Goal: Task Accomplishment & Management: Use online tool/utility

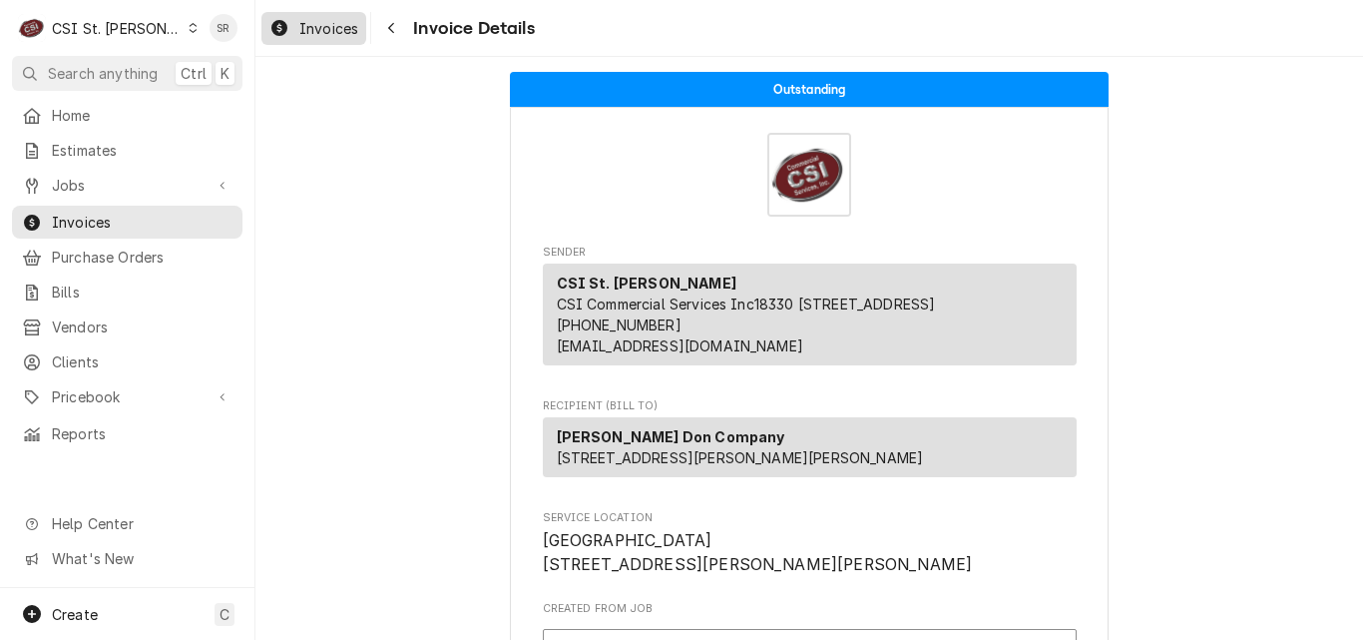
click at [354, 34] on span "Invoices" at bounding box center [328, 28] width 59 height 21
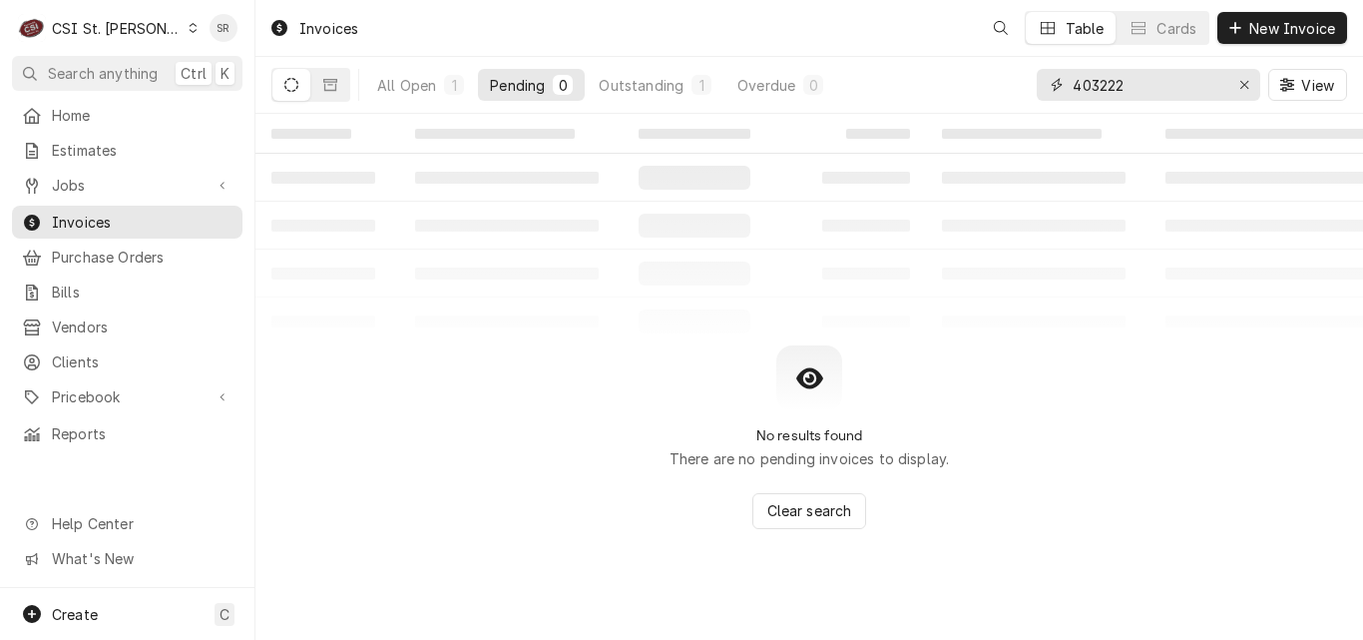
drag, startPoint x: 1133, startPoint y: 82, endPoint x: 1059, endPoint y: 86, distance: 74.9
click at [1059, 86] on div "403222" at bounding box center [1148, 85] width 223 height 32
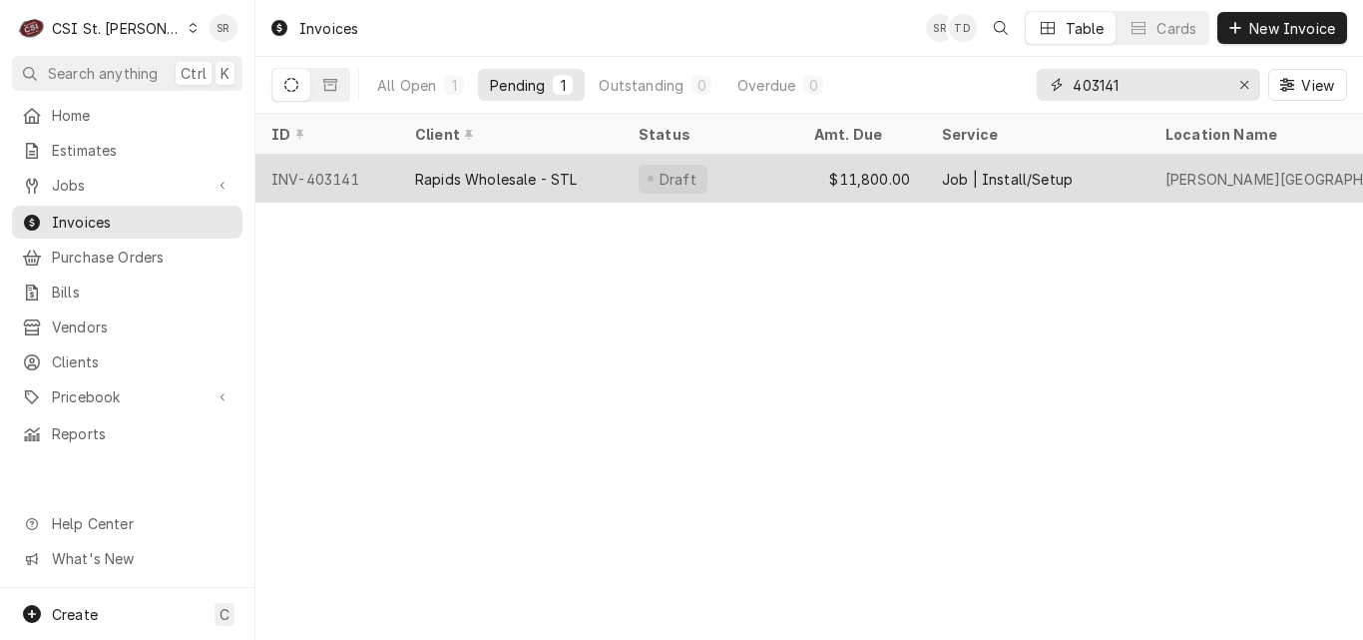
type input "403141"
click at [523, 172] on div "Rapids Wholesale - STL" at bounding box center [496, 179] width 163 height 21
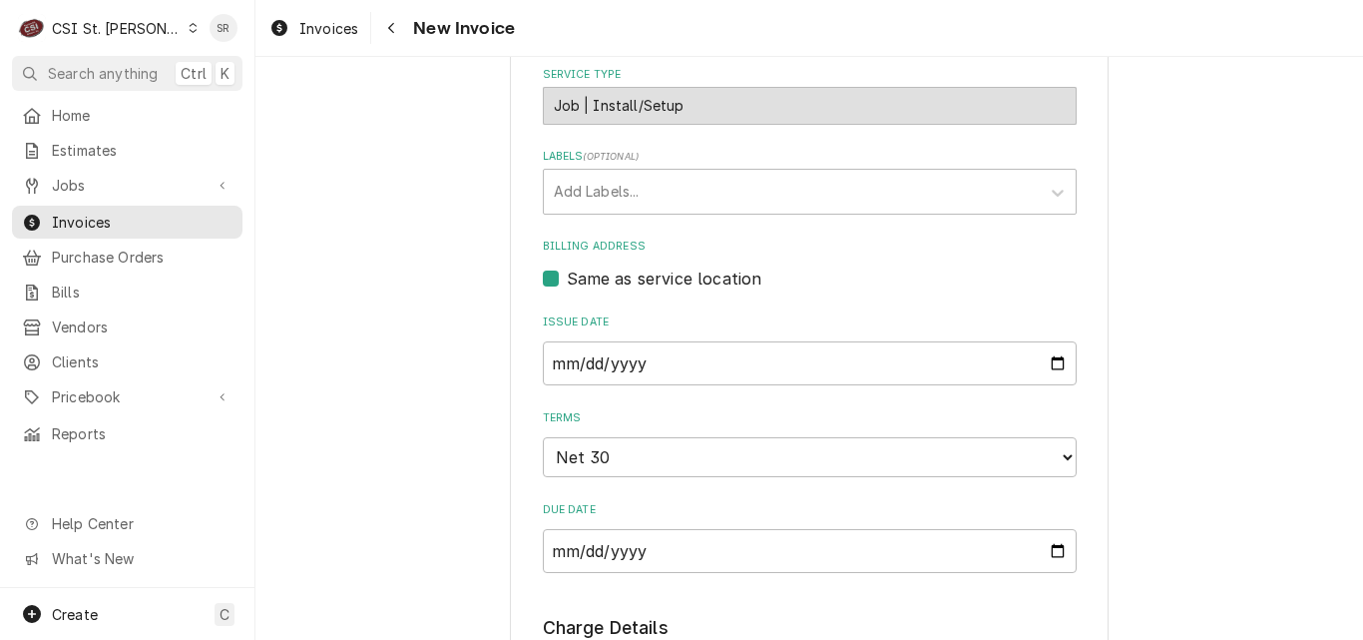
scroll to position [1995, 0]
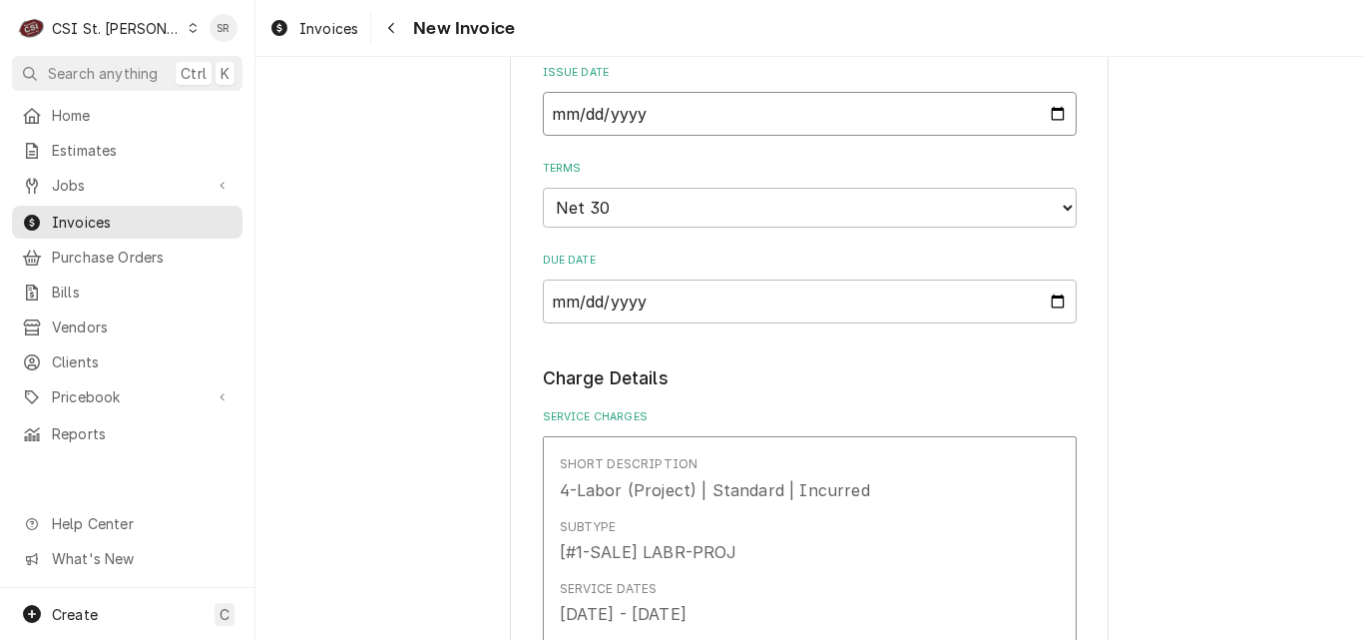
click at [1053, 117] on input "2025-08-12" at bounding box center [810, 114] width 534 height 44
type textarea "x"
type input "2025-08-21"
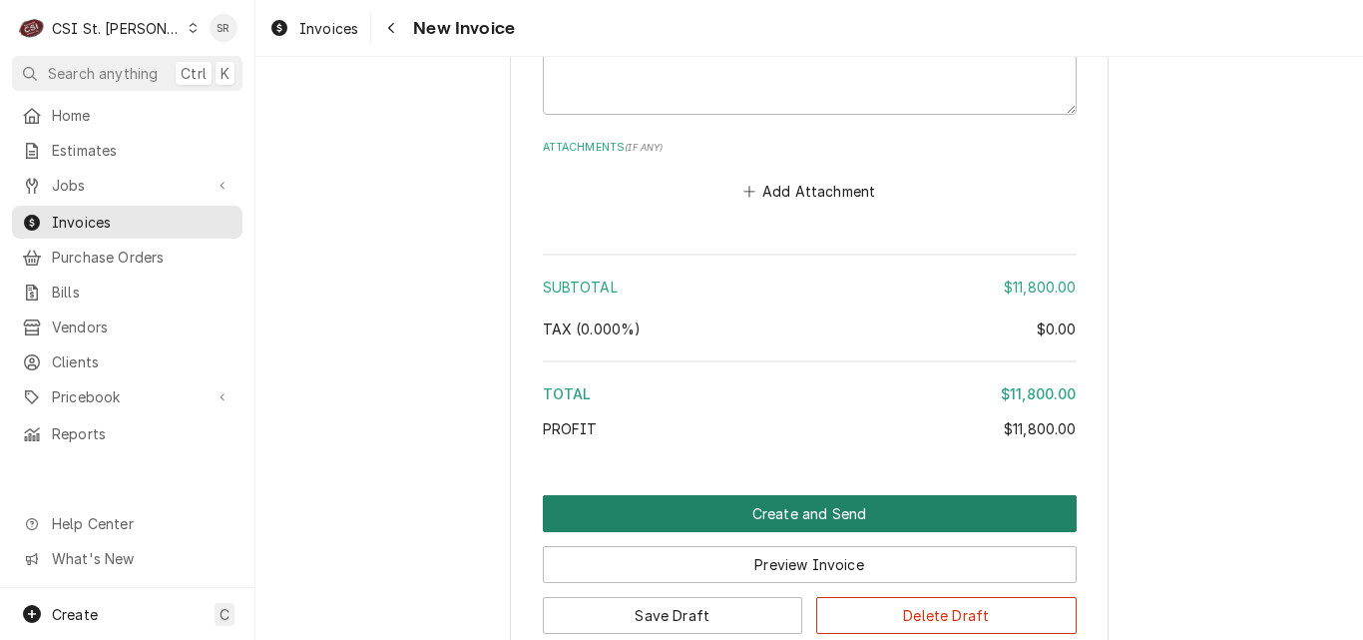
click at [749, 495] on button "Create and Send" at bounding box center [810, 513] width 534 height 37
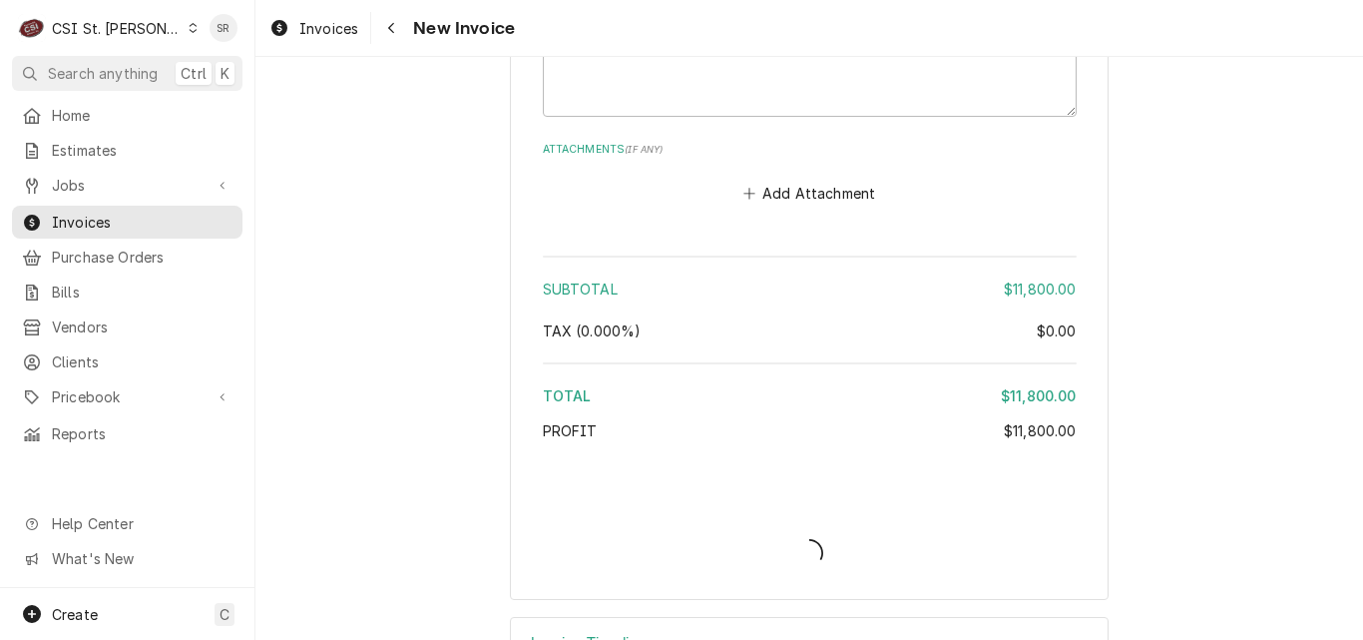
type textarea "x"
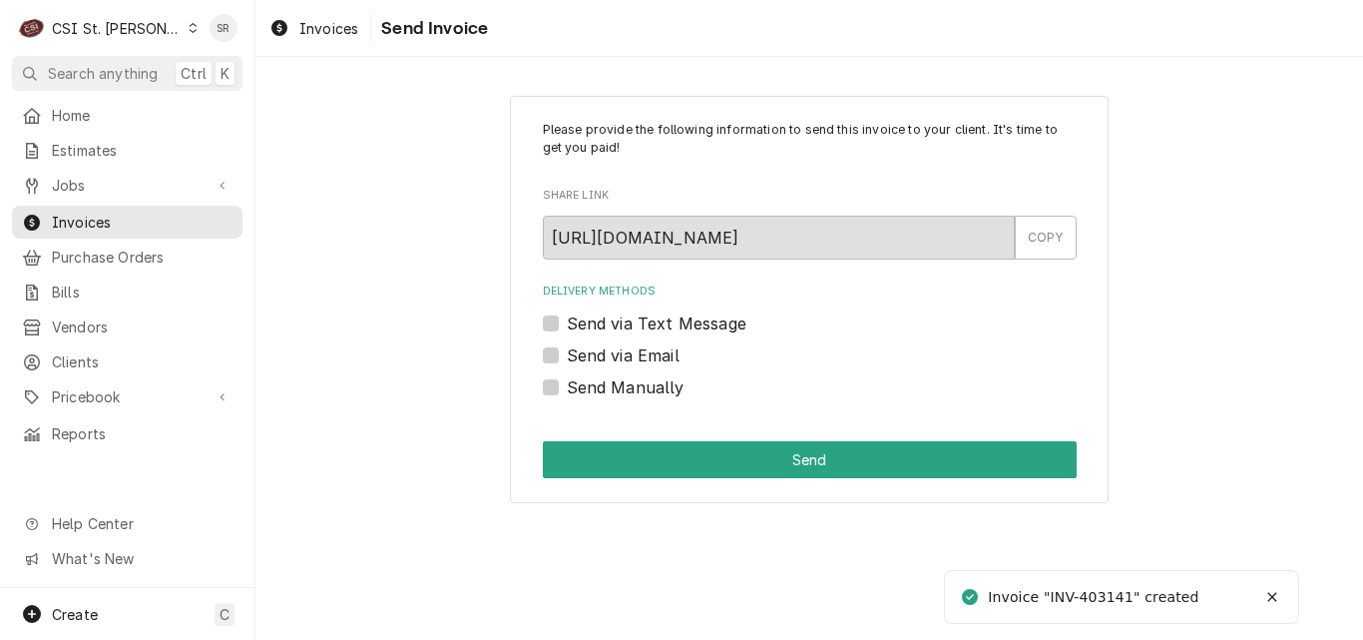
click at [591, 351] on label "Send via Email" at bounding box center [623, 355] width 113 height 24
click at [591, 351] on input "Send via Email" at bounding box center [834, 365] width 534 height 44
checkbox input "true"
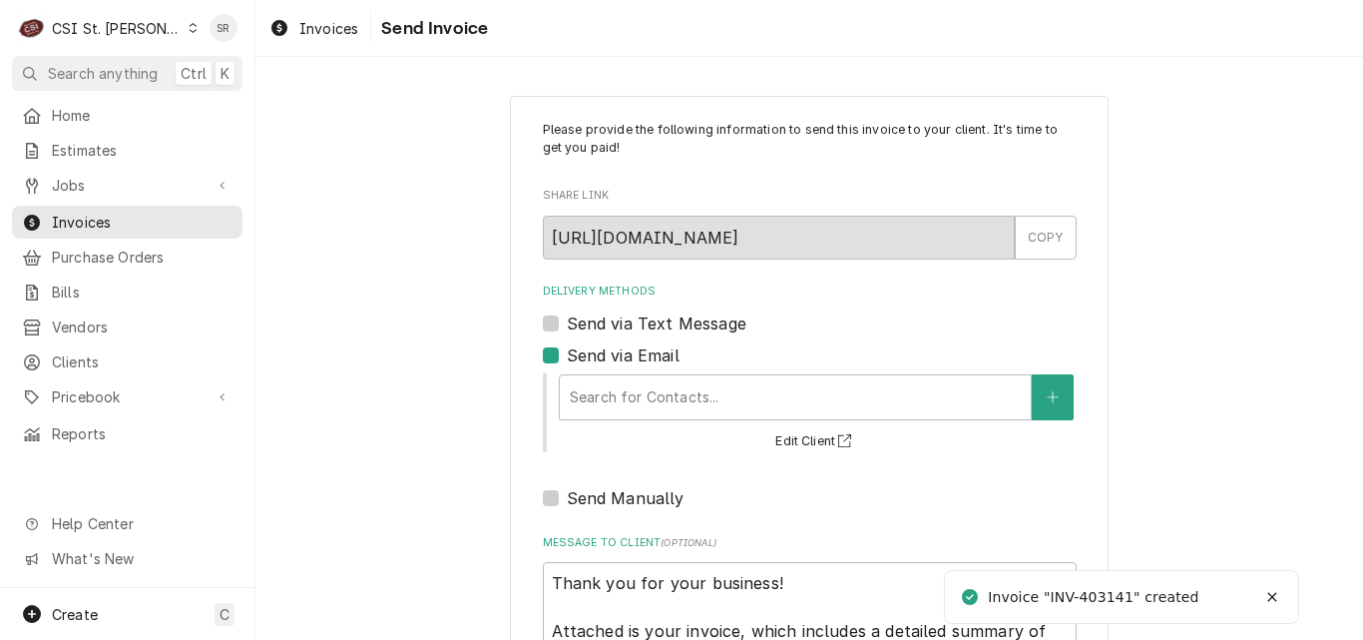
click at [693, 372] on div "Search for Contacts... Edit Client" at bounding box center [817, 411] width 520 height 83
click at [692, 394] on div "Delivery Methods" at bounding box center [795, 397] width 451 height 36
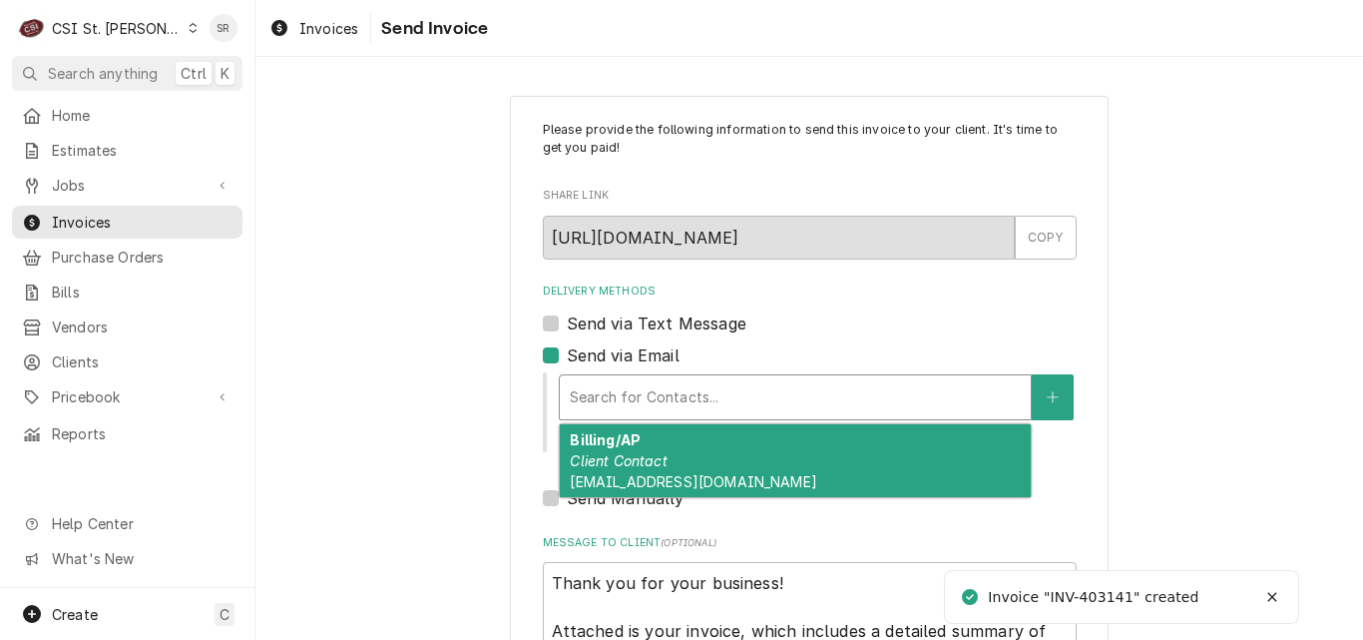
click at [694, 458] on div "Billing/AP Client Contact accountspayable@gorapids.com" at bounding box center [795, 460] width 471 height 73
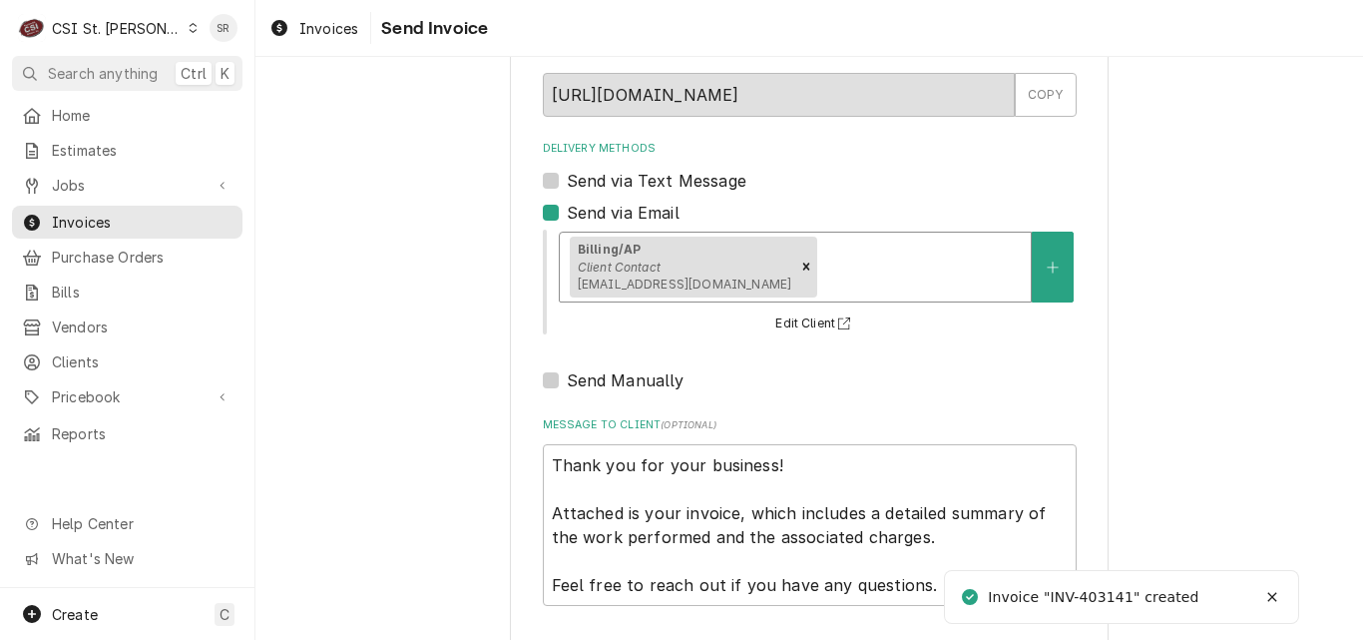
scroll to position [230, 0]
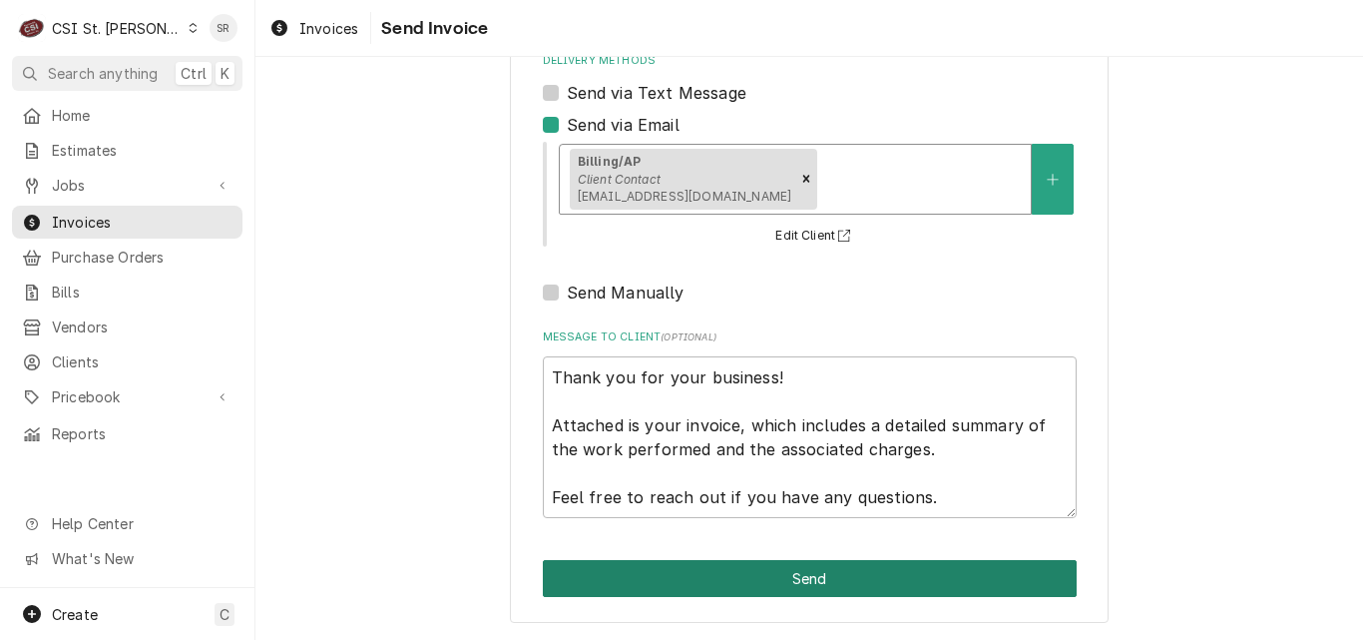
click at [772, 580] on button "Send" at bounding box center [810, 578] width 534 height 37
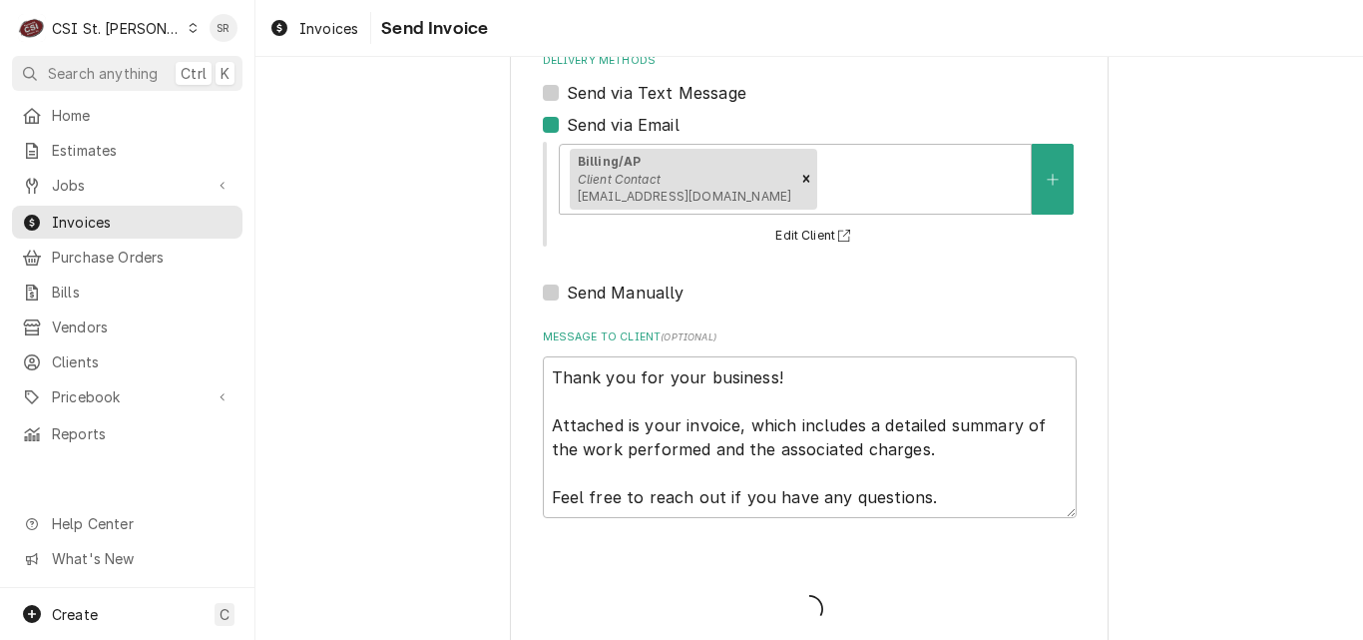
type textarea "x"
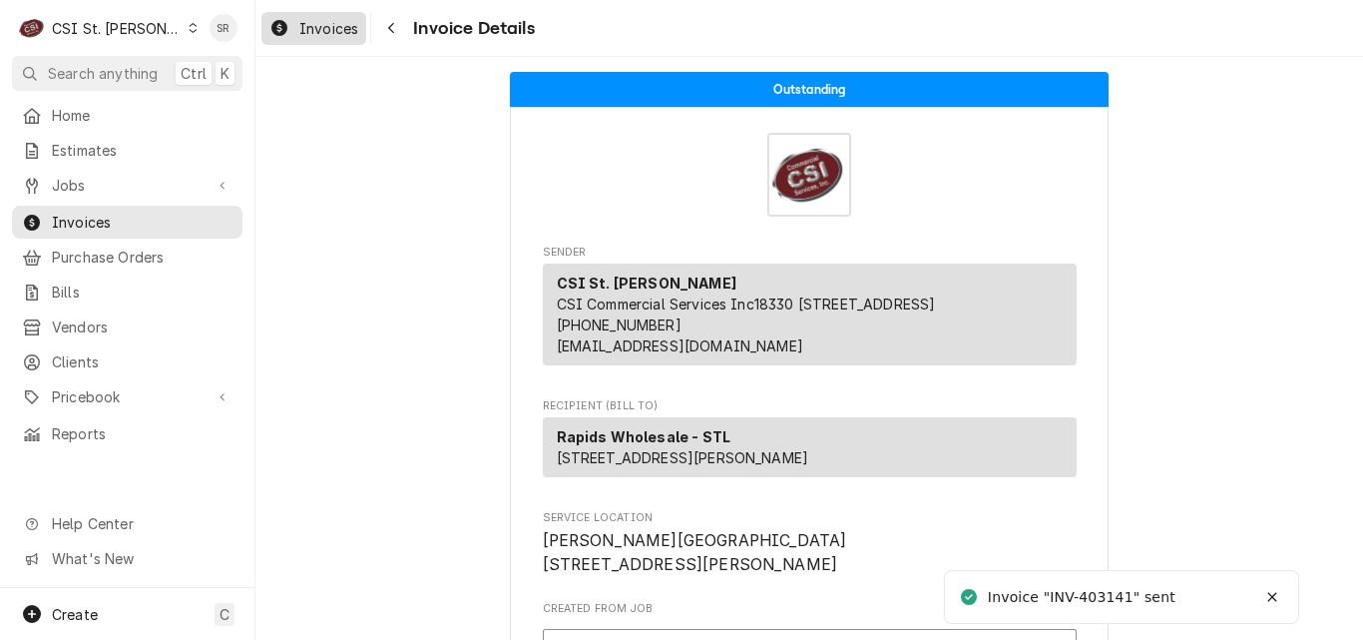
click at [326, 32] on span "Invoices" at bounding box center [328, 28] width 59 height 21
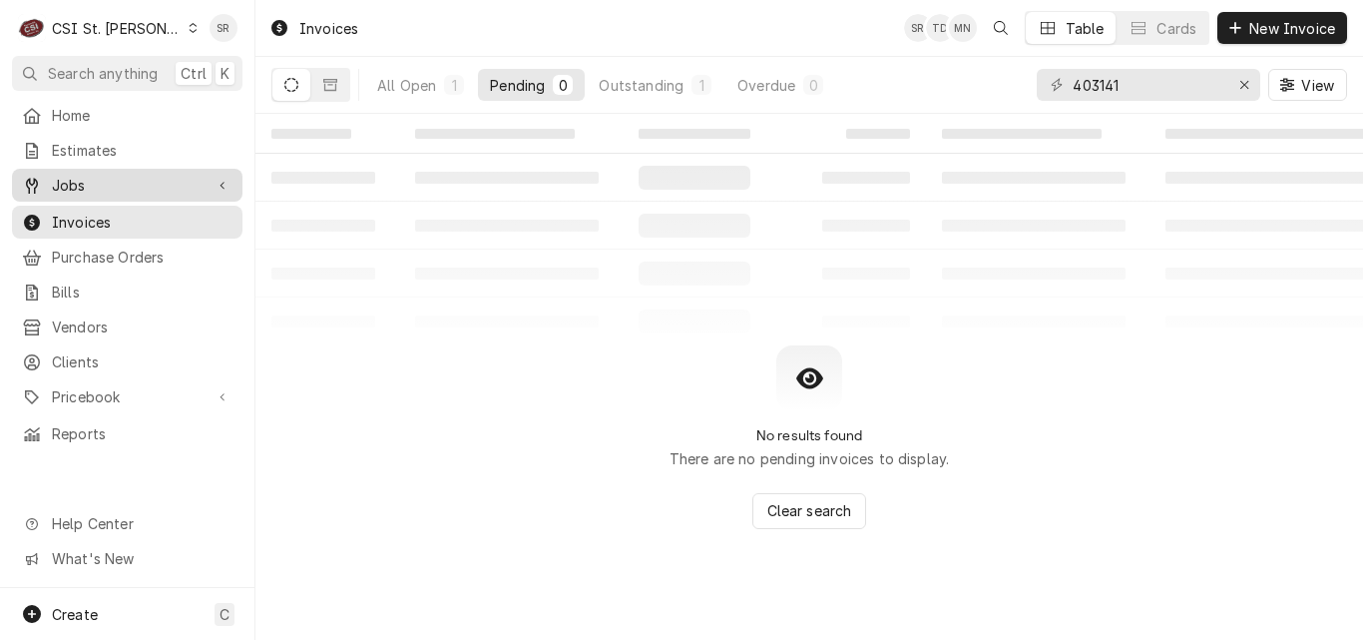
click at [92, 183] on span "Jobs" at bounding box center [127, 185] width 151 height 21
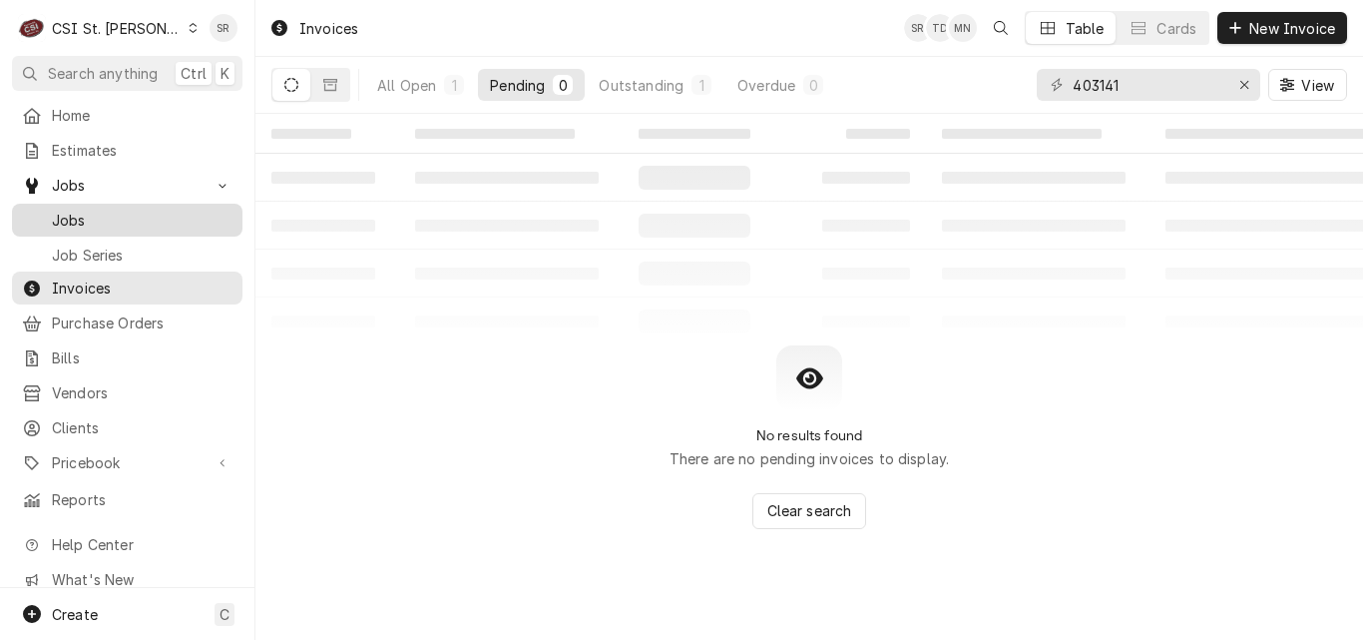
click at [89, 210] on span "Jobs" at bounding box center [142, 220] width 181 height 21
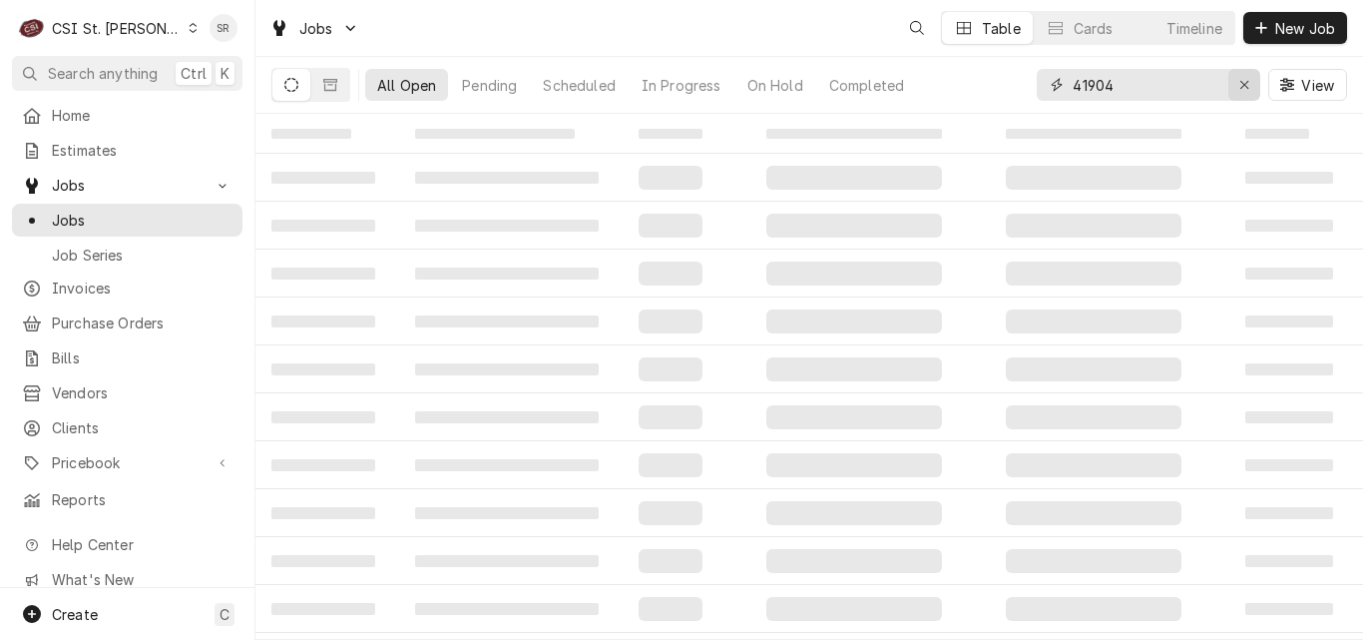
click at [1240, 84] on icon "Erase input" at bounding box center [1244, 85] width 11 height 14
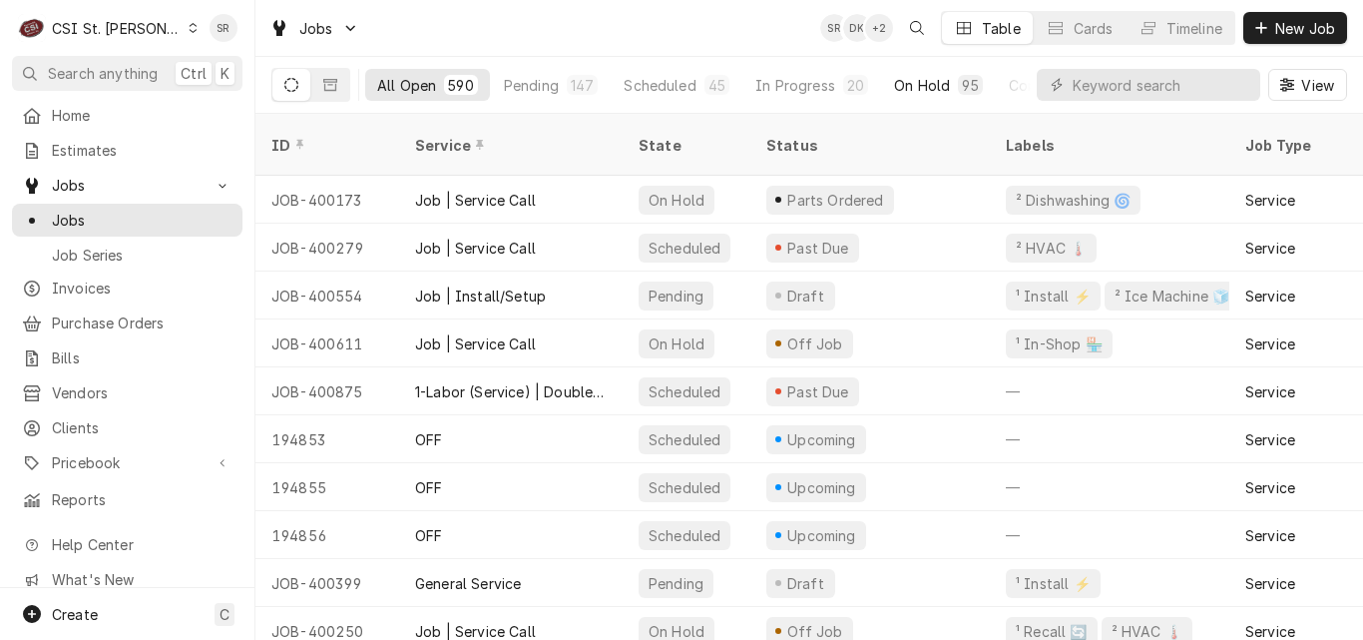
click at [913, 81] on div "On Hold" at bounding box center [922, 85] width 56 height 21
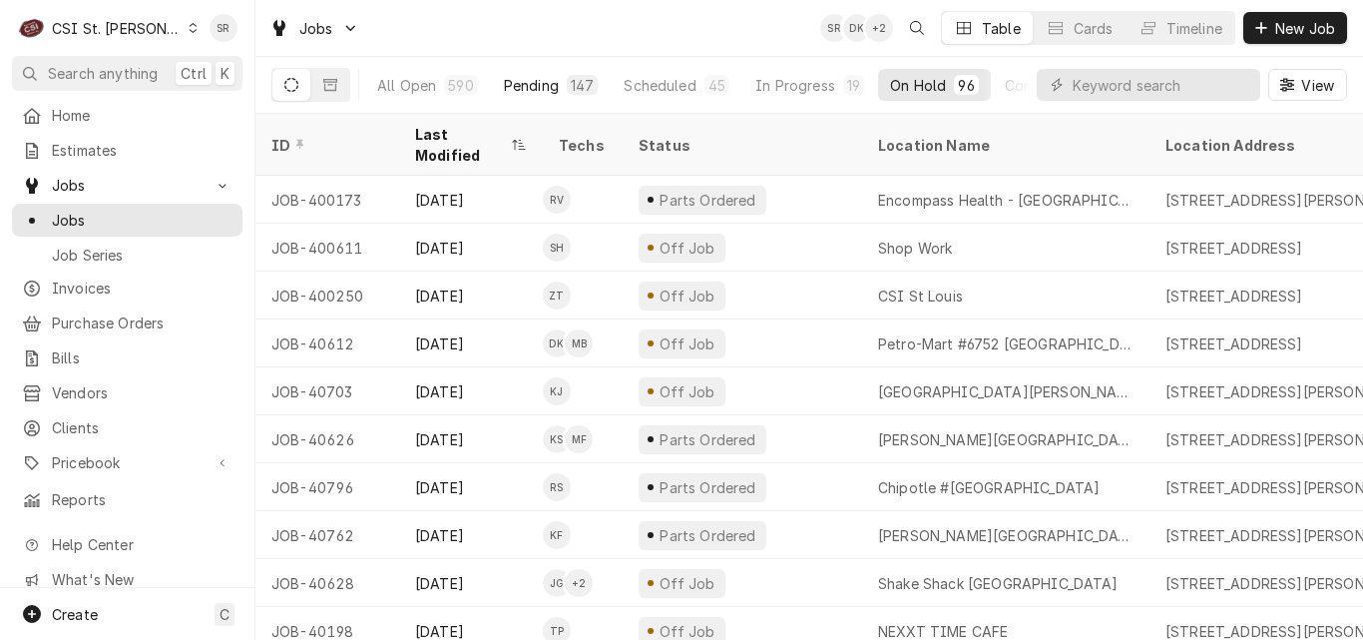
click at [550, 82] on div "Pending" at bounding box center [531, 85] width 55 height 21
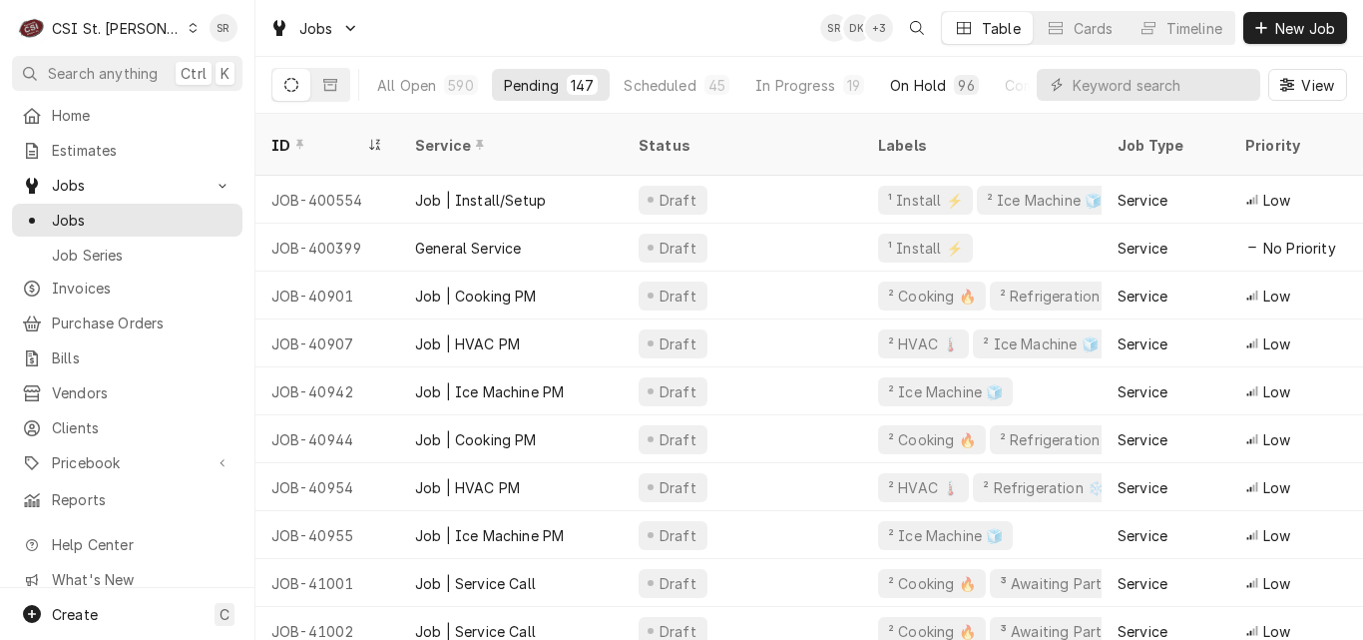
click at [954, 76] on div "96" at bounding box center [966, 85] width 24 height 20
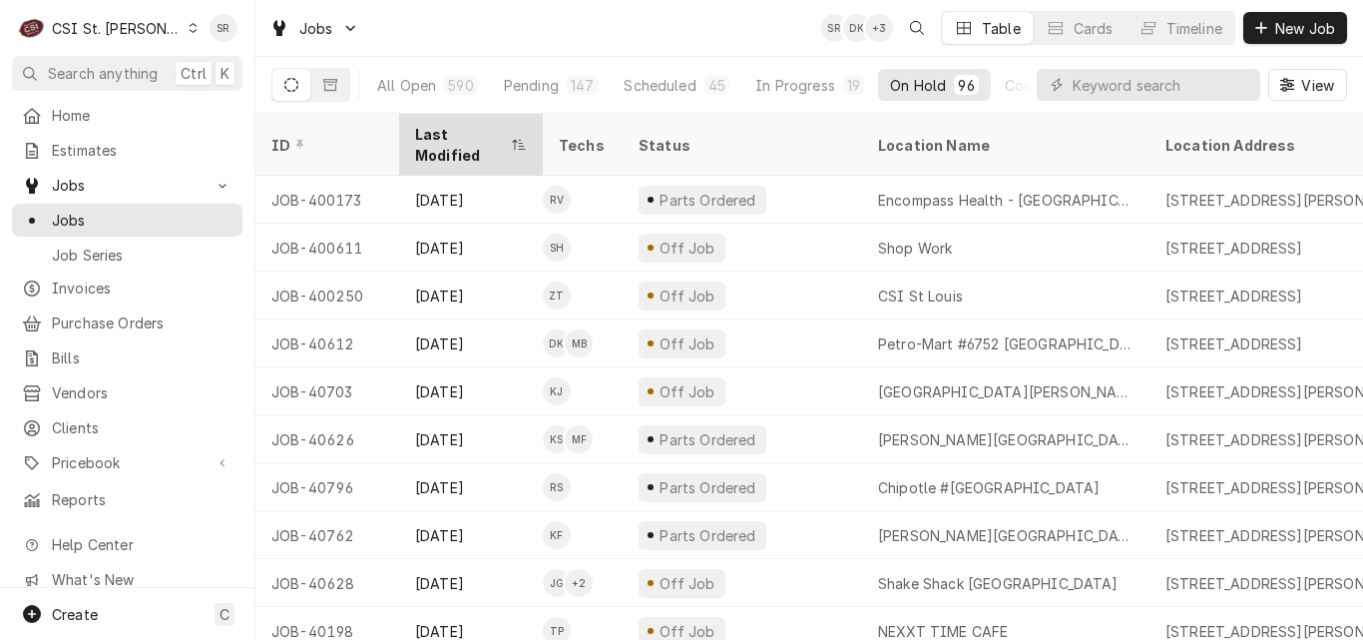
click at [460, 132] on div "Last Modified" at bounding box center [461, 145] width 92 height 42
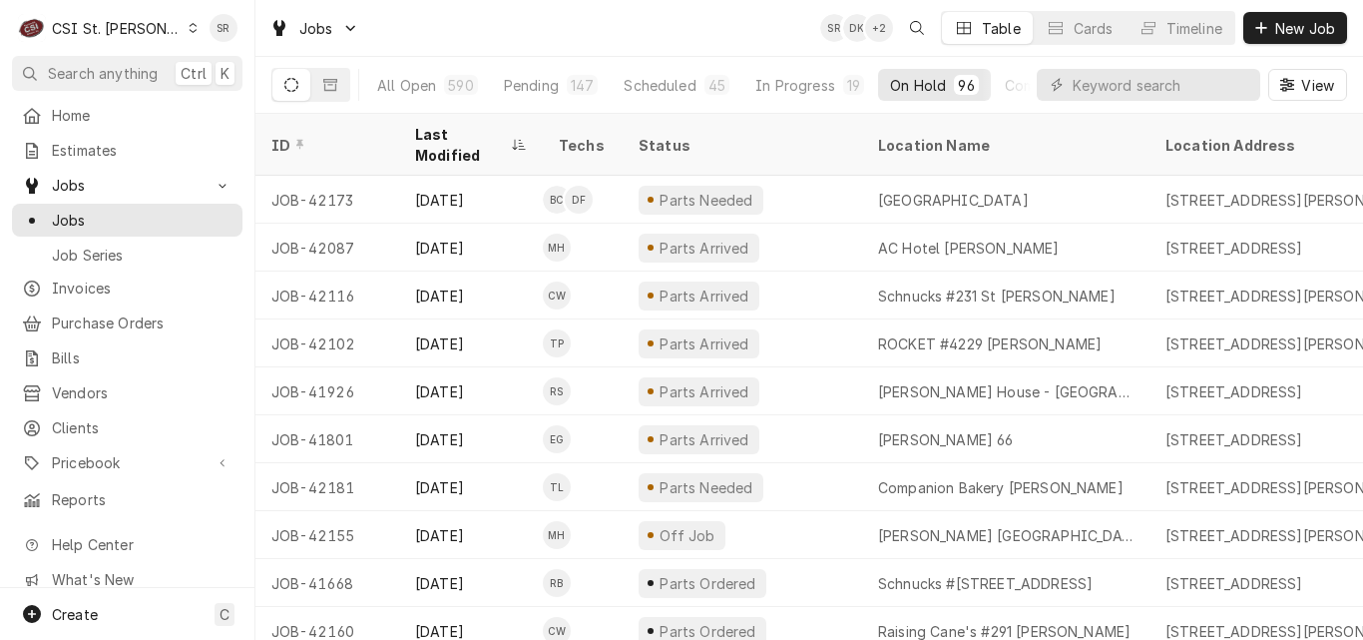
click at [1121, 102] on div "View" at bounding box center [1192, 85] width 310 height 56
click at [1119, 91] on input "Dynamic Content Wrapper" at bounding box center [1161, 85] width 178 height 32
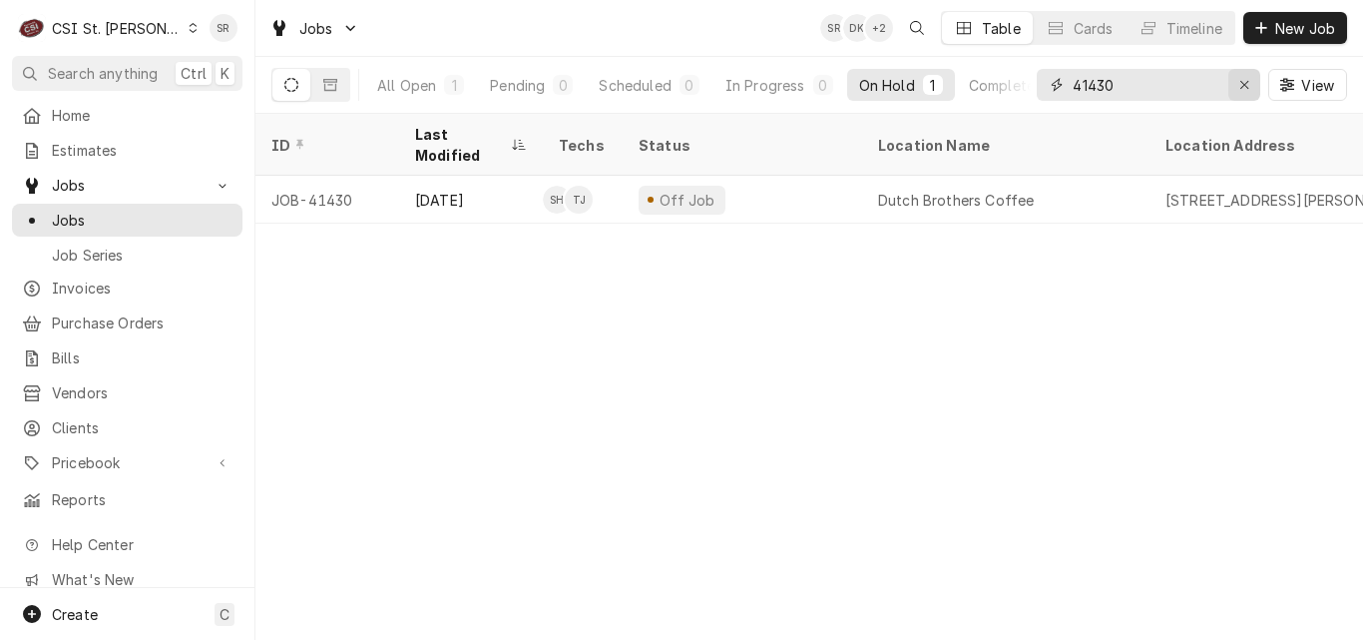
type input "41430"
click at [1242, 88] on icon "Erase input" at bounding box center [1244, 85] width 11 height 14
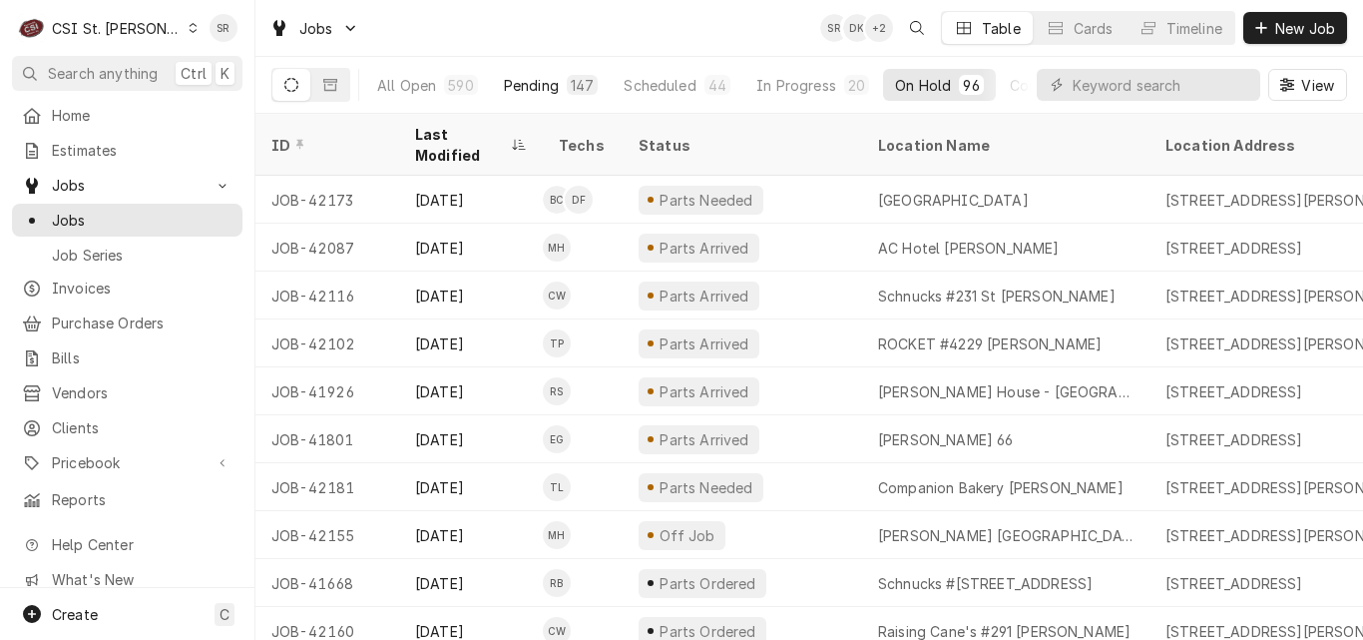
click at [571, 82] on div "147" at bounding box center [582, 85] width 23 height 21
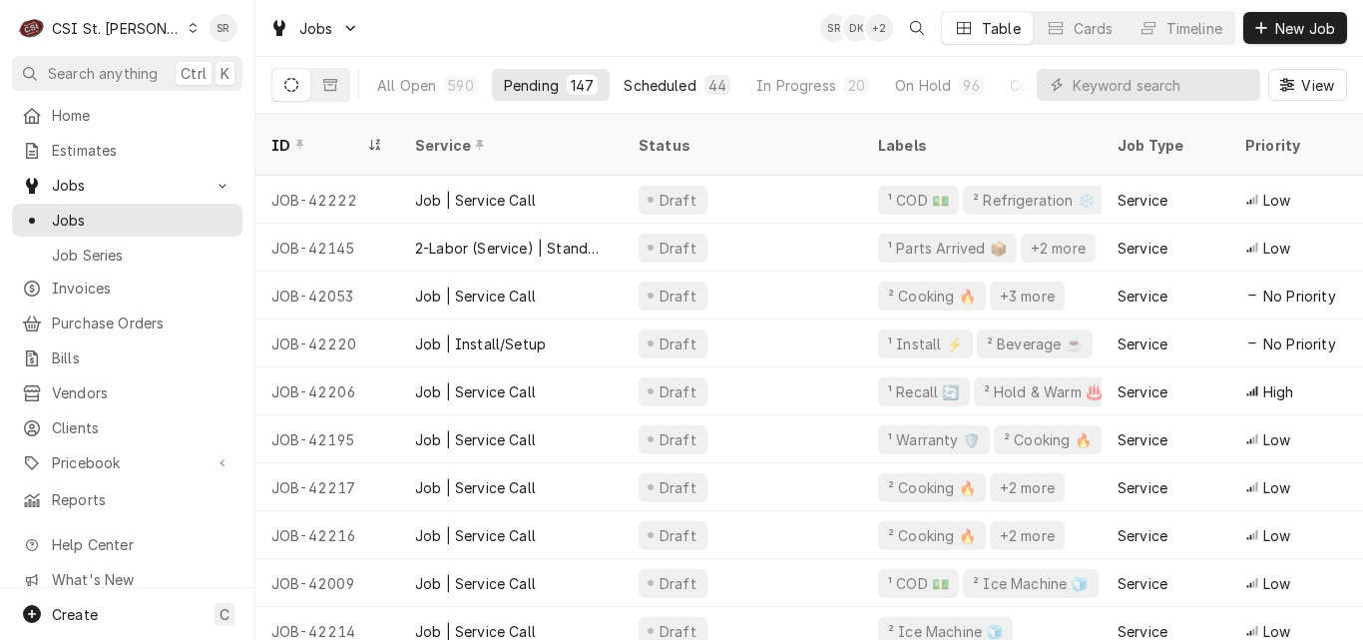
click at [690, 83] on div "Scheduled" at bounding box center [660, 85] width 72 height 21
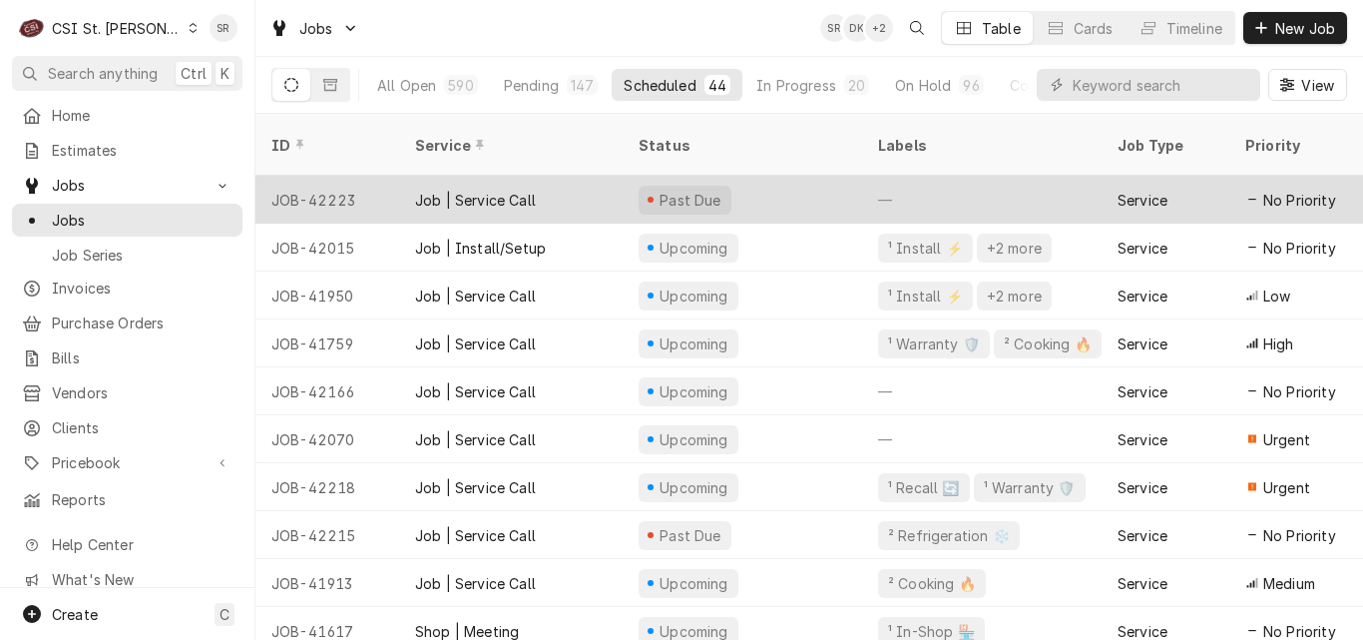
click at [551, 188] on div "Job | Service Call" at bounding box center [510, 200] width 223 height 48
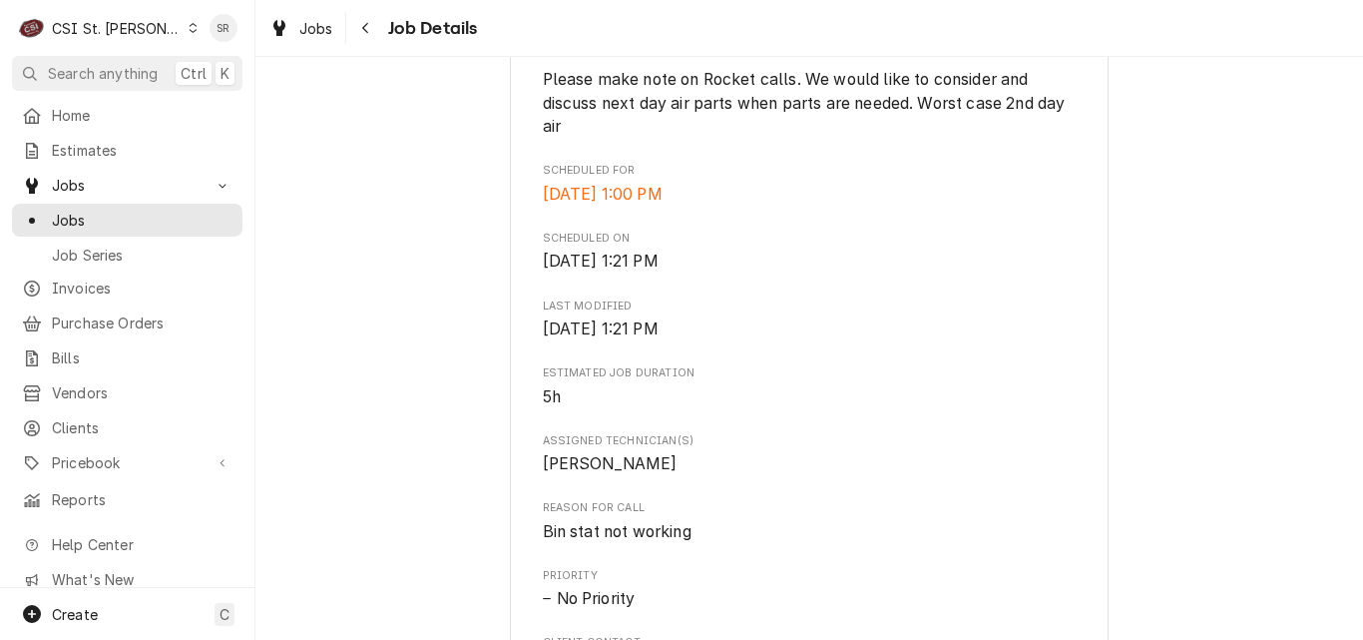
scroll to position [1396, 0]
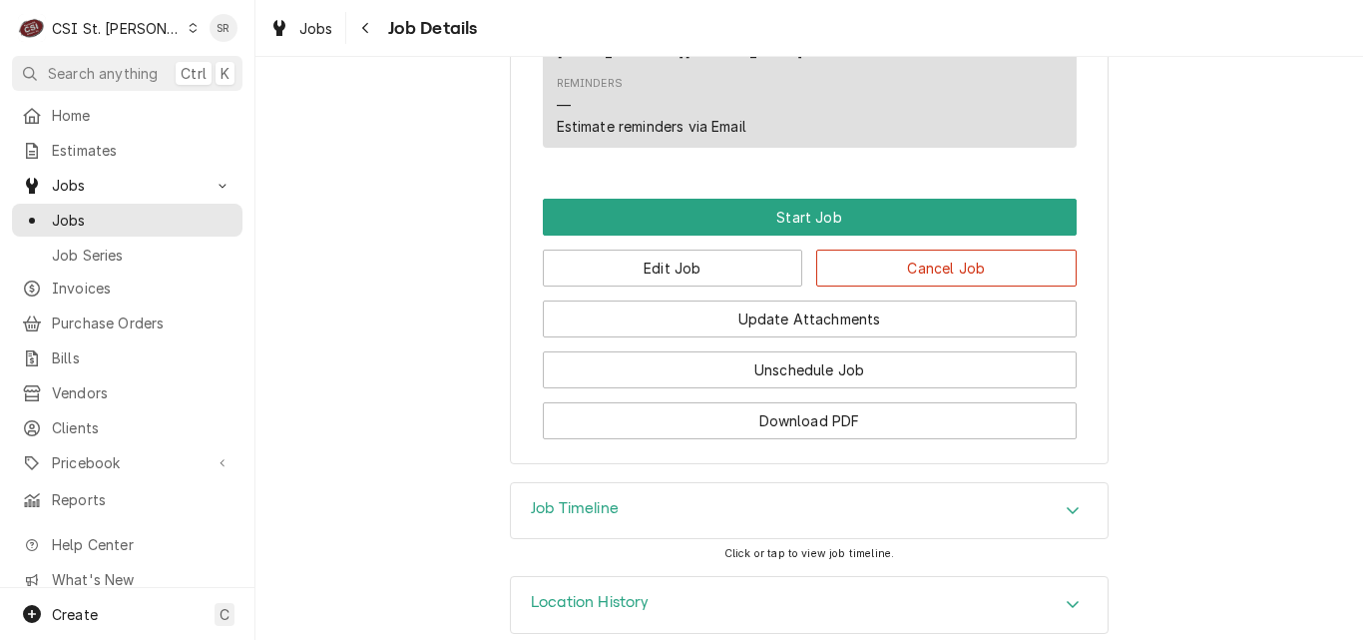
click at [619, 593] on h3 "Location History" at bounding box center [590, 602] width 119 height 19
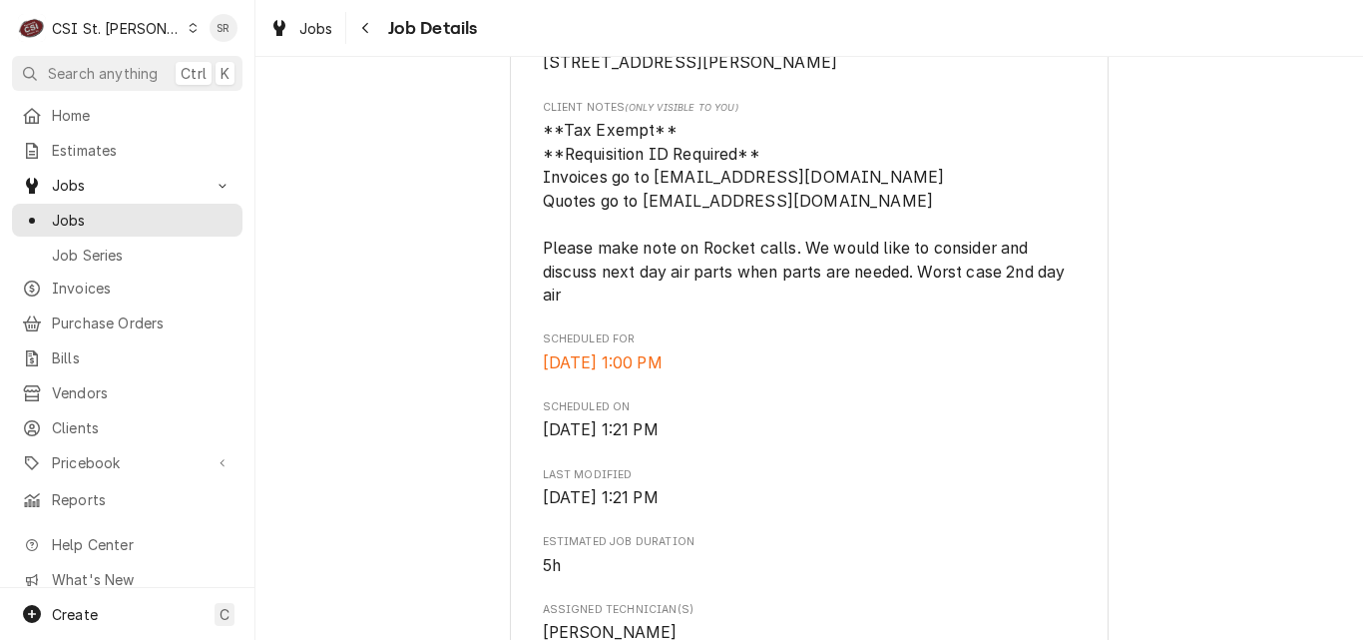
scroll to position [0, 0]
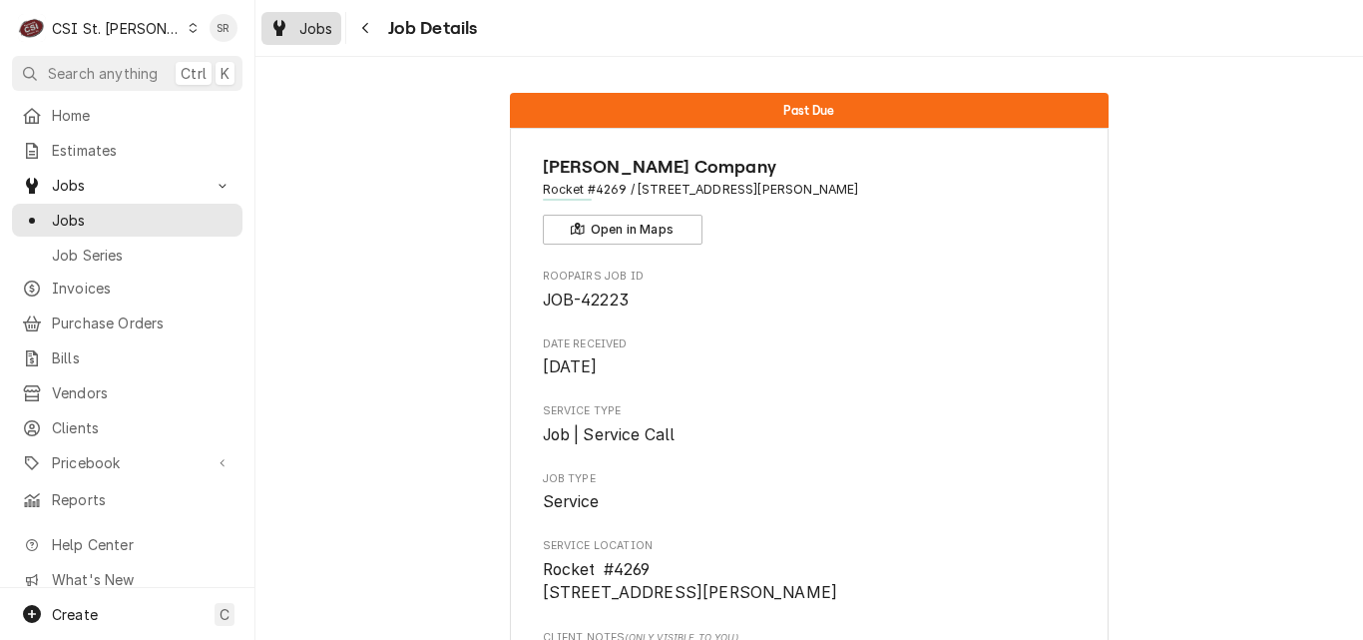
click at [296, 35] on div "Jobs" at bounding box center [301, 28] width 72 height 25
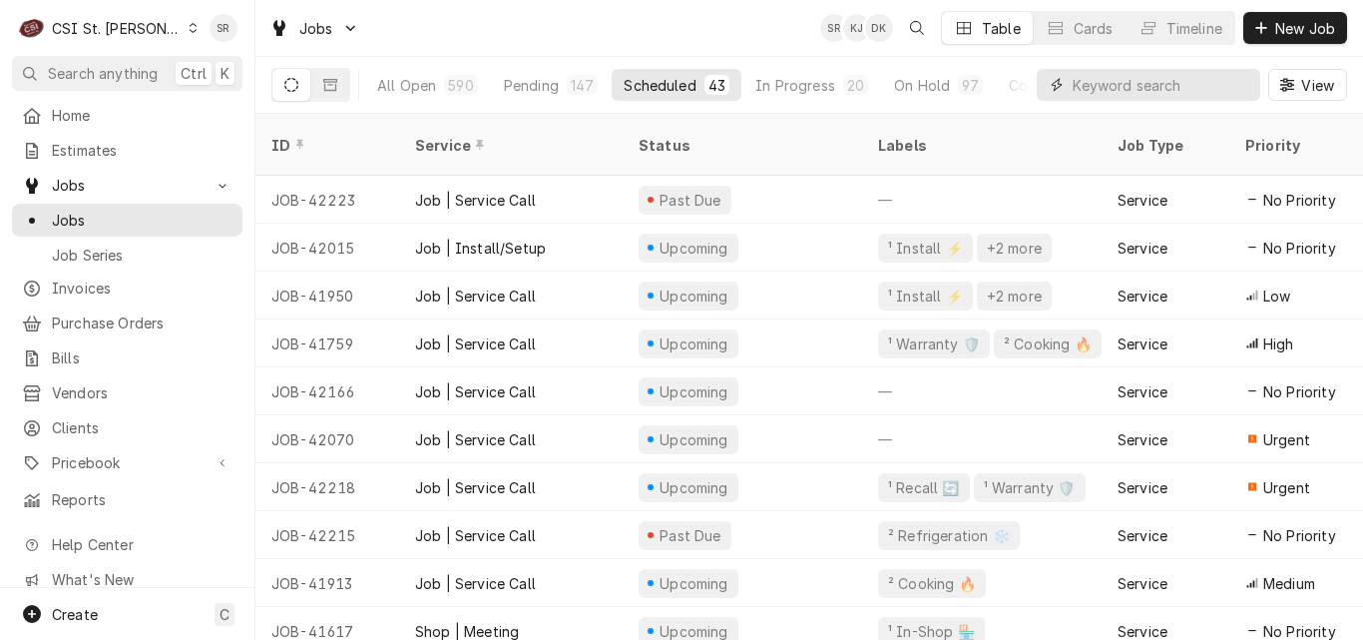
click at [1113, 89] on input "Dynamic Content Wrapper" at bounding box center [1161, 85] width 178 height 32
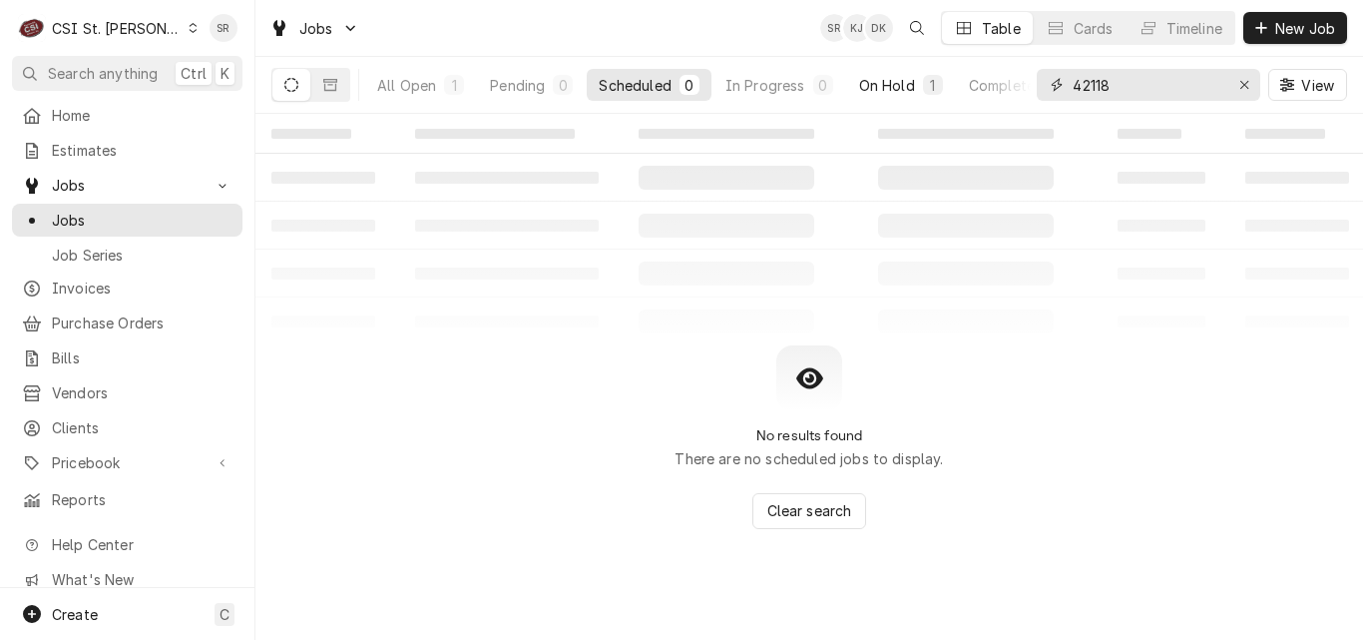
type input "42118"
click at [906, 74] on button "On Hold 1" at bounding box center [901, 85] width 108 height 32
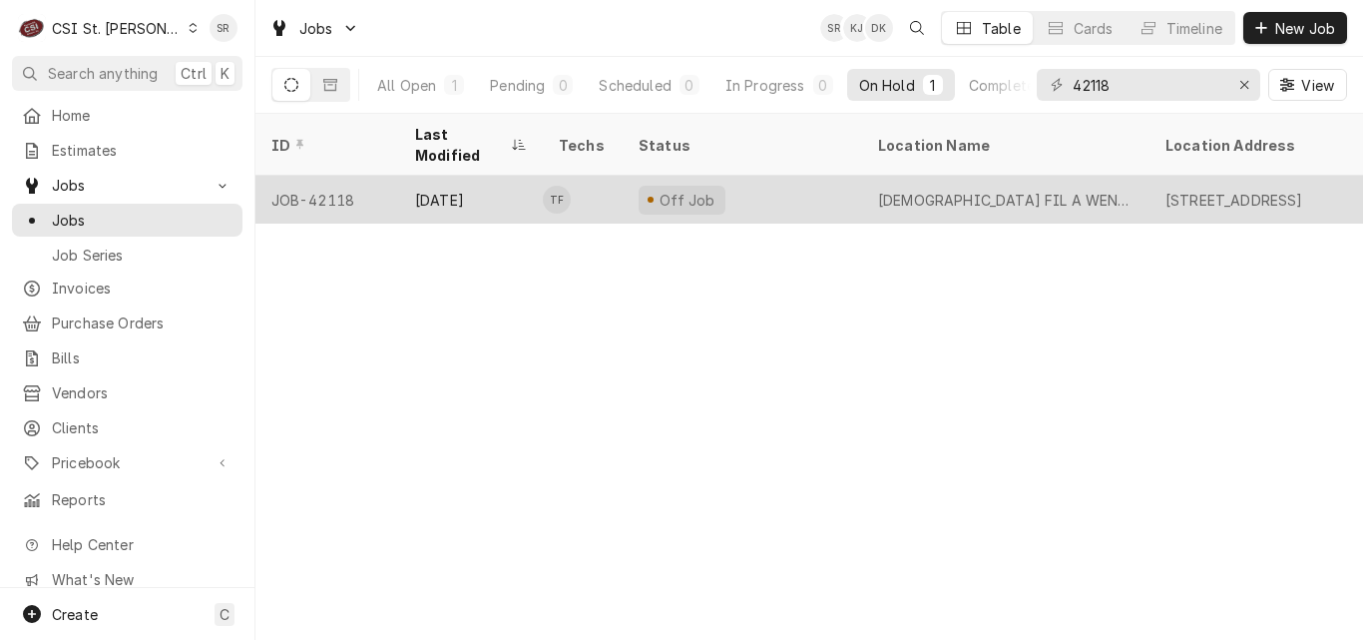
click at [616, 183] on td "TF" at bounding box center [583, 200] width 80 height 48
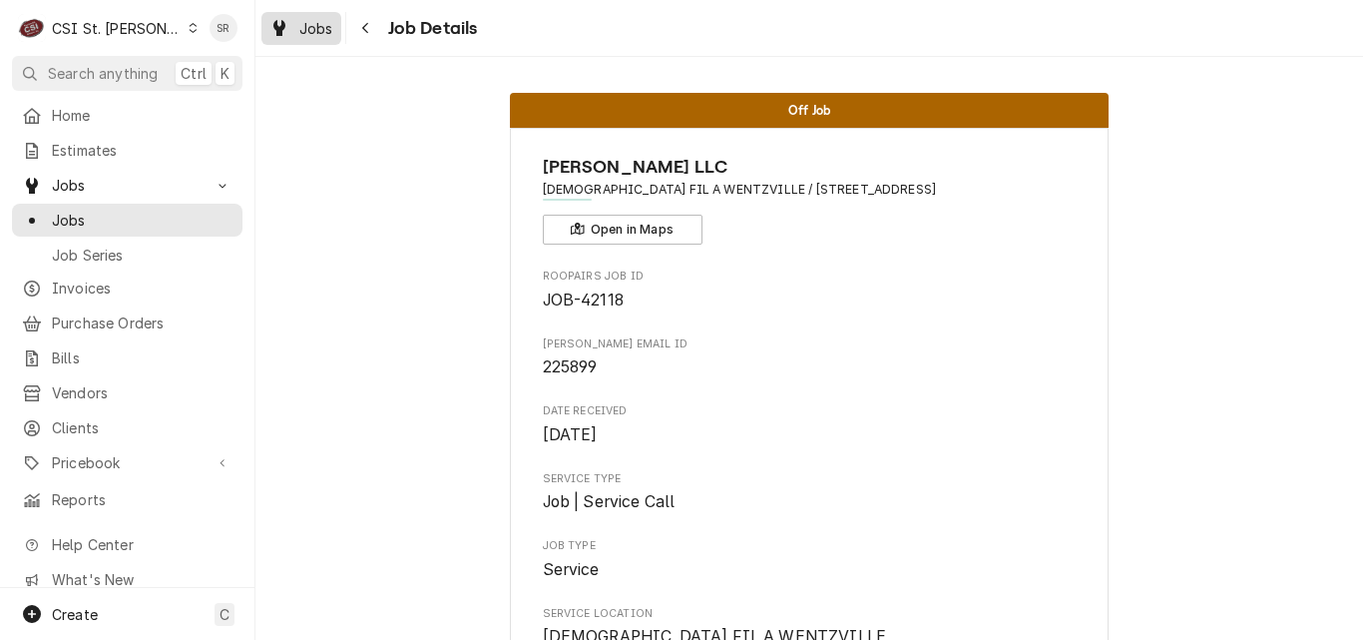
click at [282, 39] on div "Dynamic Content Wrapper" at bounding box center [279, 28] width 20 height 24
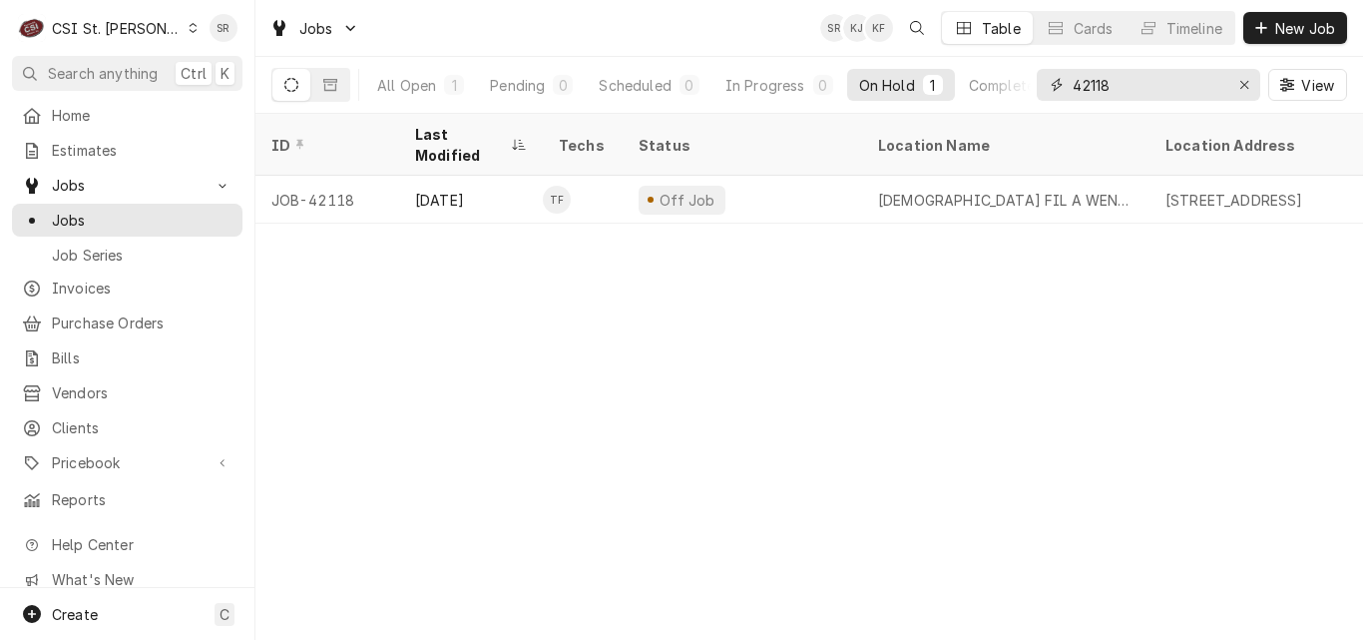
click at [1117, 81] on input "42118" at bounding box center [1147, 85] width 150 height 32
drag, startPoint x: 1123, startPoint y: 81, endPoint x: 1045, endPoint y: 74, distance: 79.1
click at [1045, 74] on div "42118" at bounding box center [1148, 85] width 223 height 32
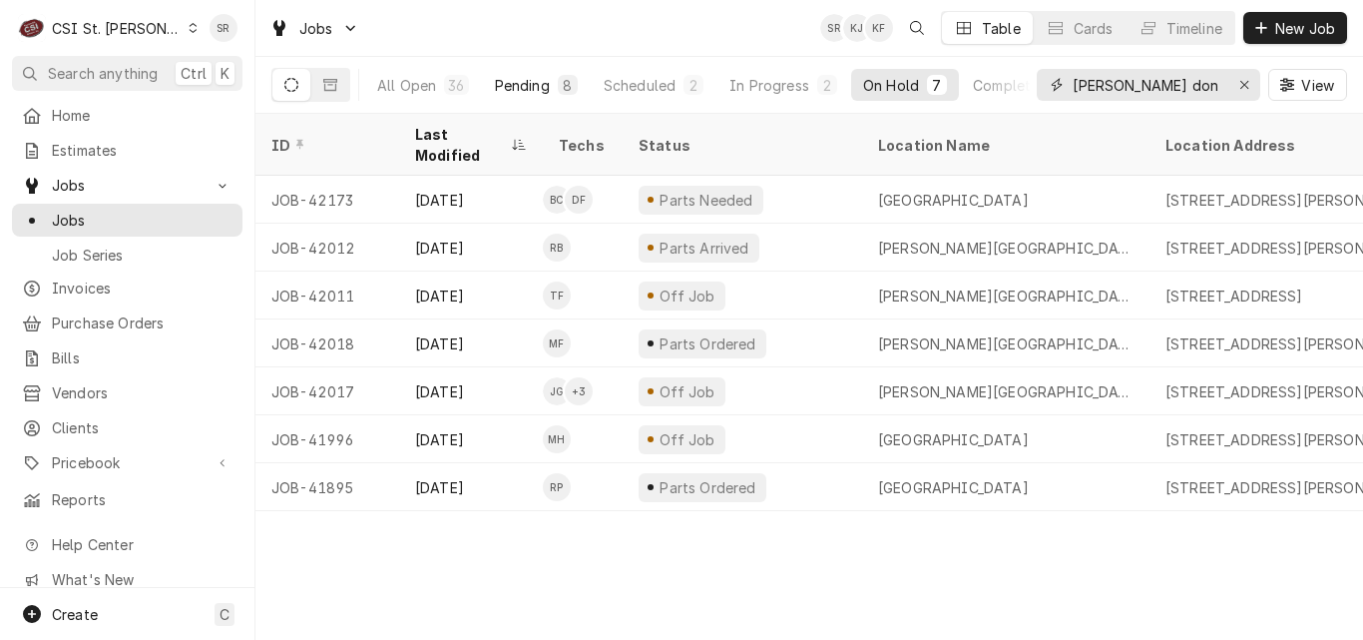
type input "[PERSON_NAME] don company"
click at [535, 81] on div "Pending" at bounding box center [522, 85] width 55 height 21
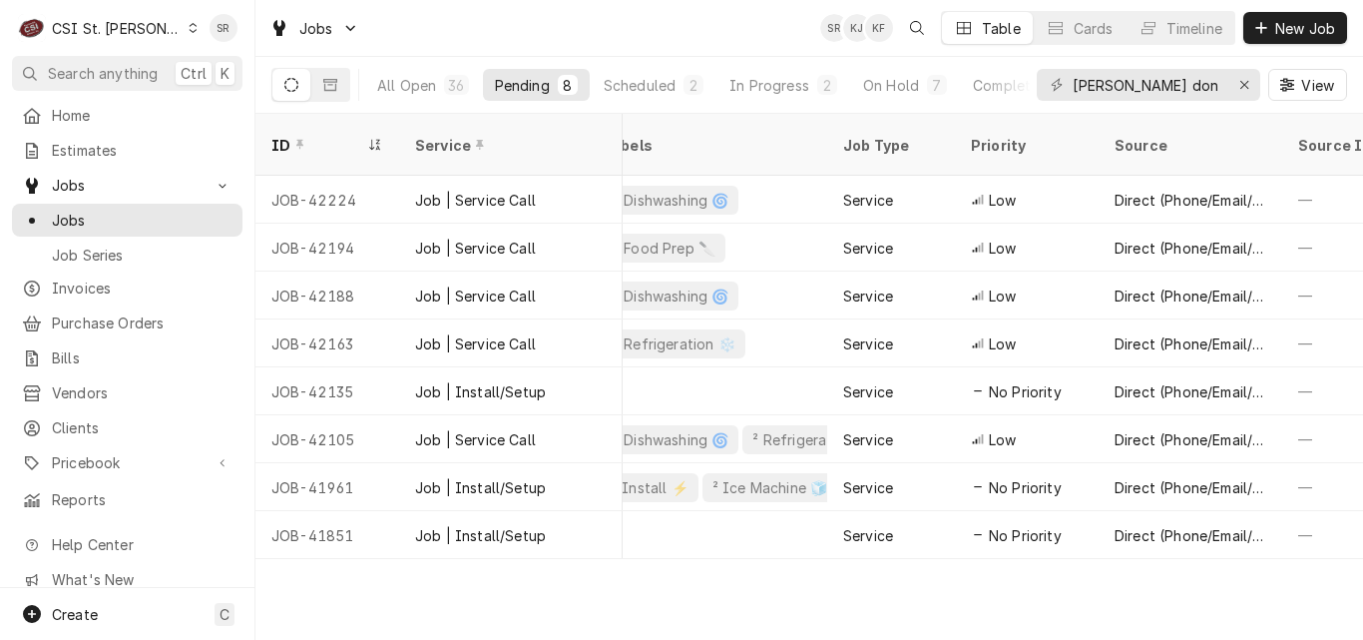
scroll to position [0, 282]
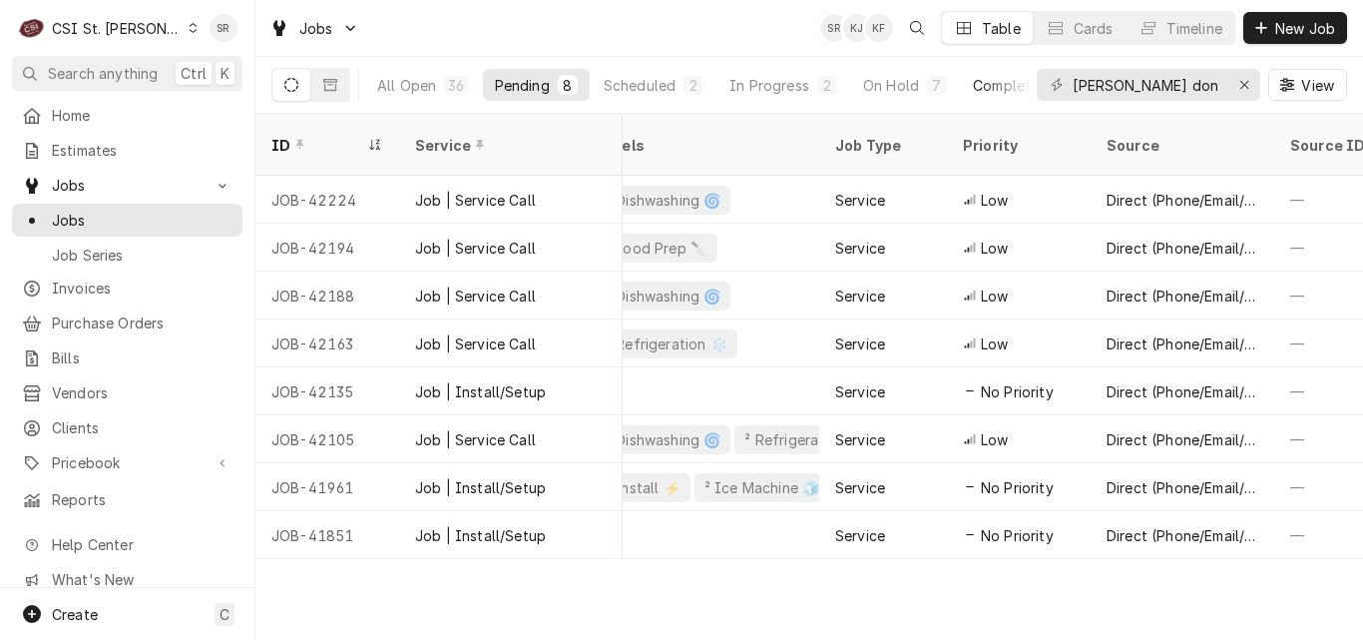
click at [994, 84] on div "Completed" at bounding box center [1010, 85] width 75 height 21
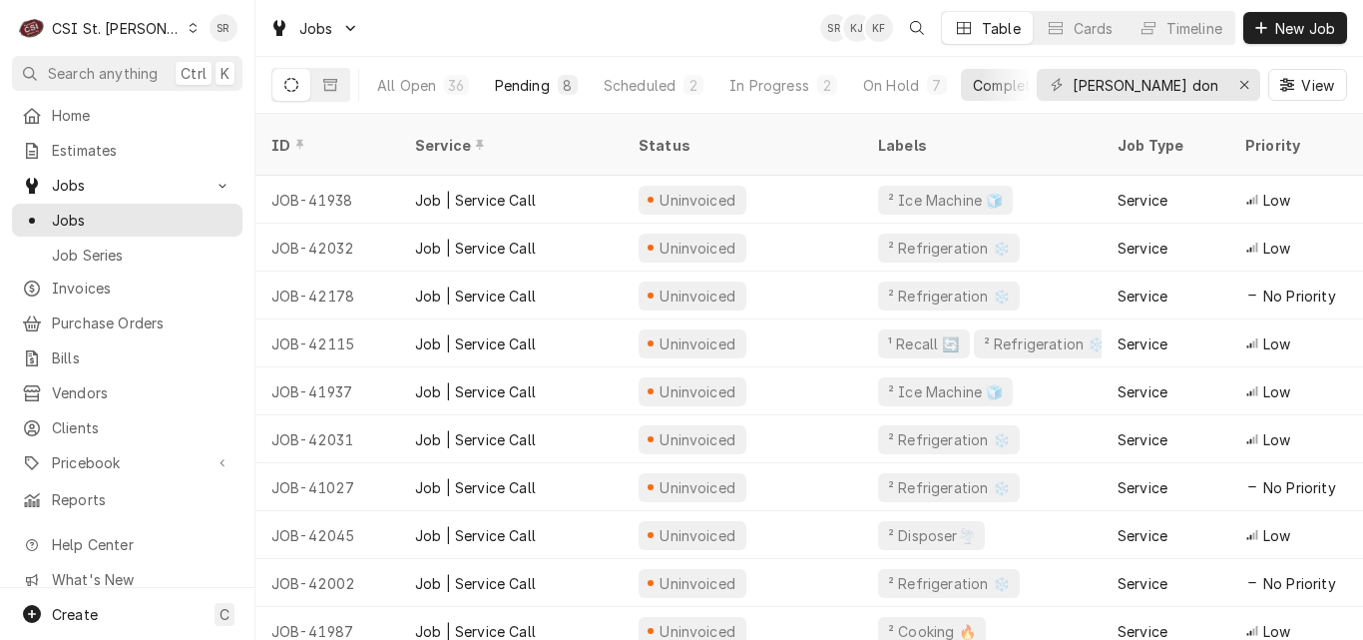
scroll to position [102, 0]
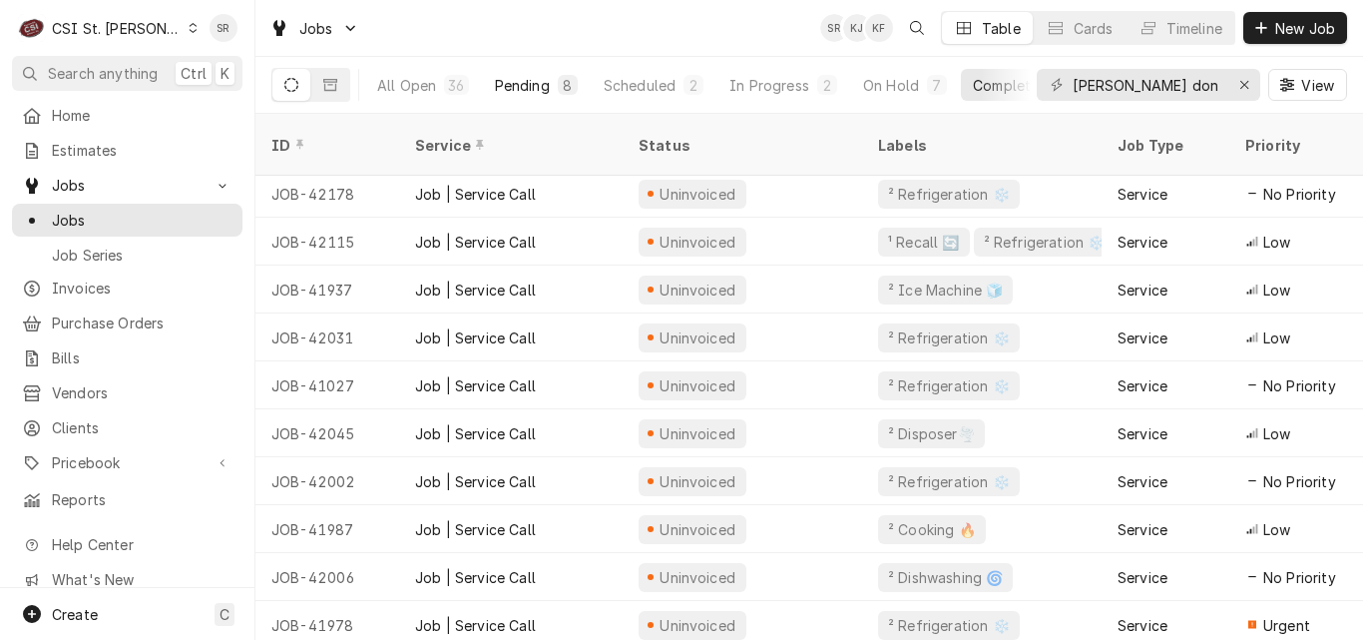
click at [552, 87] on button "Pending 8" at bounding box center [536, 85] width 107 height 32
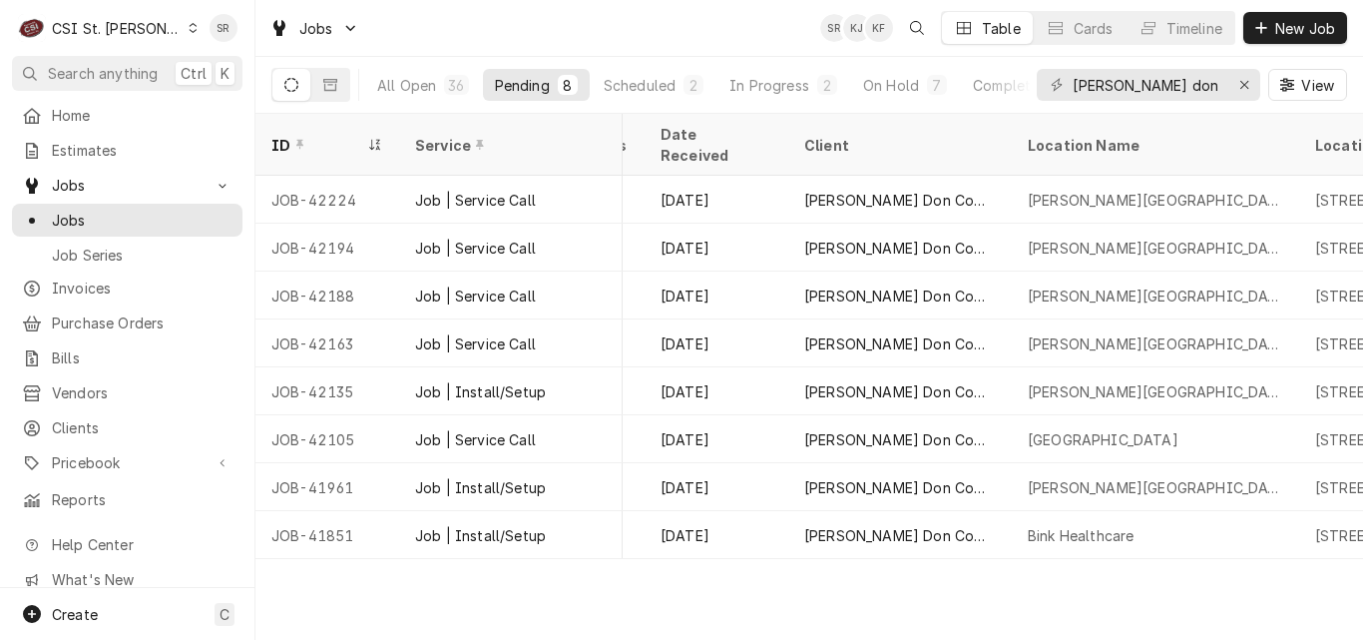
scroll to position [0, 1152]
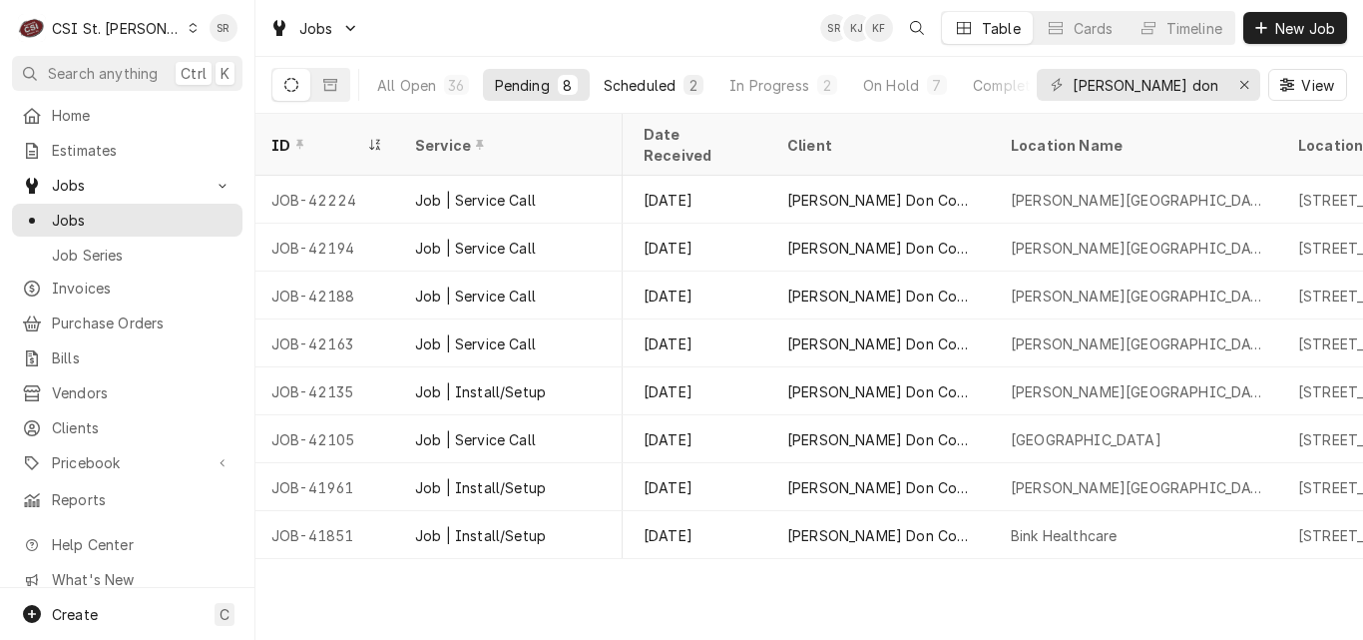
click at [650, 79] on div "Scheduled" at bounding box center [640, 85] width 72 height 21
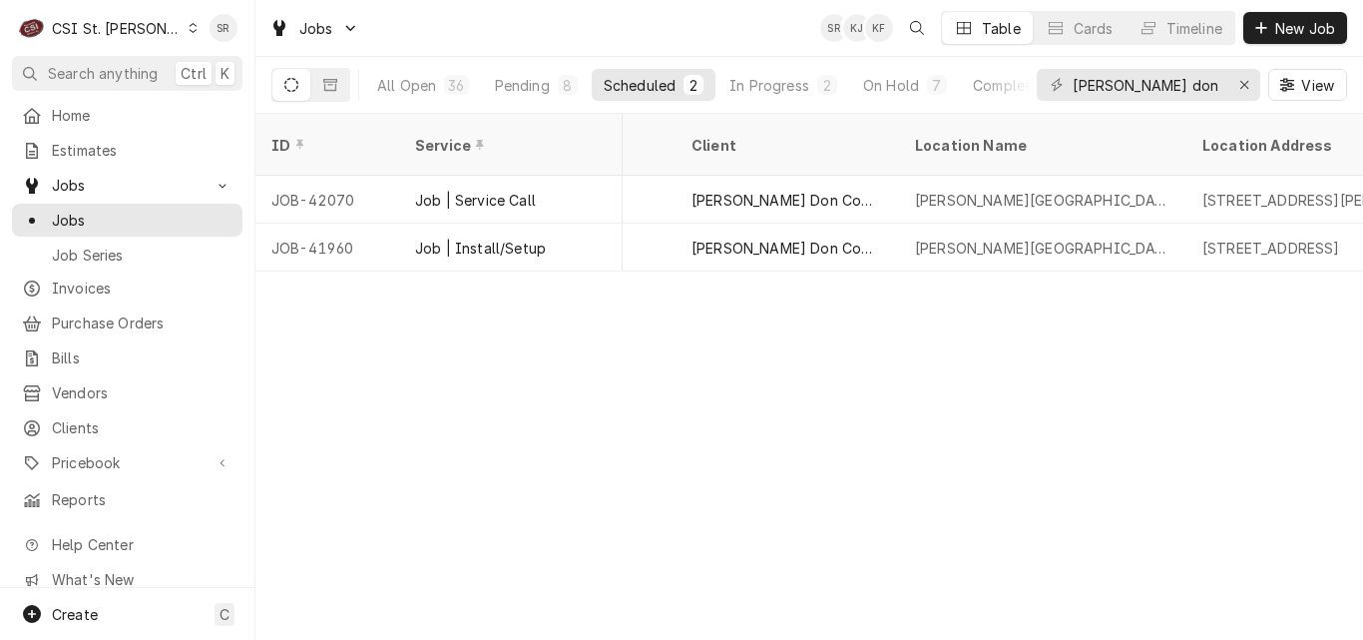
scroll to position [0, 1404]
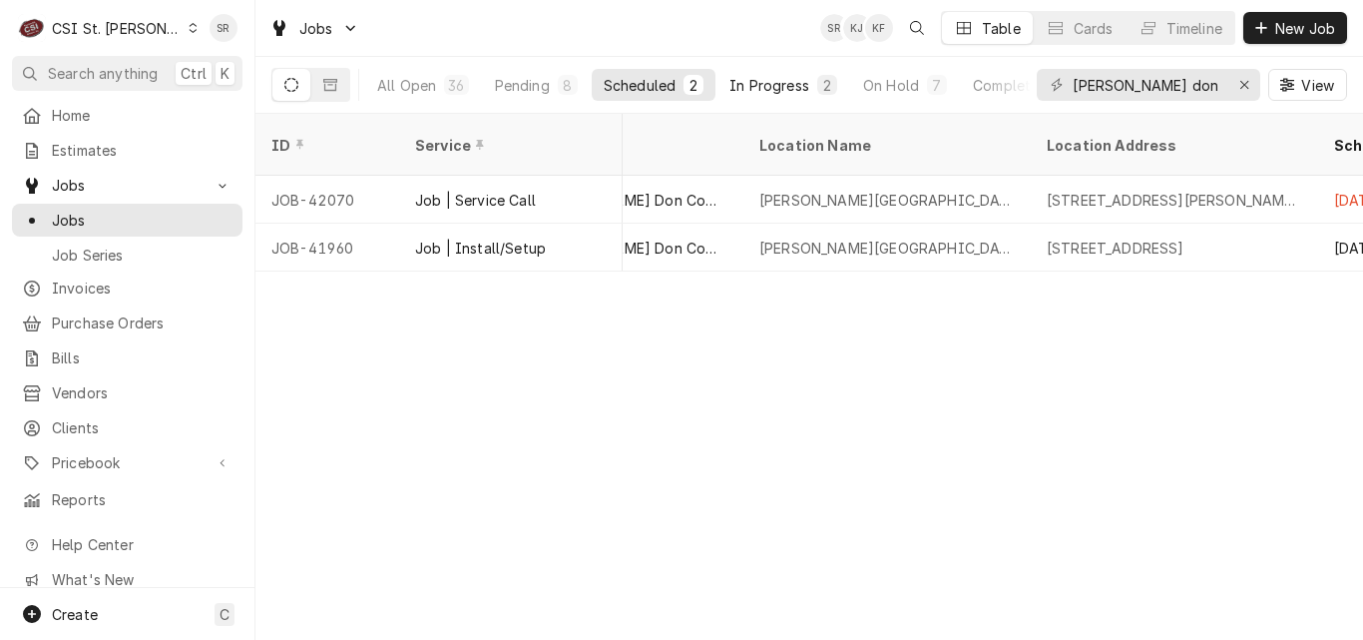
click at [800, 82] on div "In Progress" at bounding box center [769, 85] width 80 height 21
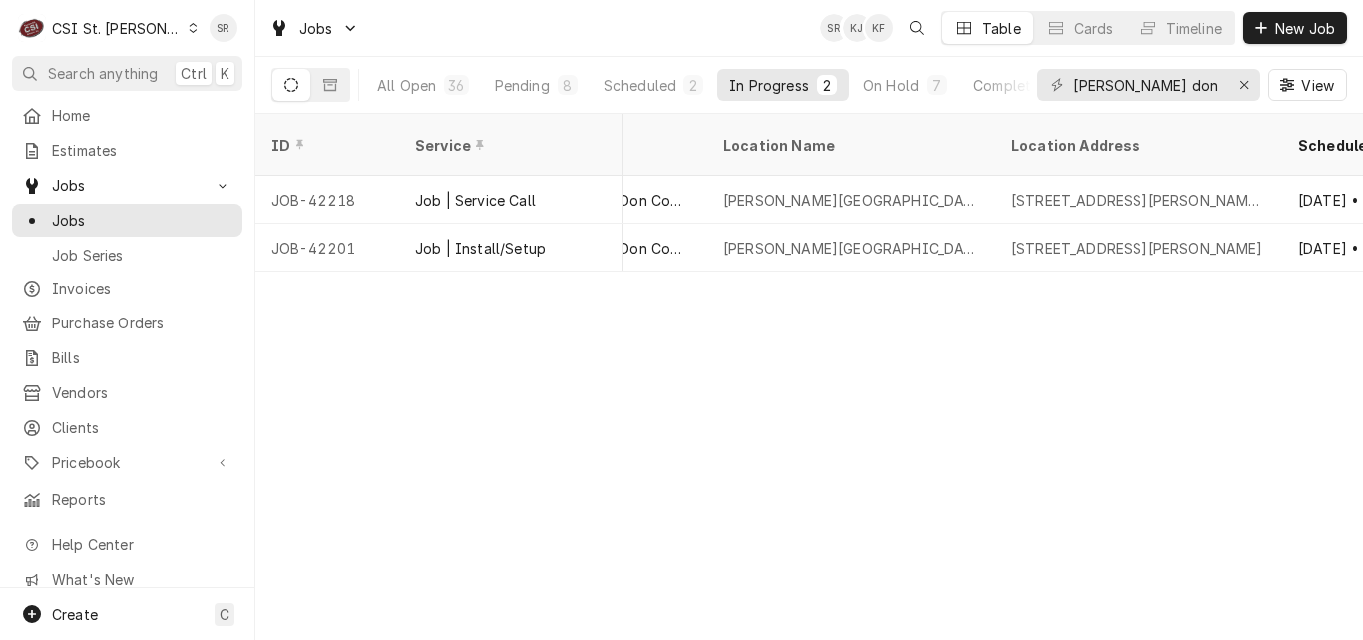
scroll to position [0, 1446]
click at [895, 81] on div "On Hold" at bounding box center [891, 85] width 56 height 21
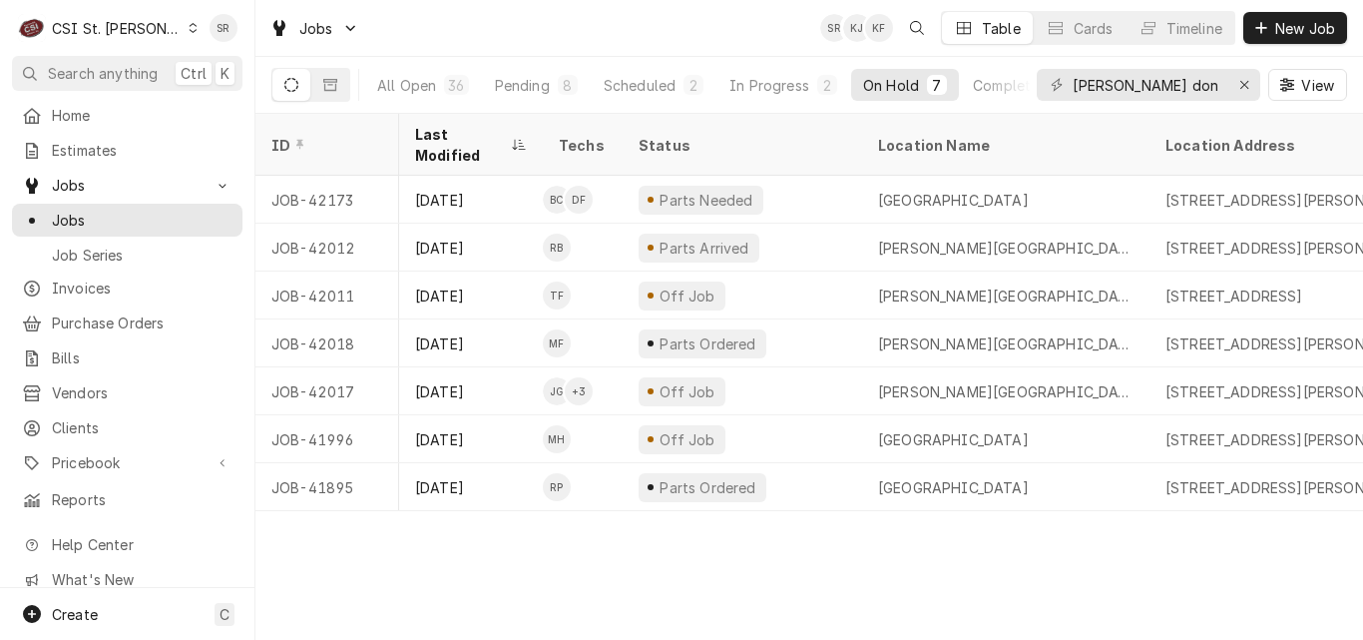
scroll to position [0, 13]
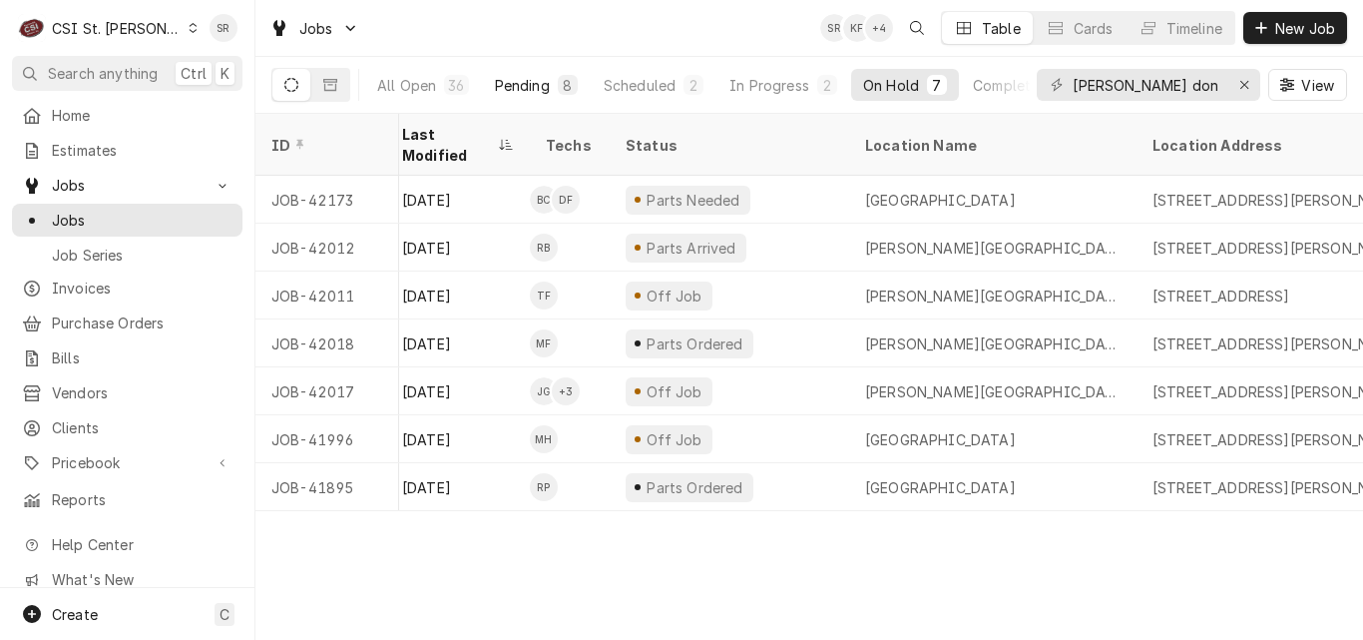
click at [534, 92] on div "Pending" at bounding box center [522, 85] width 55 height 21
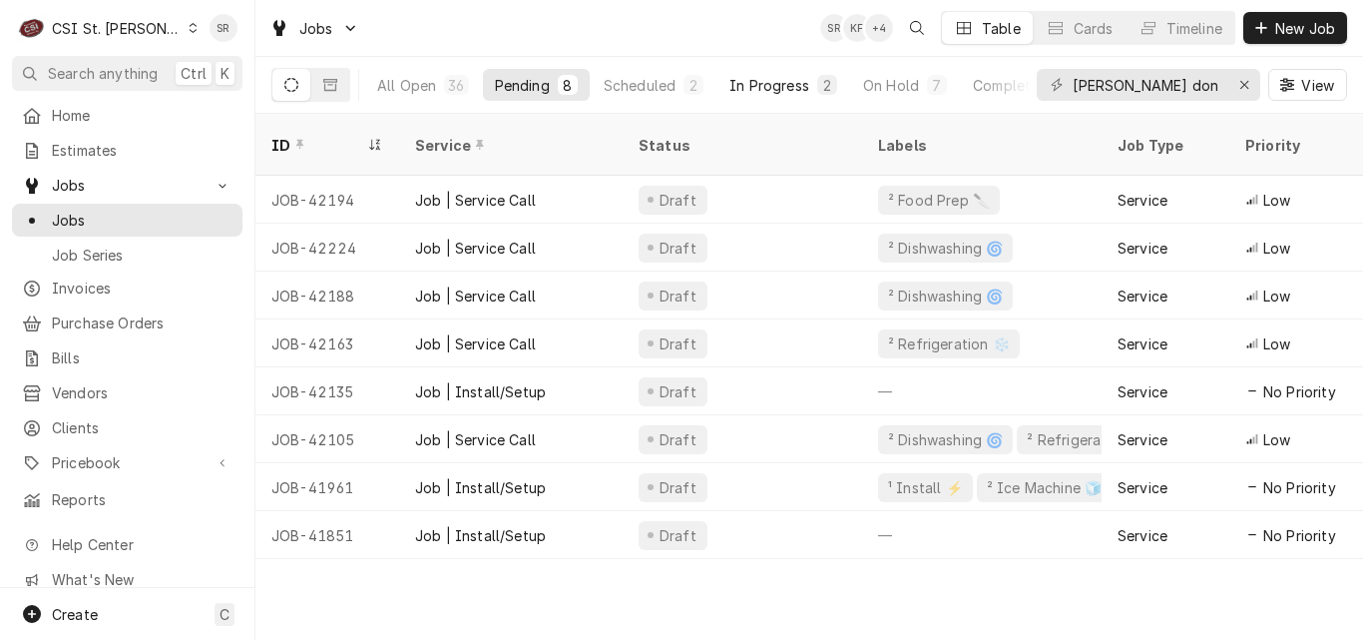
click at [780, 83] on div "In Progress" at bounding box center [769, 85] width 80 height 21
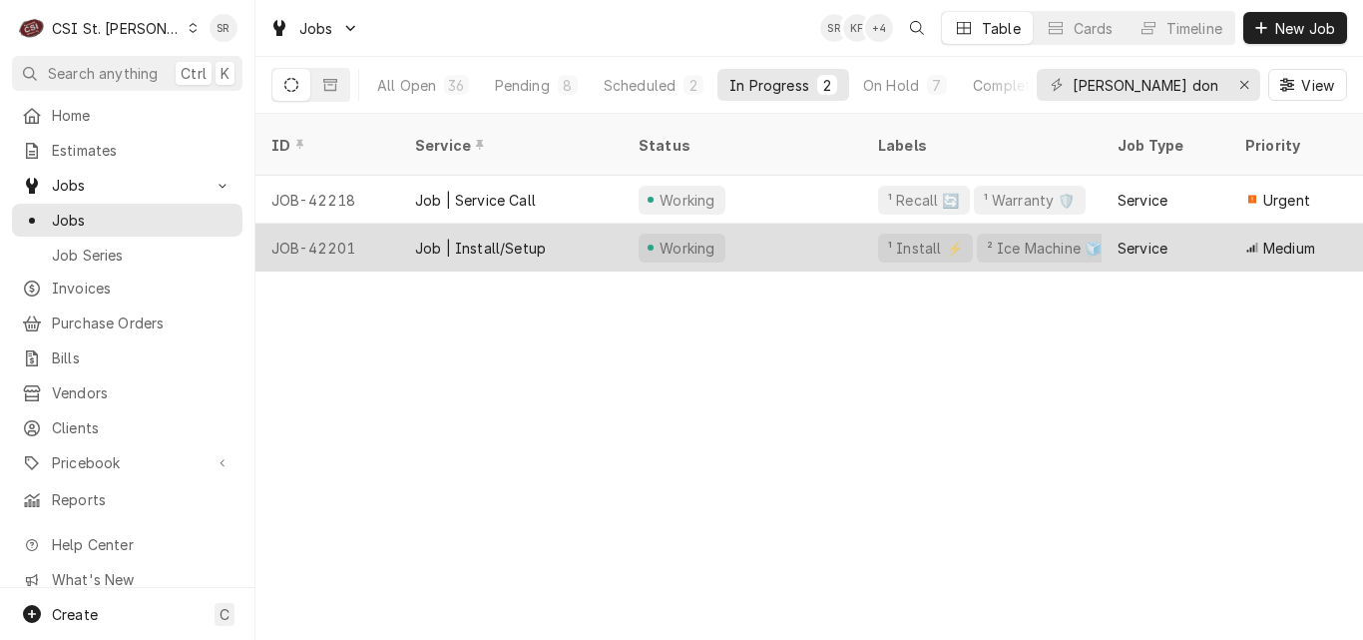
click at [601, 223] on div "Job | Install/Setup" at bounding box center [510, 247] width 223 height 48
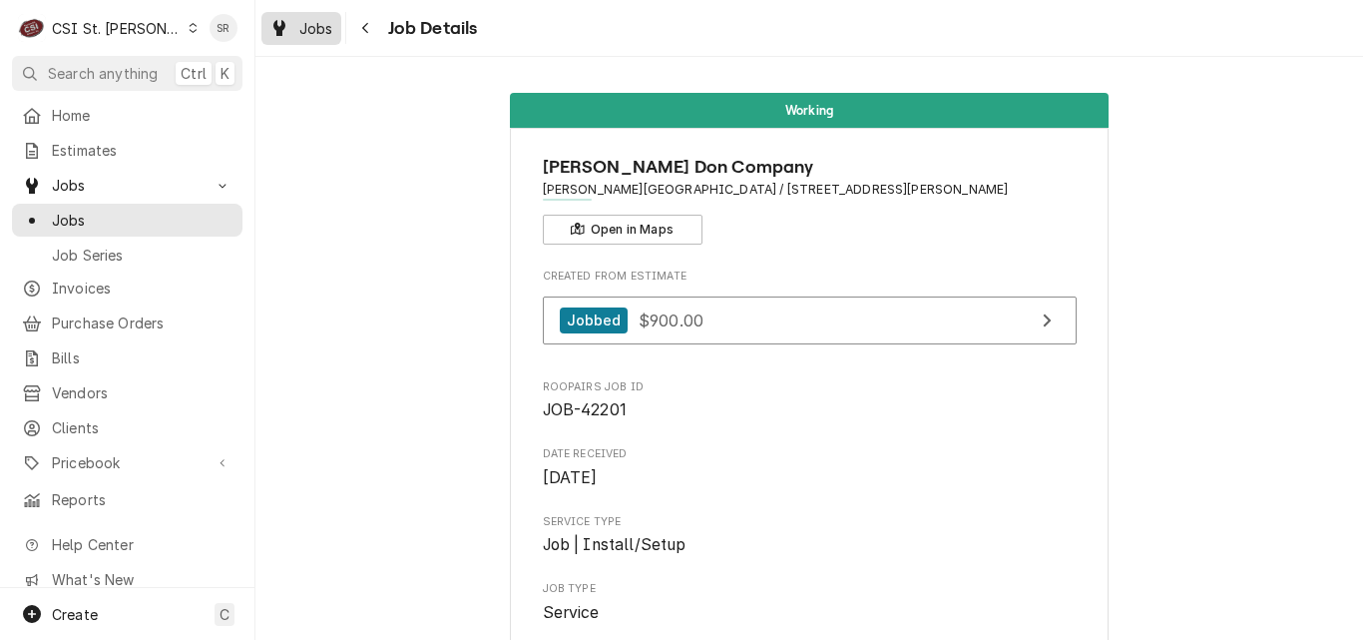
click at [313, 32] on span "Jobs" at bounding box center [316, 28] width 34 height 21
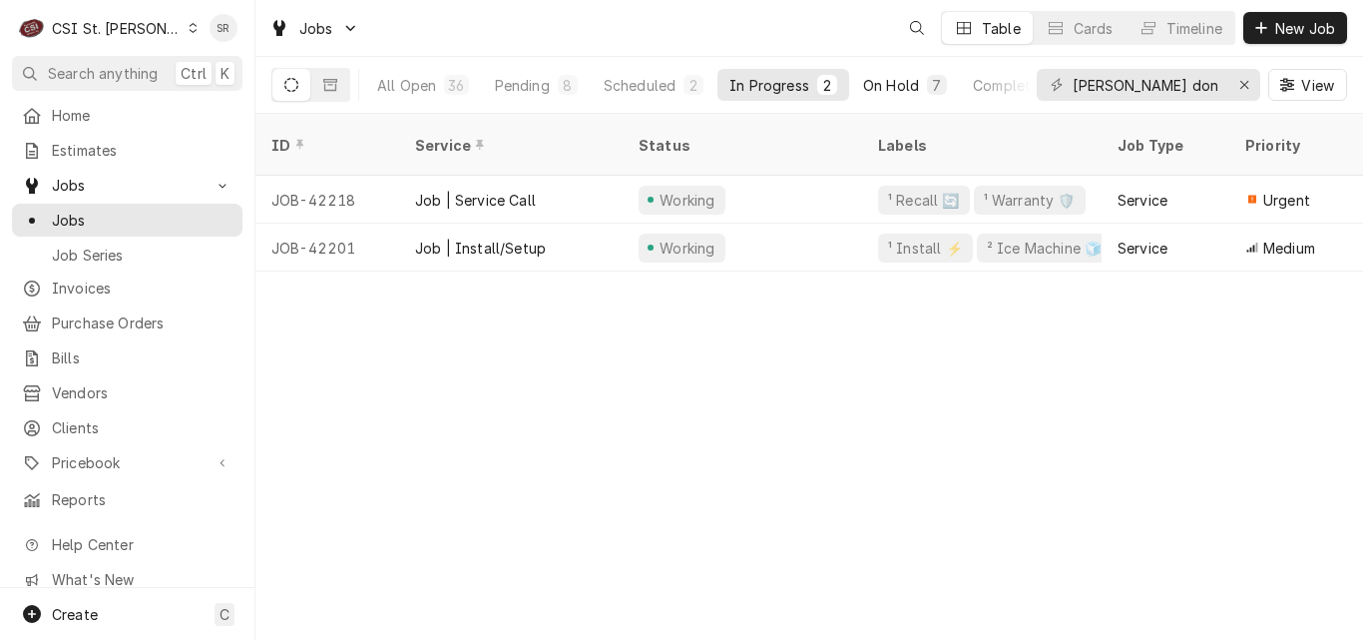
click at [925, 79] on button "On Hold 7" at bounding box center [905, 85] width 108 height 32
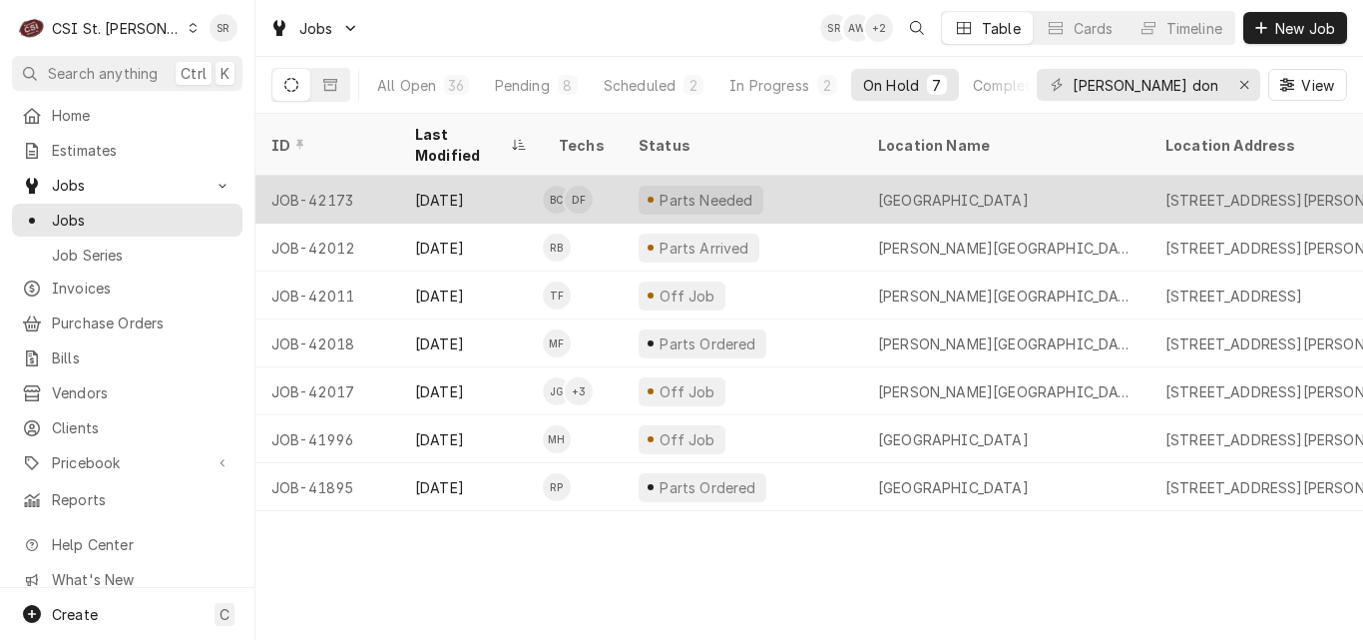
click at [719, 190] on div "Parts Needed" at bounding box center [706, 200] width 98 height 21
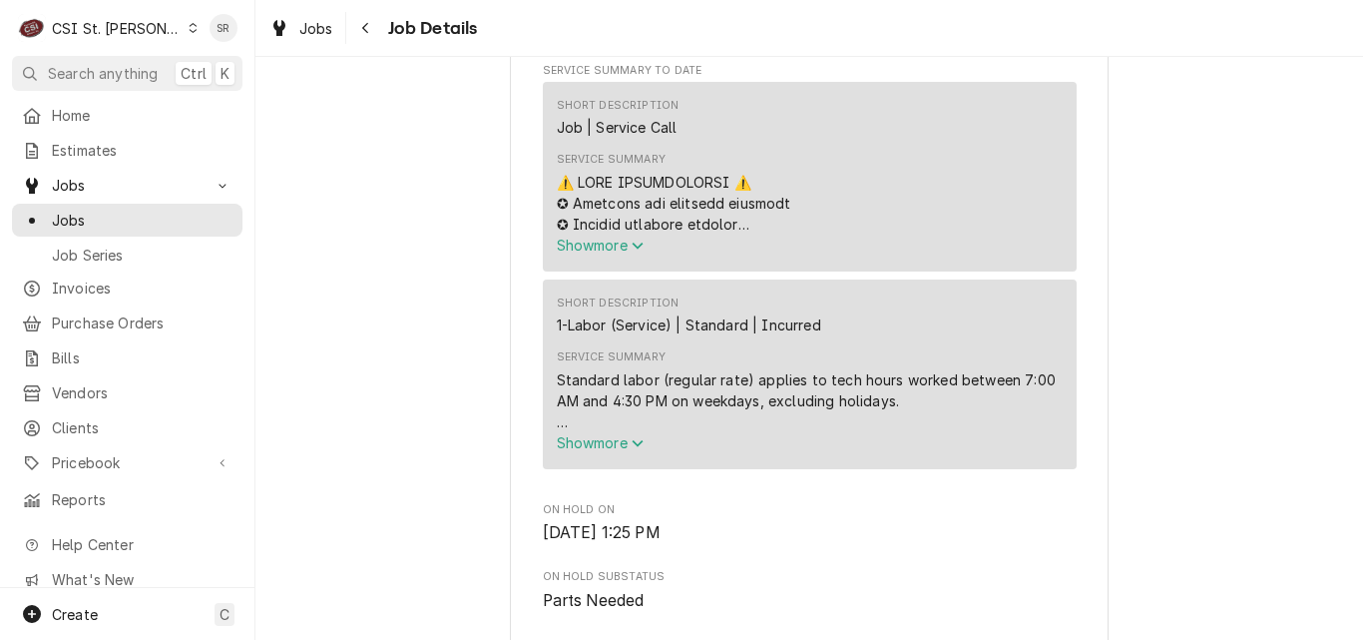
scroll to position [798, 0]
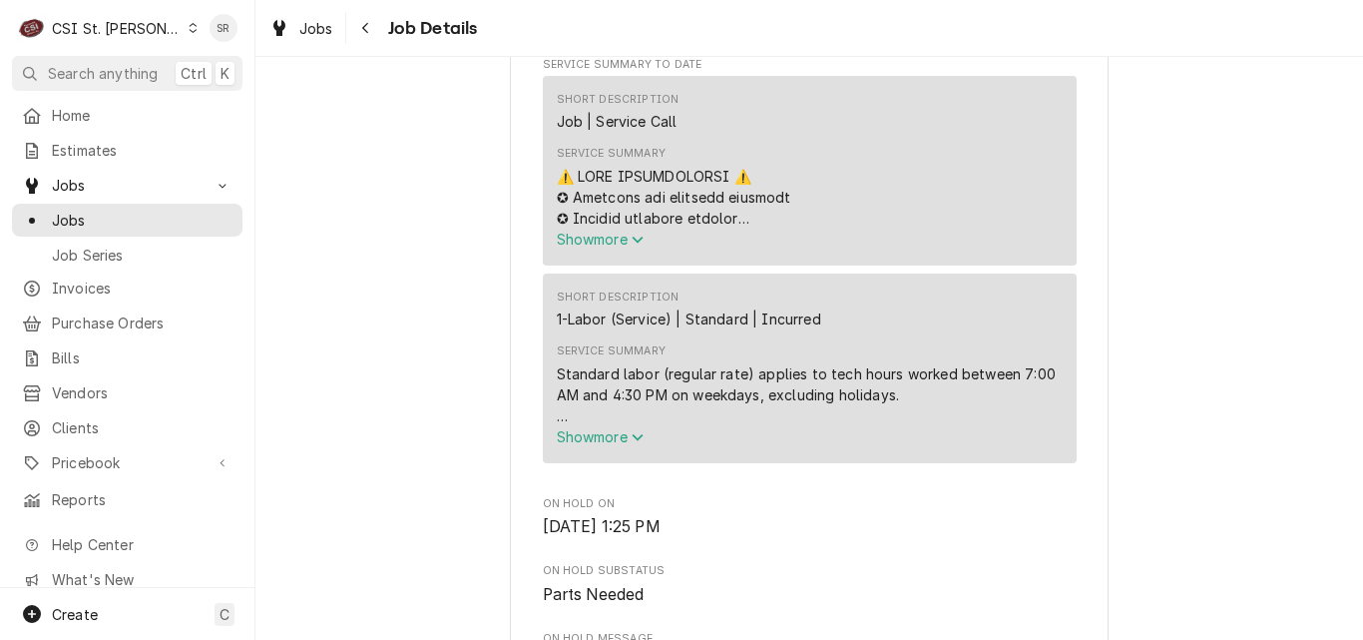
click at [600, 249] on button "Show more" at bounding box center [810, 238] width 506 height 21
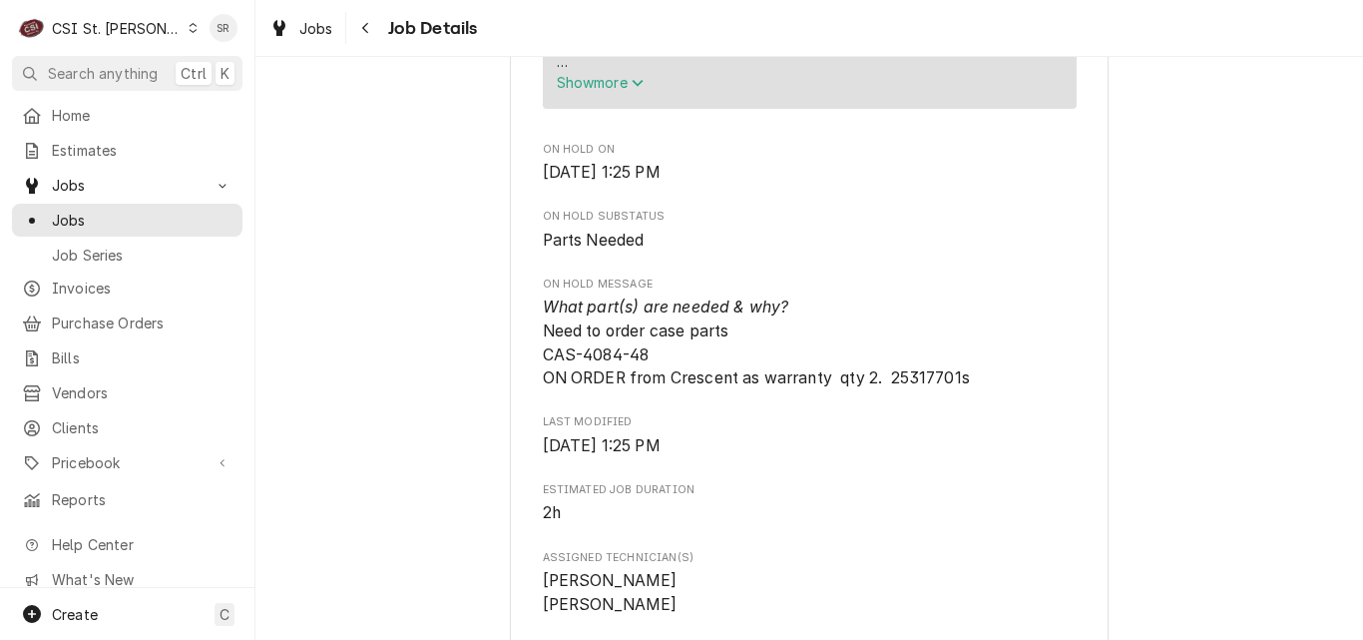
scroll to position [2494, 0]
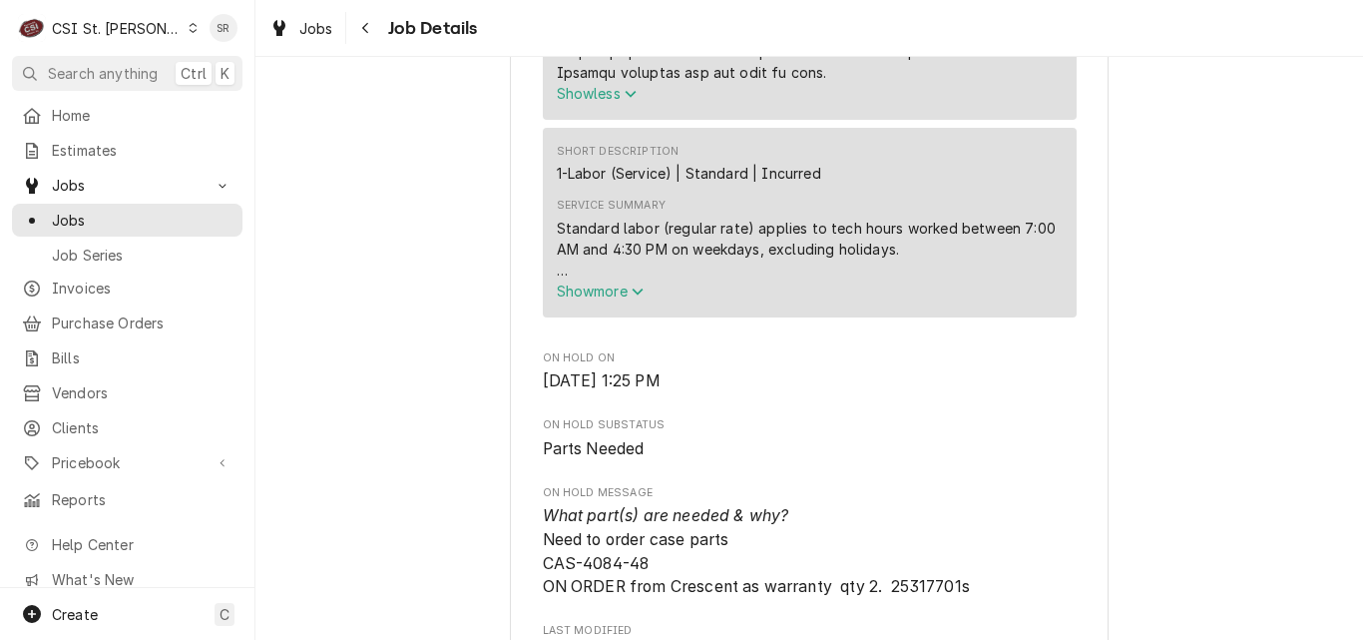
click at [595, 299] on span "Show more" at bounding box center [601, 290] width 88 height 17
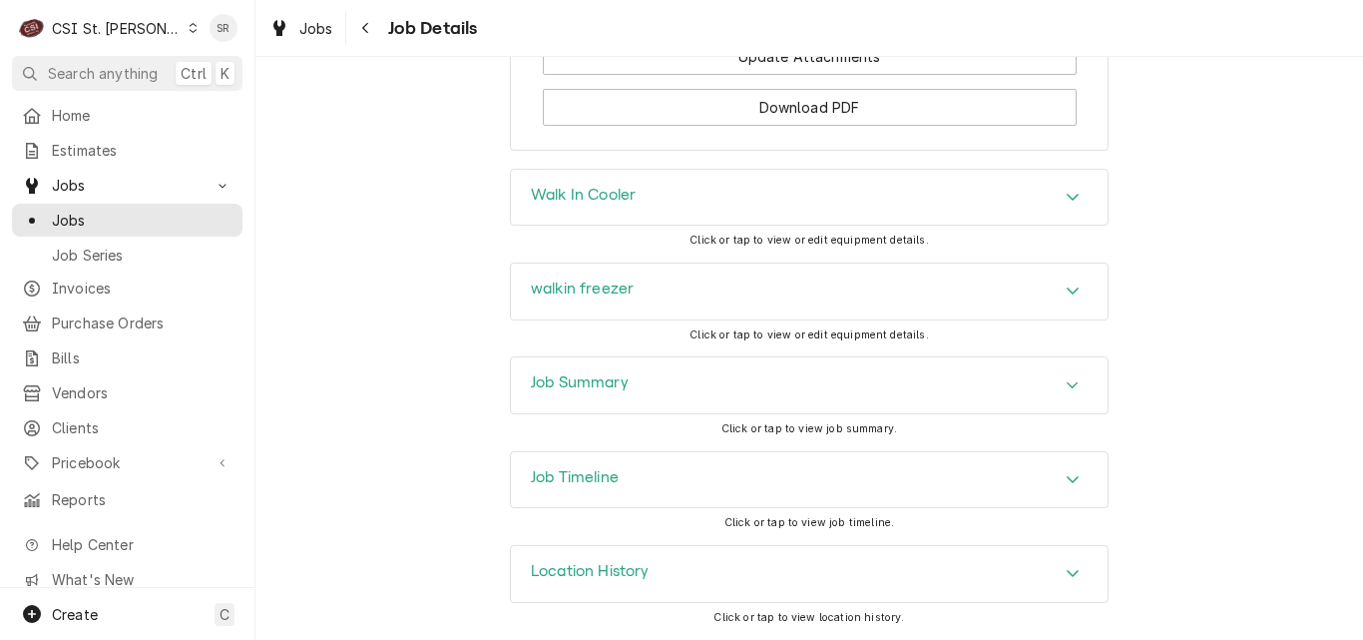
scroll to position [4571, 0]
click at [603, 400] on div "Job Summary" at bounding box center [809, 385] width 597 height 56
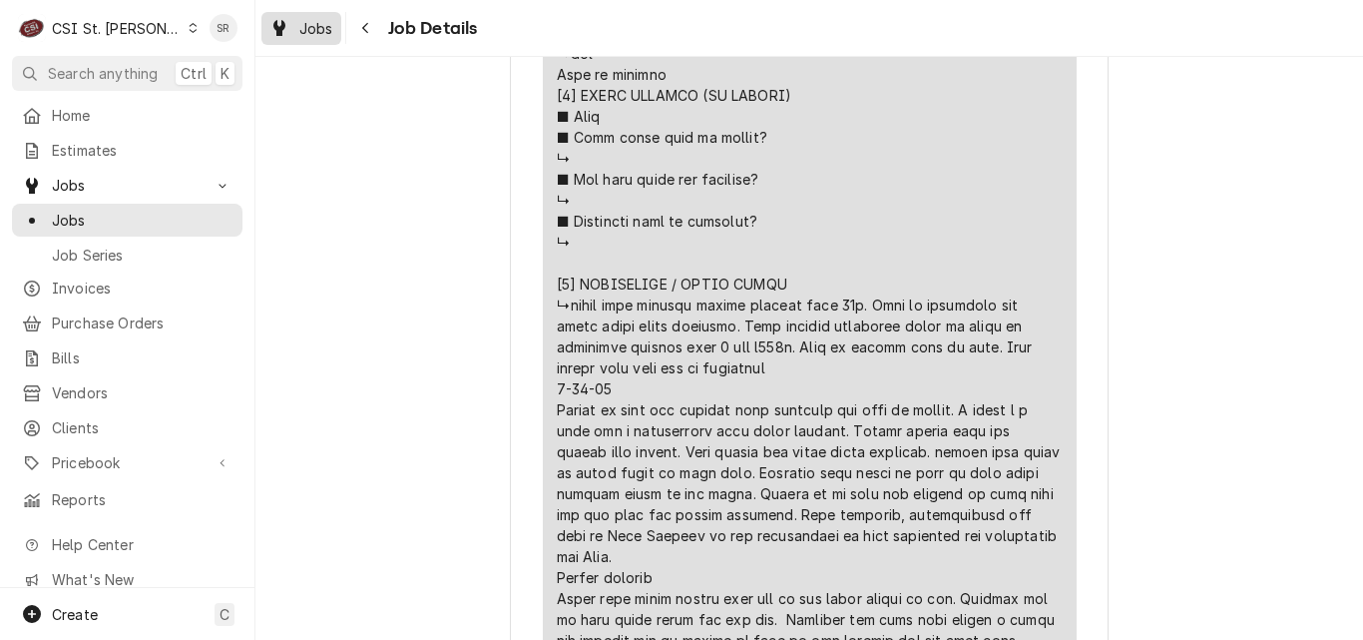
scroll to position [1773, 0]
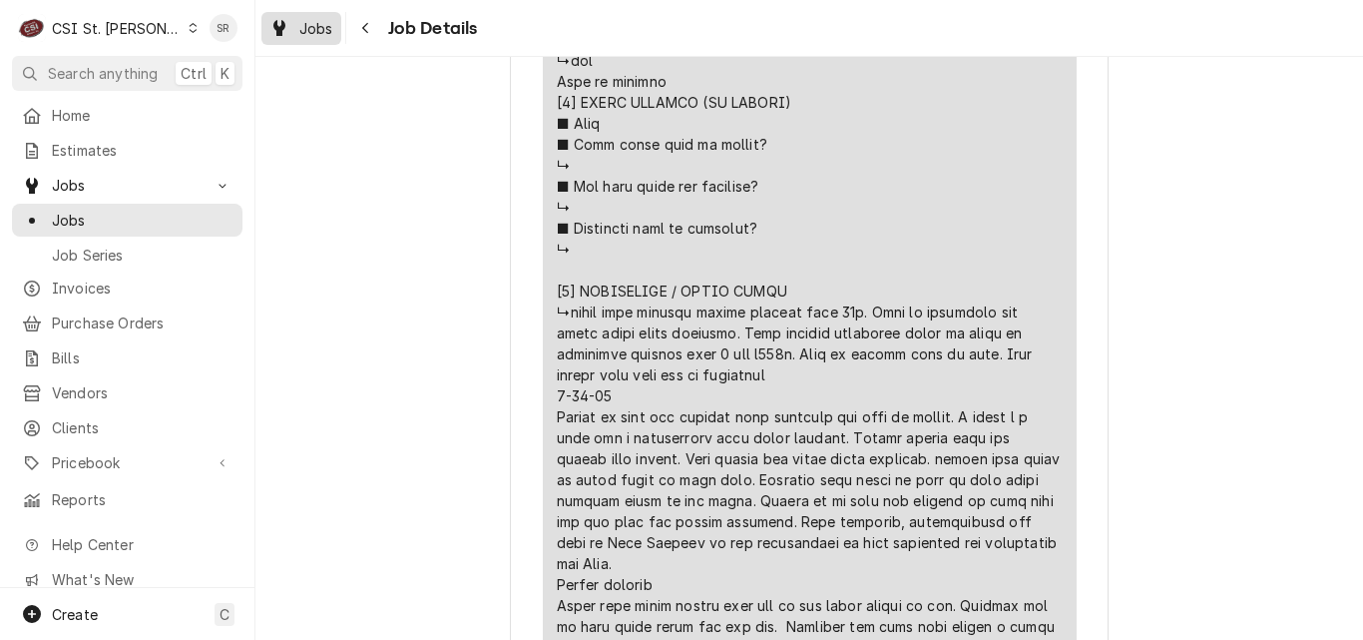
click at [297, 22] on div "Jobs" at bounding box center [301, 28] width 72 height 25
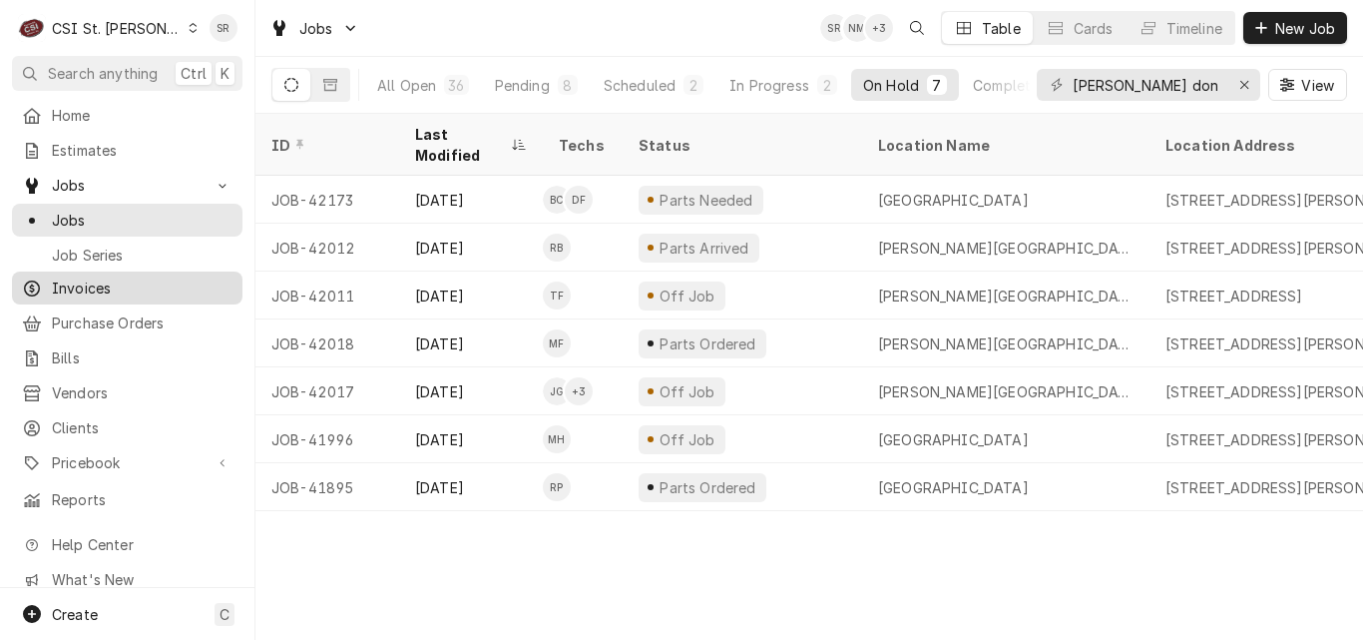
click at [93, 277] on span "Invoices" at bounding box center [142, 287] width 181 height 21
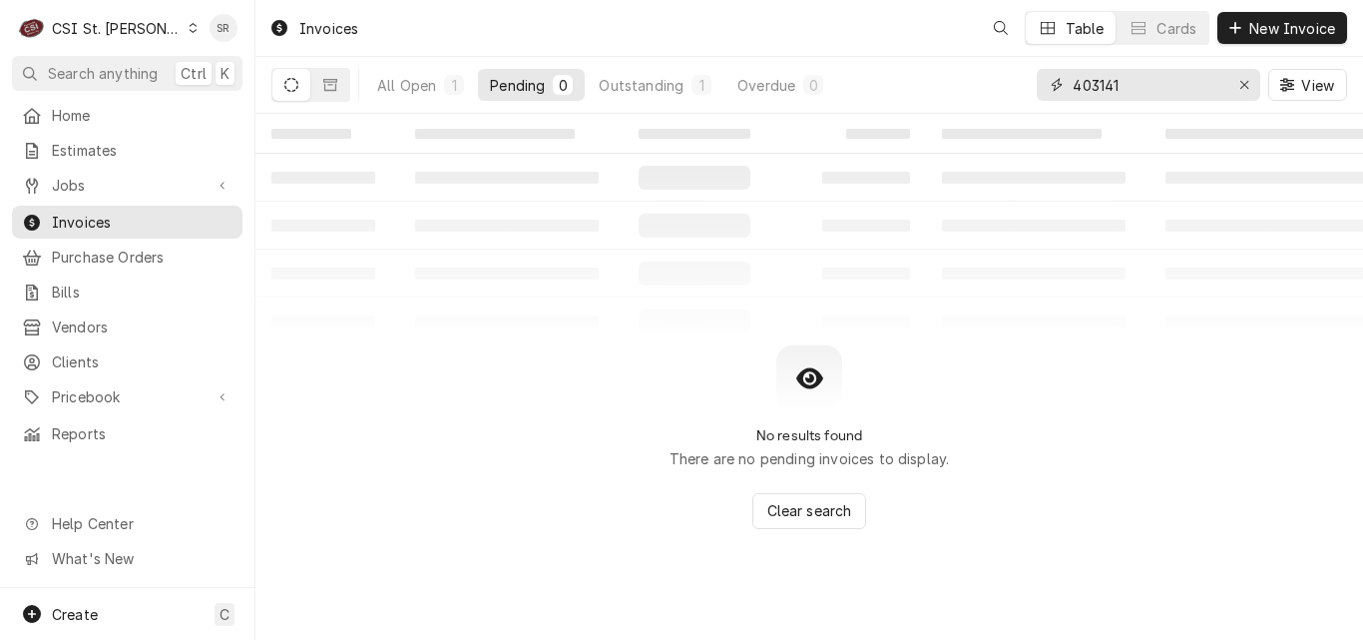
drag, startPoint x: 1170, startPoint y: 87, endPoint x: 1046, endPoint y: 88, distance: 124.7
click at [1046, 88] on div "403141" at bounding box center [1148, 85] width 223 height 32
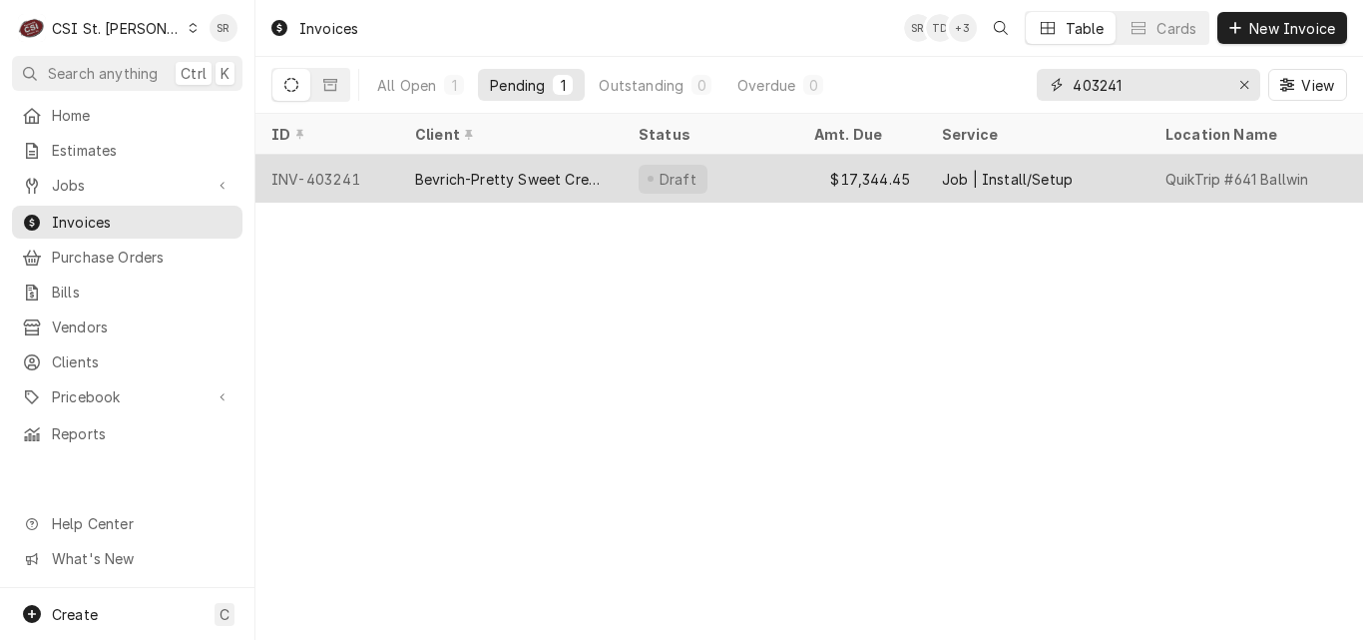
type input "403241"
click at [501, 181] on div "Bevrich-Pretty Sweet Creations" at bounding box center [511, 179] width 192 height 21
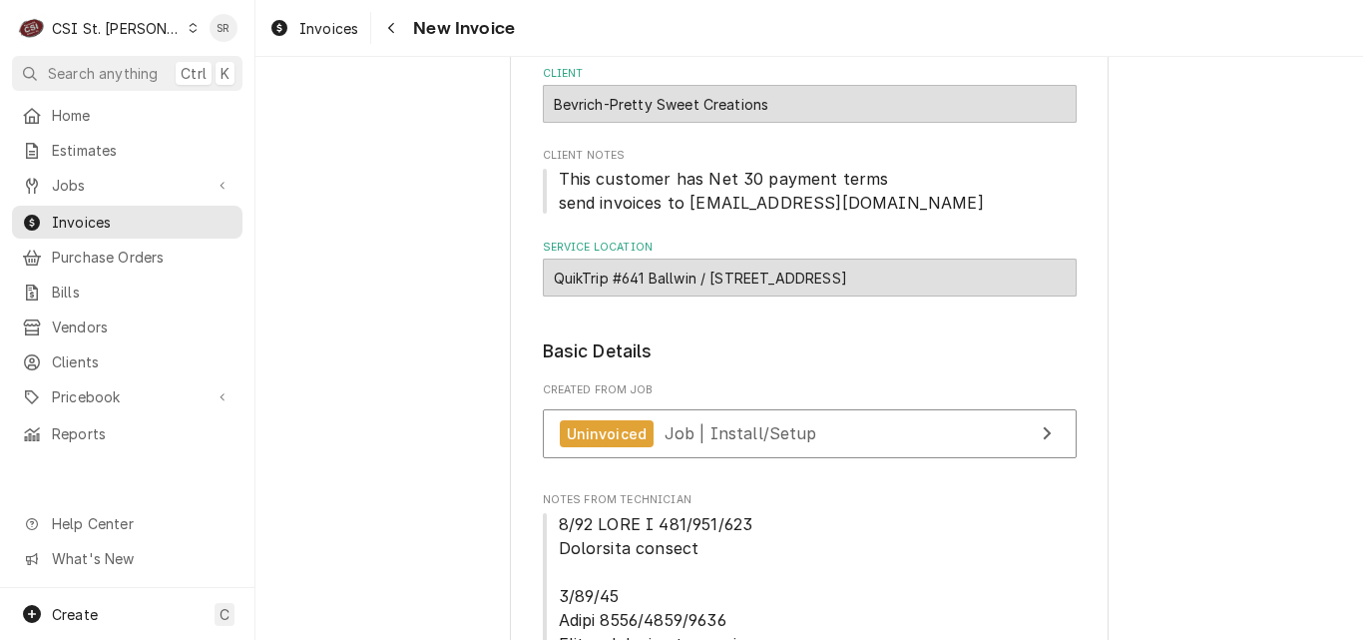
scroll to position [299, 0]
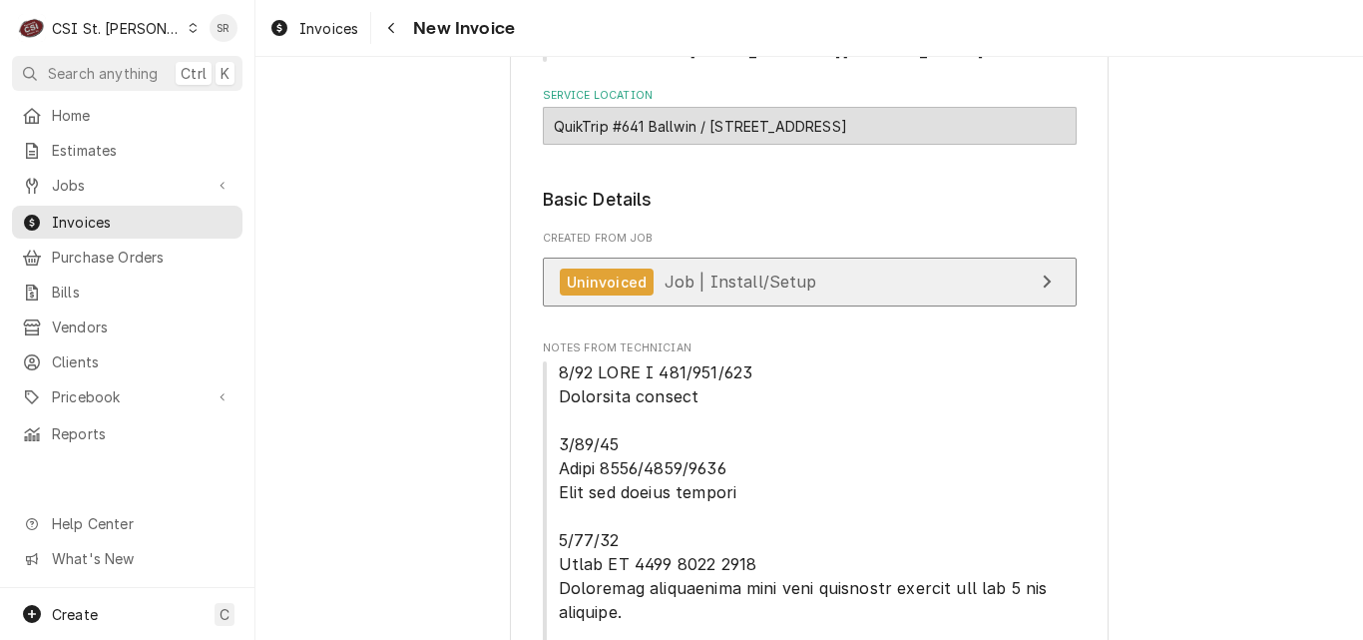
click at [703, 284] on span "Job | Install/Setup" at bounding box center [740, 281] width 153 height 20
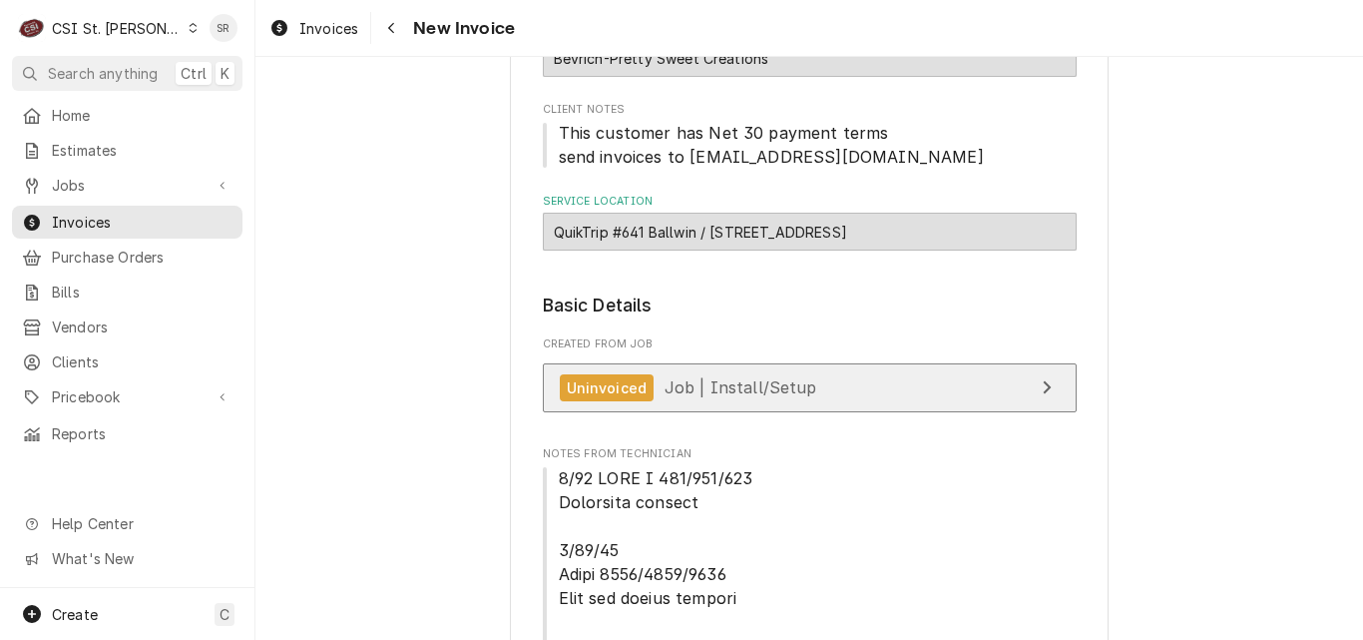
scroll to position [200, 0]
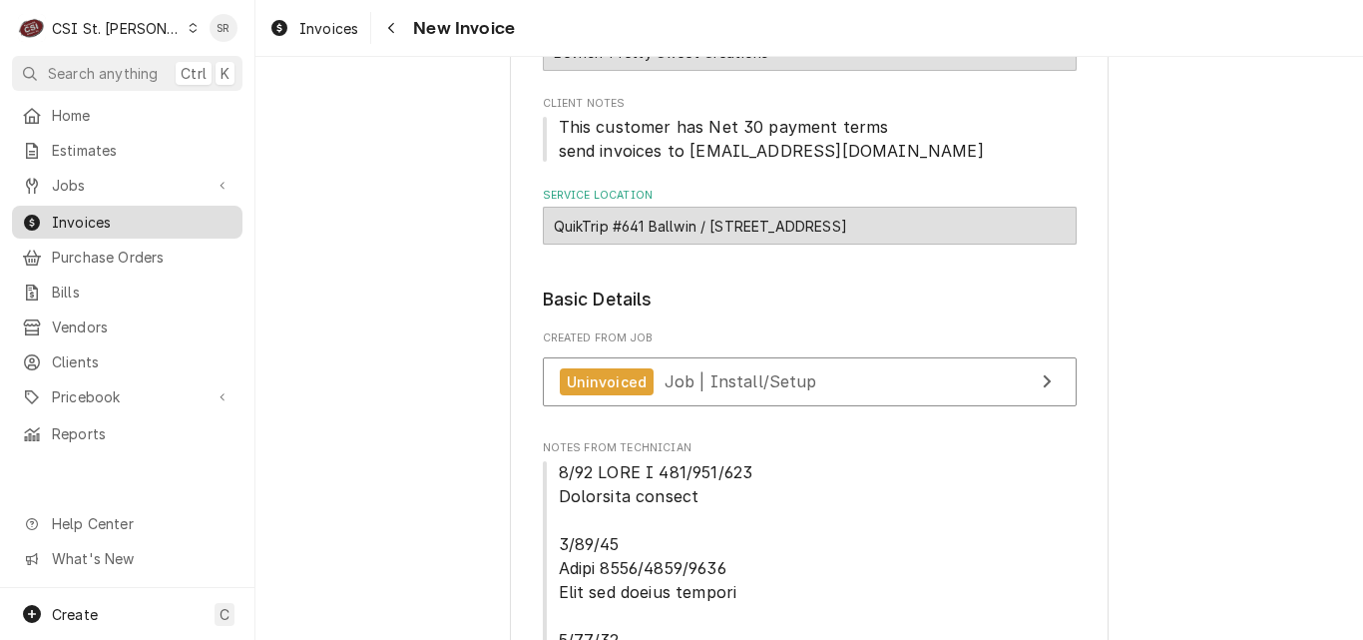
click at [129, 215] on span "Invoices" at bounding box center [142, 222] width 181 height 21
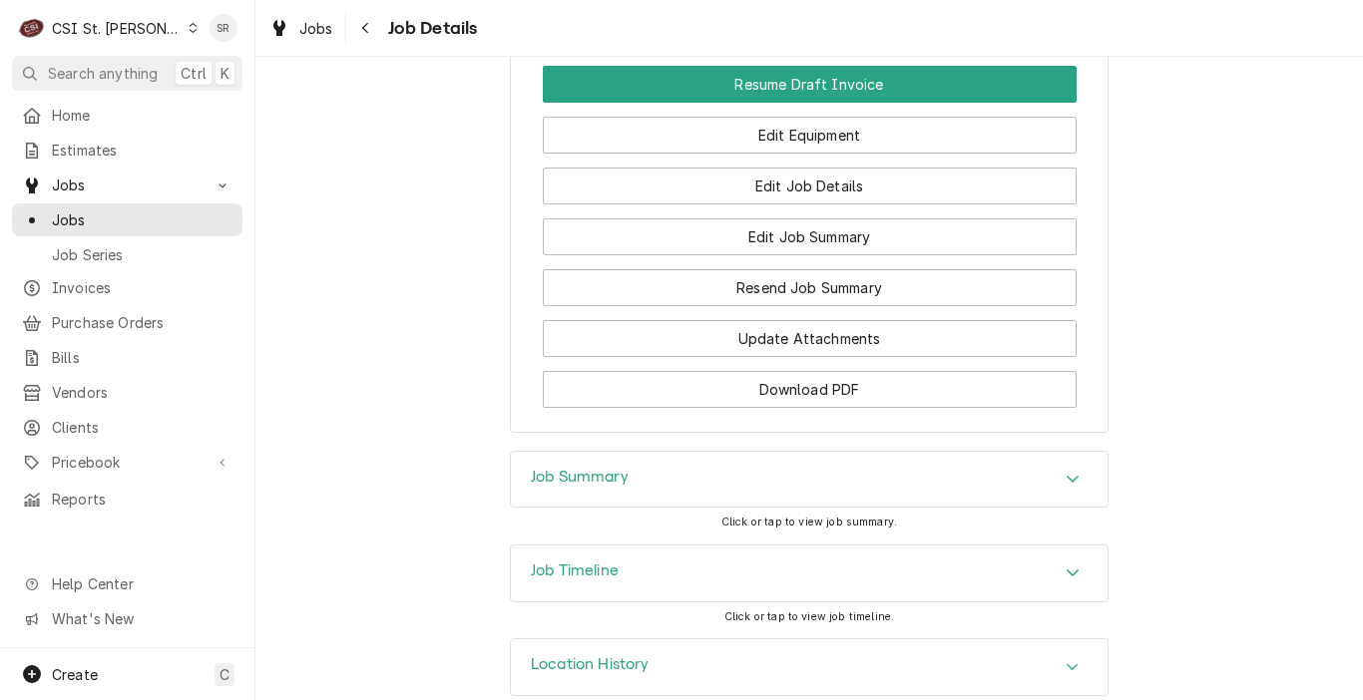
scroll to position [1926, 0]
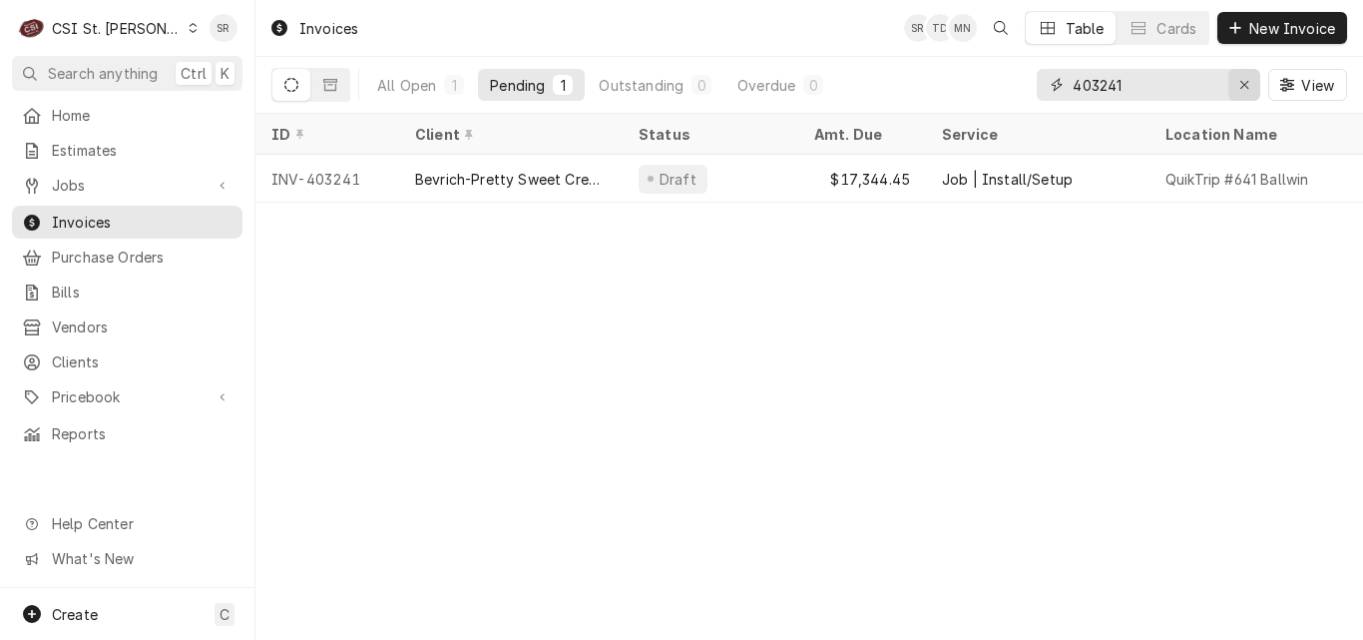
click at [1236, 75] on div "Erase input" at bounding box center [1244, 85] width 20 height 20
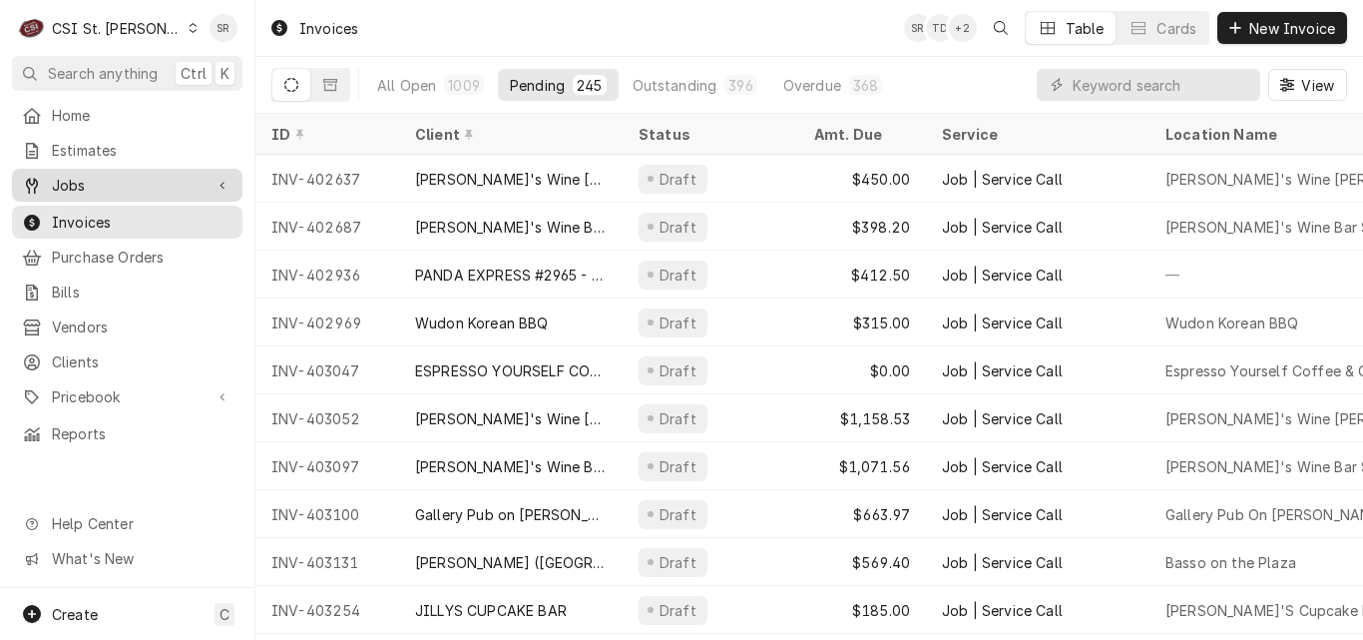
click at [77, 183] on span "Jobs" at bounding box center [127, 185] width 151 height 21
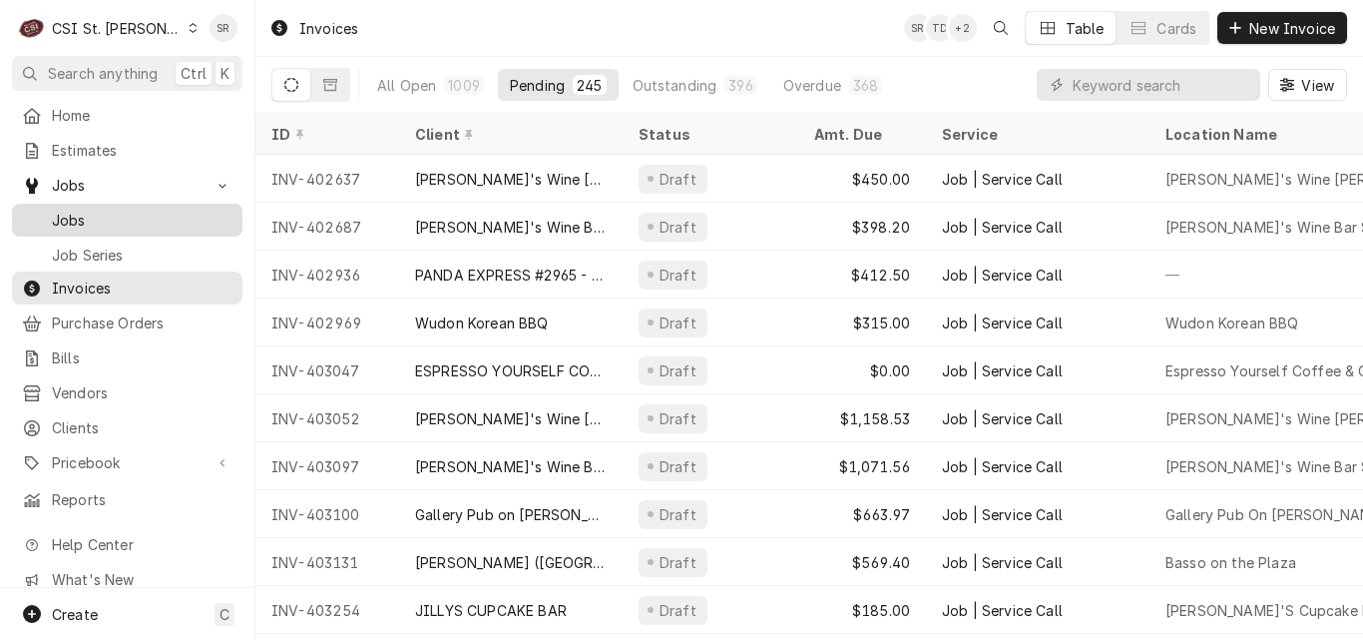
click at [94, 219] on span "Jobs" at bounding box center [142, 220] width 181 height 21
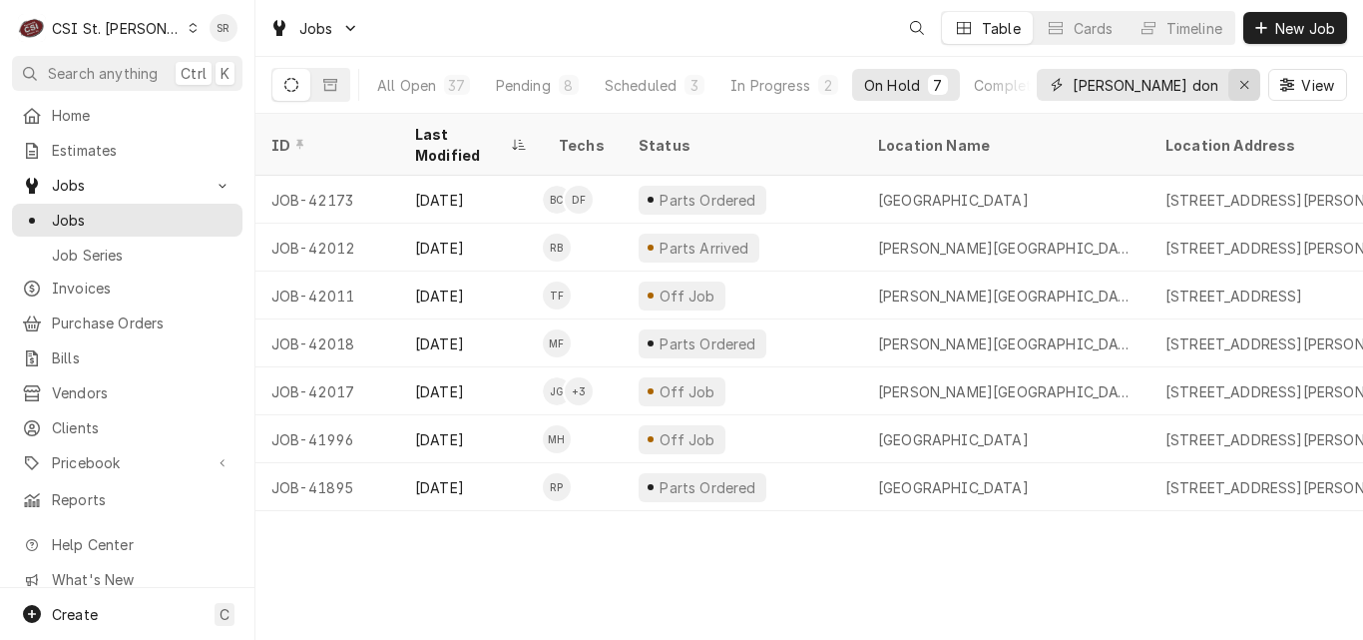
click at [1244, 84] on icon "Erase input" at bounding box center [1244, 85] width 8 height 8
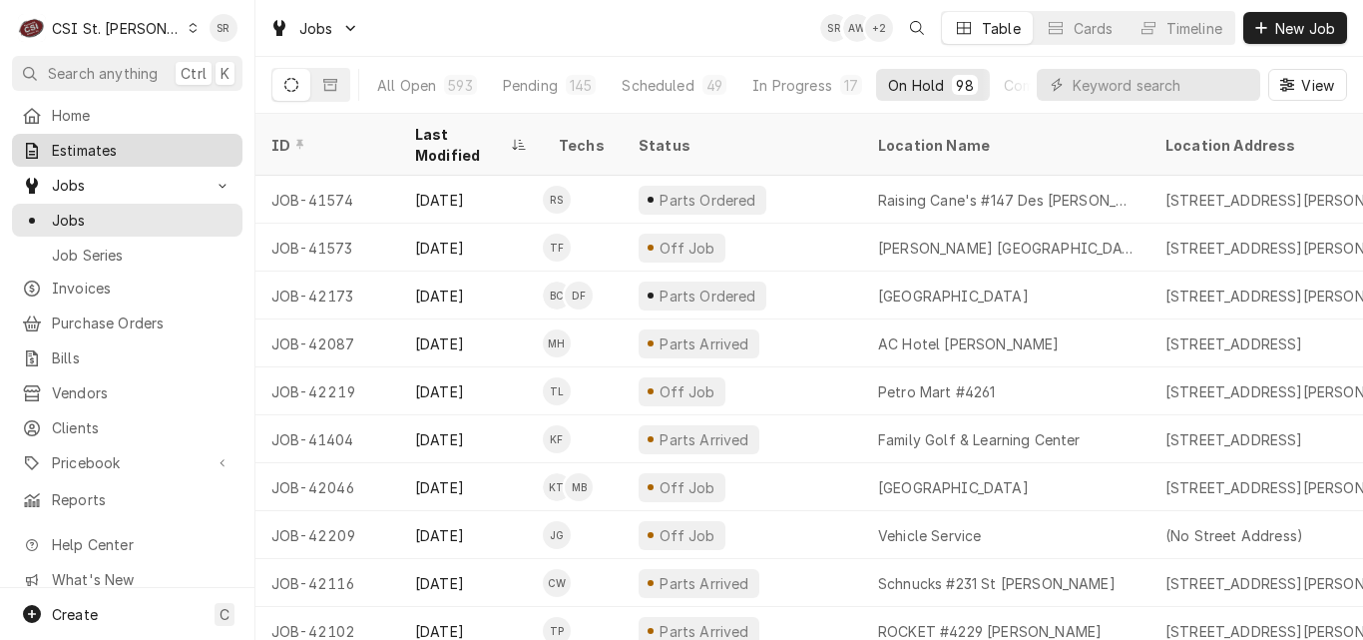
click at [93, 148] on span "Estimates" at bounding box center [142, 150] width 181 height 21
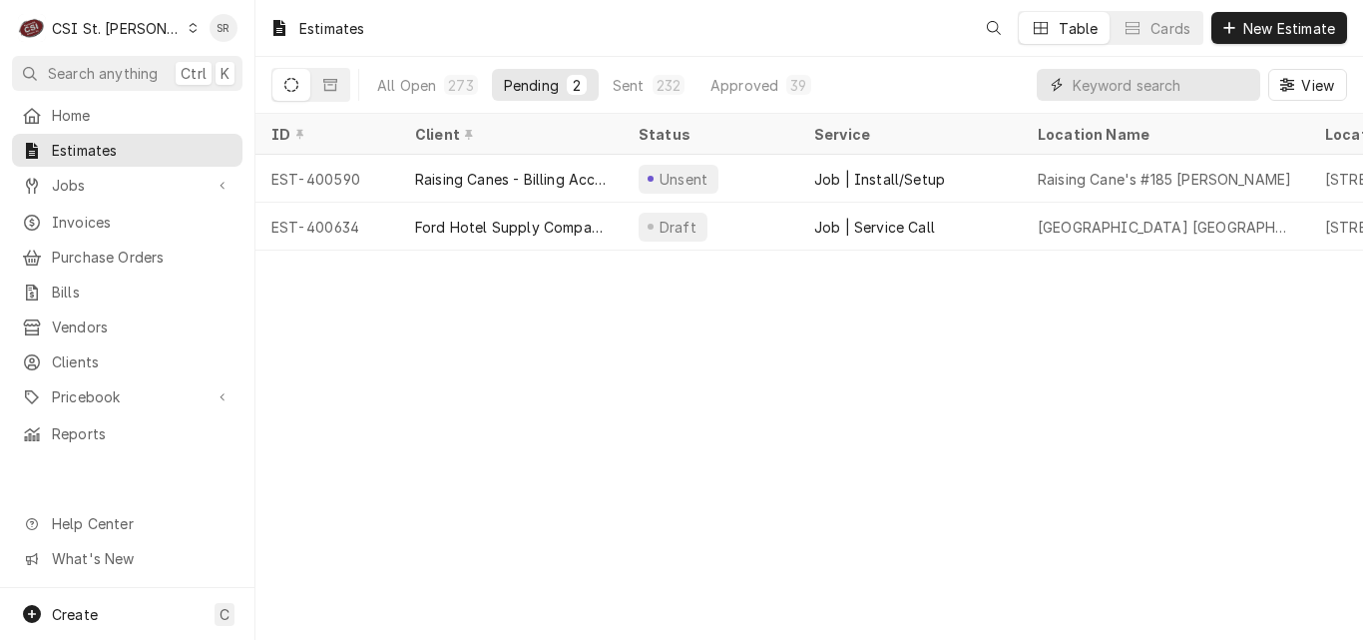
click at [1128, 85] on input "Dynamic Content Wrapper" at bounding box center [1161, 85] width 178 height 32
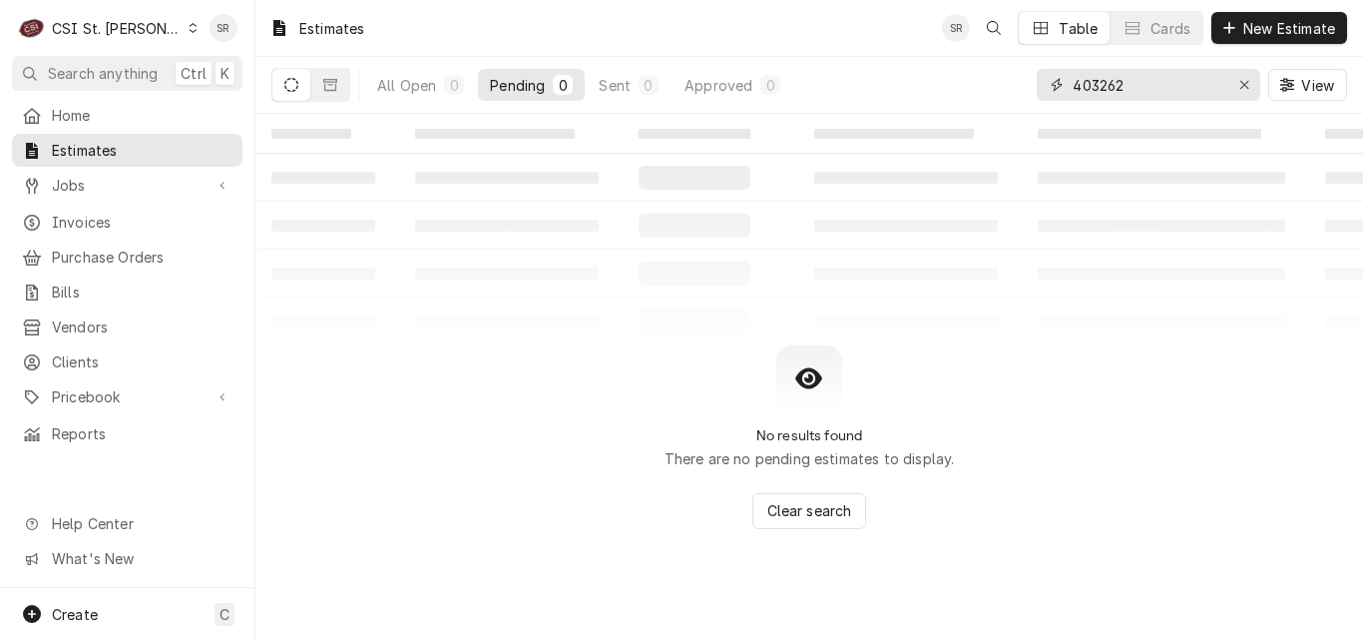
click at [1148, 83] on input "403262" at bounding box center [1147, 85] width 150 height 32
type input "403262"
click at [86, 182] on span "Jobs" at bounding box center [127, 185] width 151 height 21
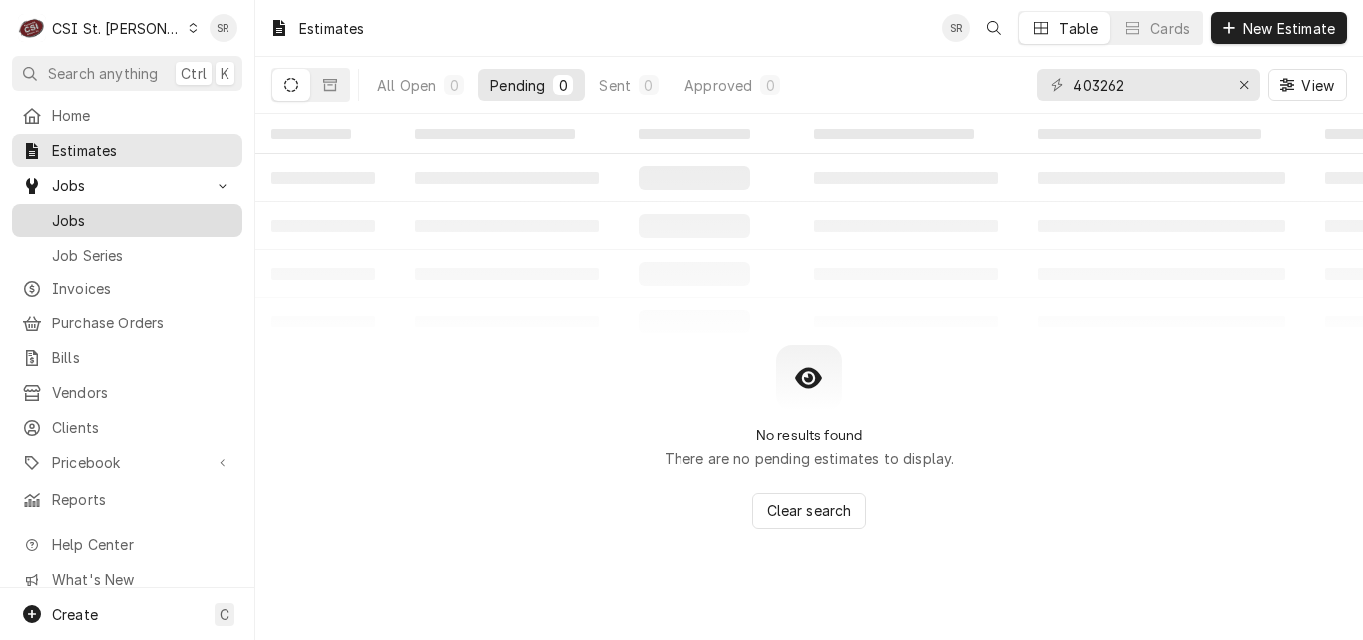
click at [87, 210] on span "Jobs" at bounding box center [142, 220] width 181 height 21
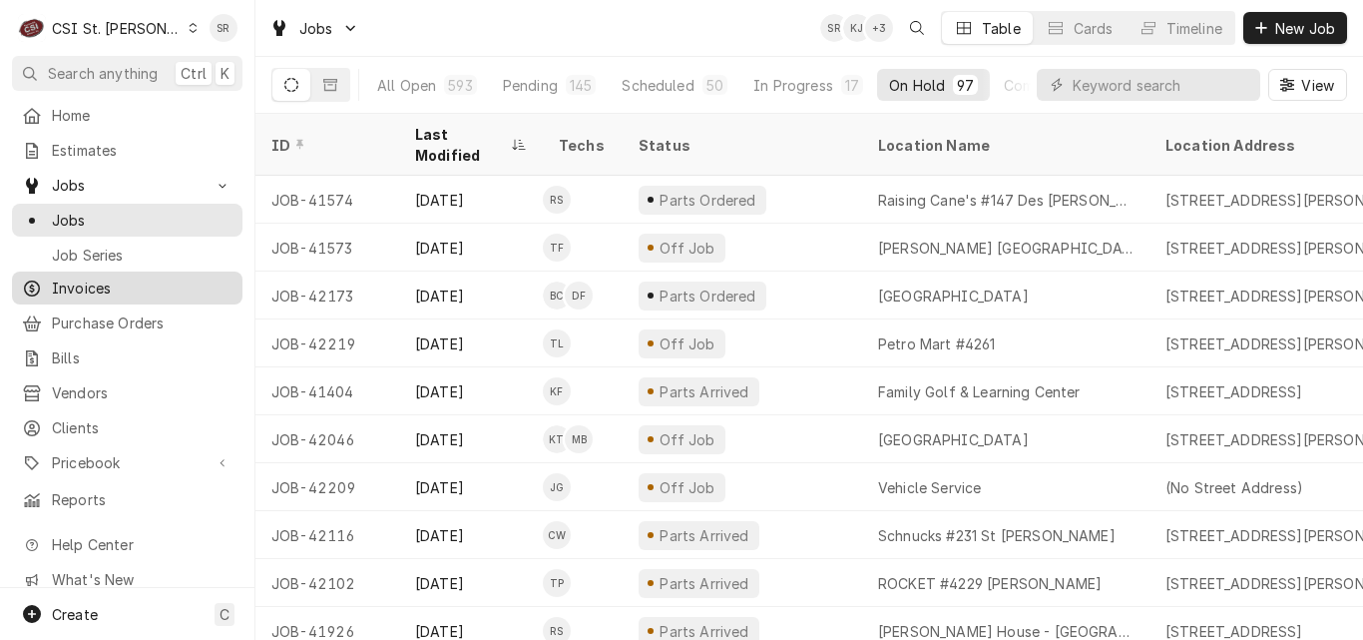
click at [106, 277] on span "Invoices" at bounding box center [142, 287] width 181 height 21
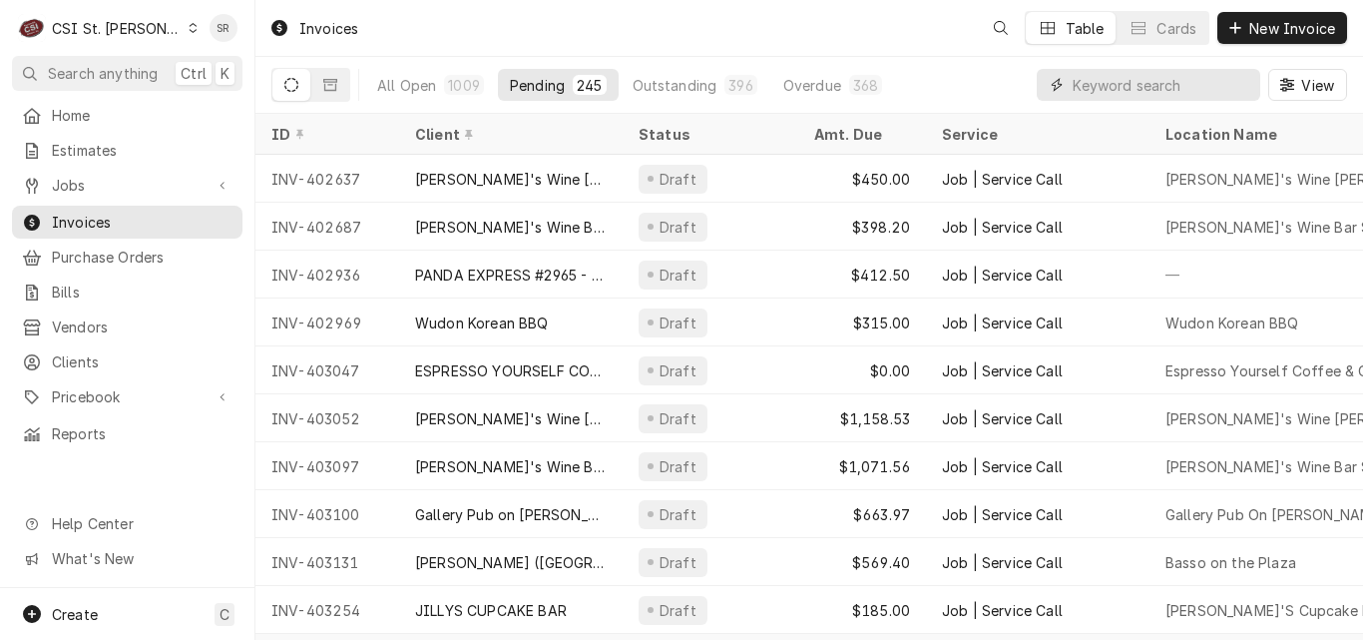
click at [1119, 85] on input "Dynamic Content Wrapper" at bounding box center [1161, 85] width 178 height 32
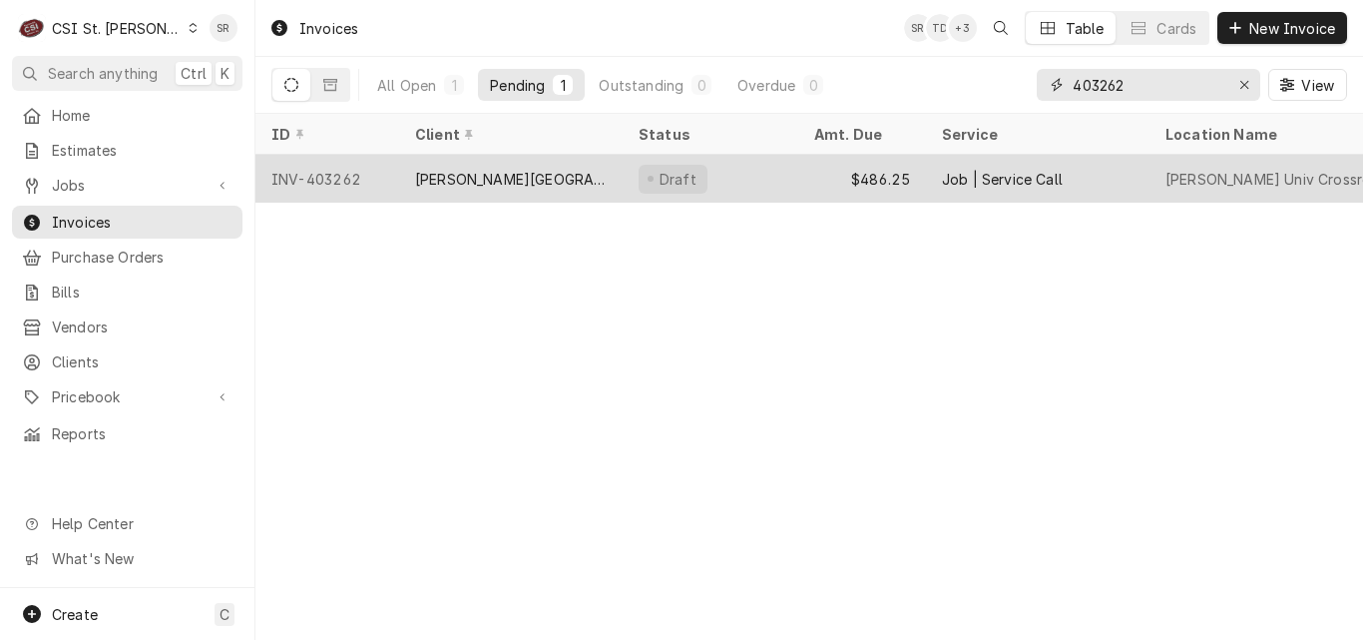
type input "403262"
click at [555, 171] on div "[PERSON_NAME][GEOGRAPHIC_DATA]" at bounding box center [510, 179] width 223 height 48
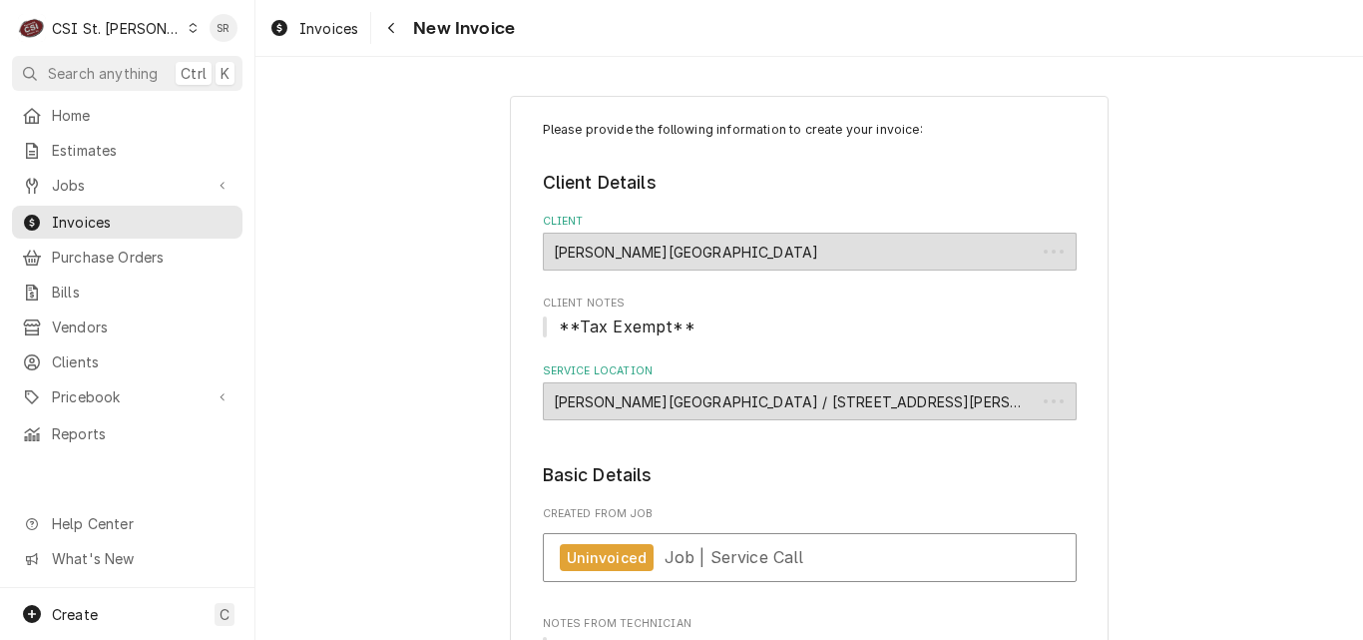
type textarea "x"
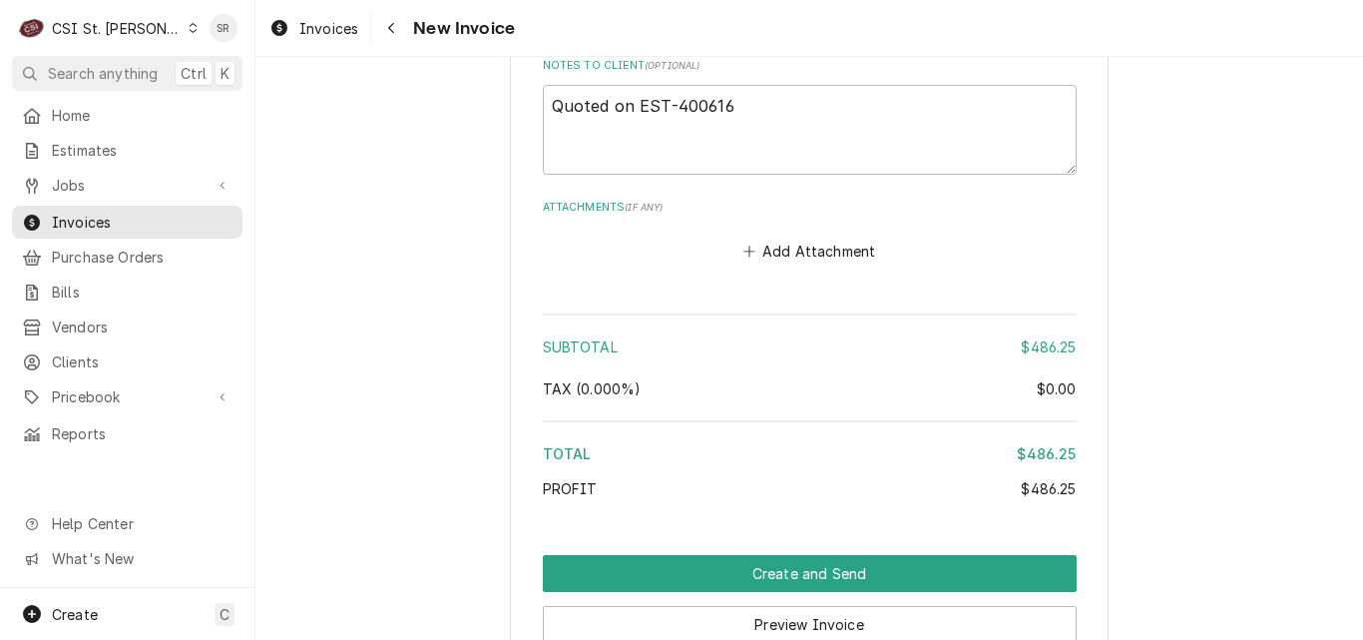
scroll to position [2993, 0]
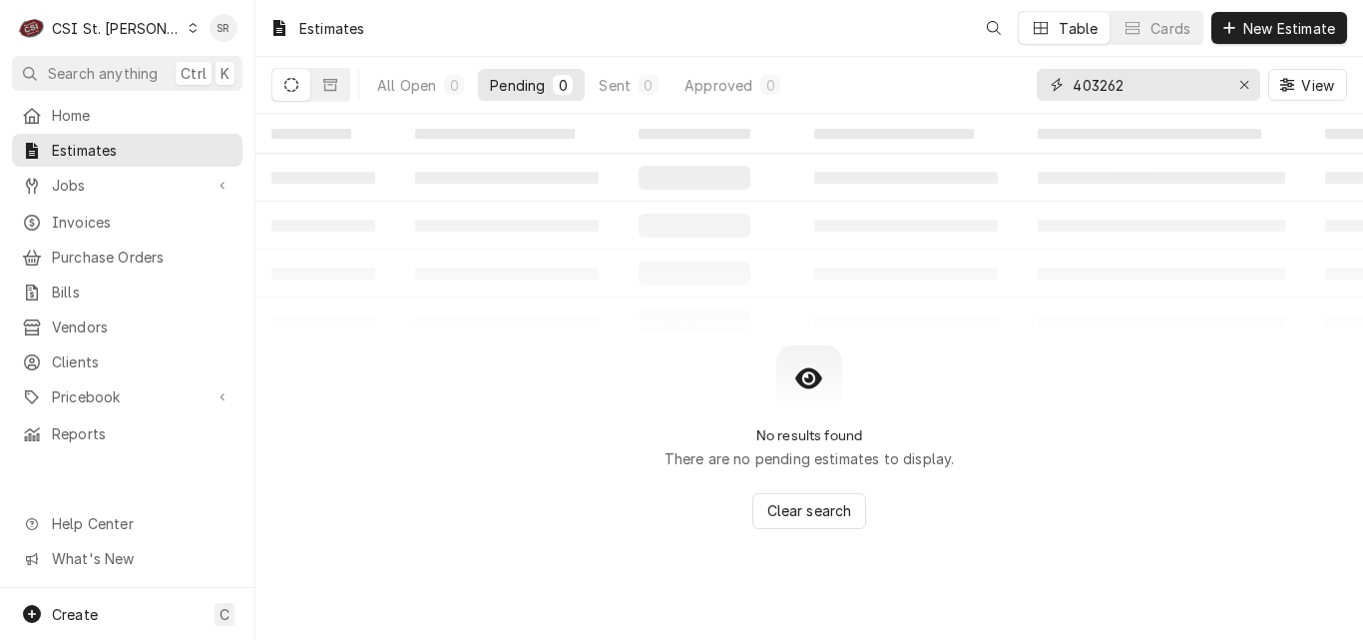
drag, startPoint x: 1140, startPoint y: 84, endPoint x: 1036, endPoint y: 83, distance: 104.8
click at [1037, 83] on div "403262" at bounding box center [1148, 85] width 223 height 32
type input "400616"
click at [620, 84] on div "Sent" at bounding box center [615, 85] width 32 height 21
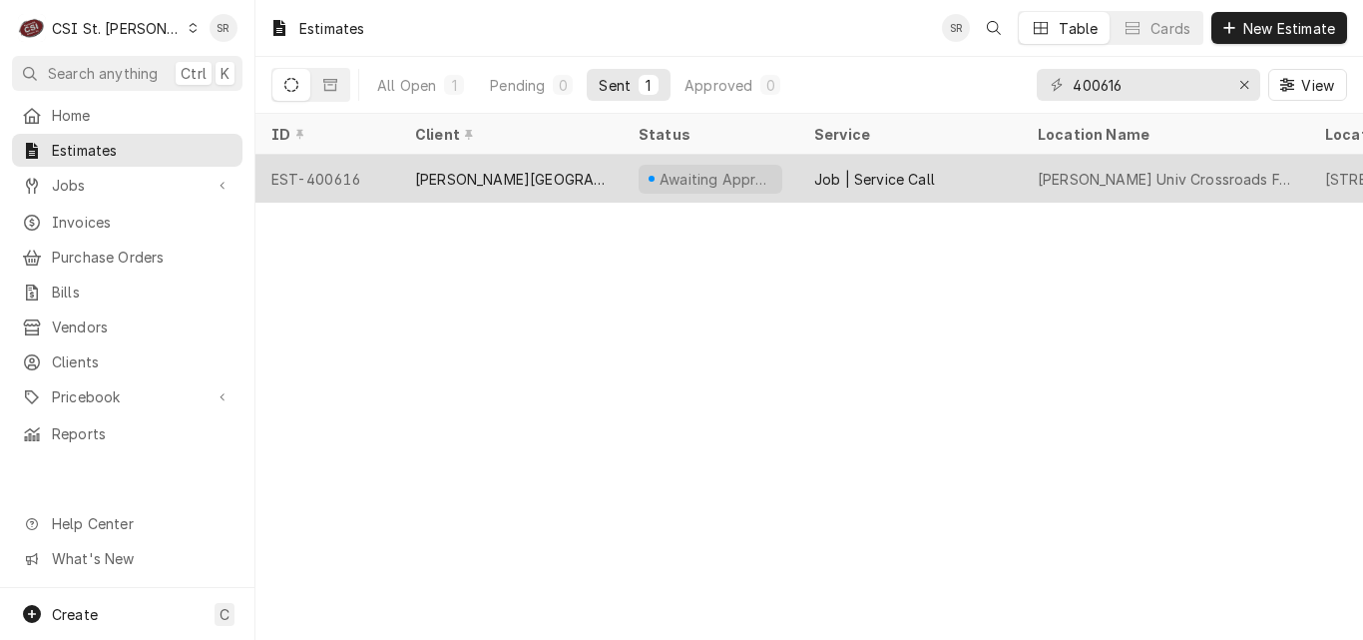
click at [577, 162] on div "[PERSON_NAME][GEOGRAPHIC_DATA]" at bounding box center [510, 179] width 223 height 48
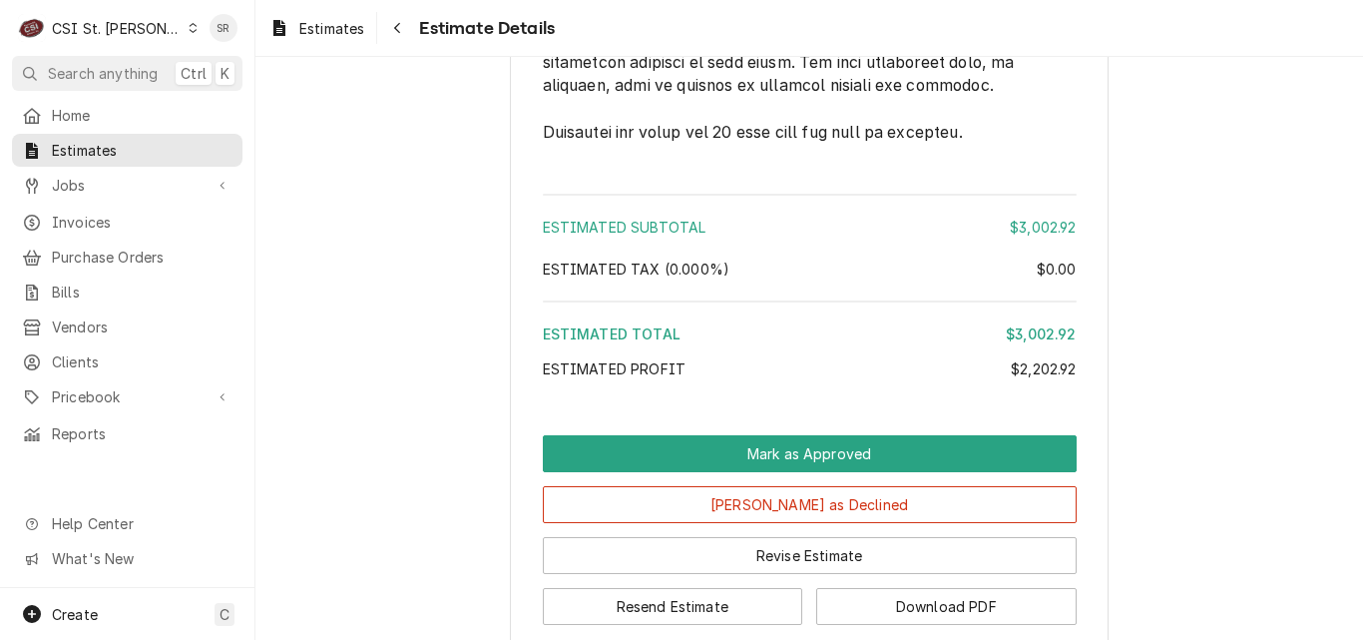
scroll to position [4333, 0]
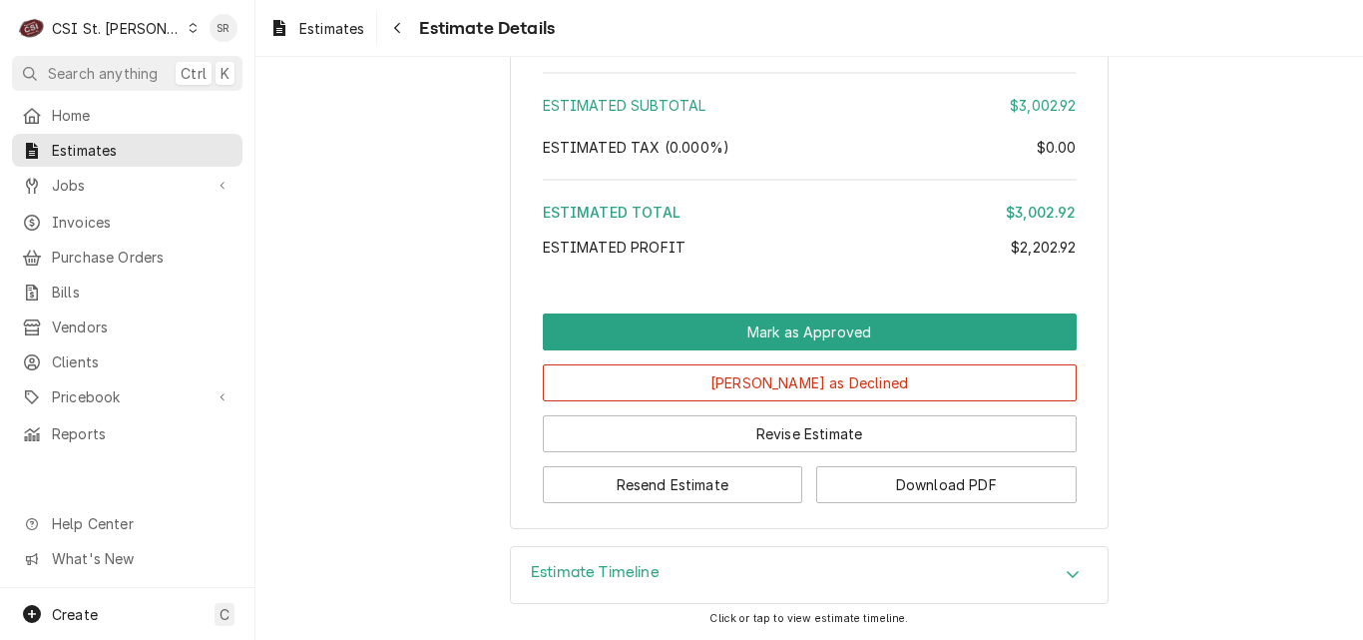
click at [594, 579] on h3 "Estimate Timeline" at bounding box center [595, 572] width 129 height 19
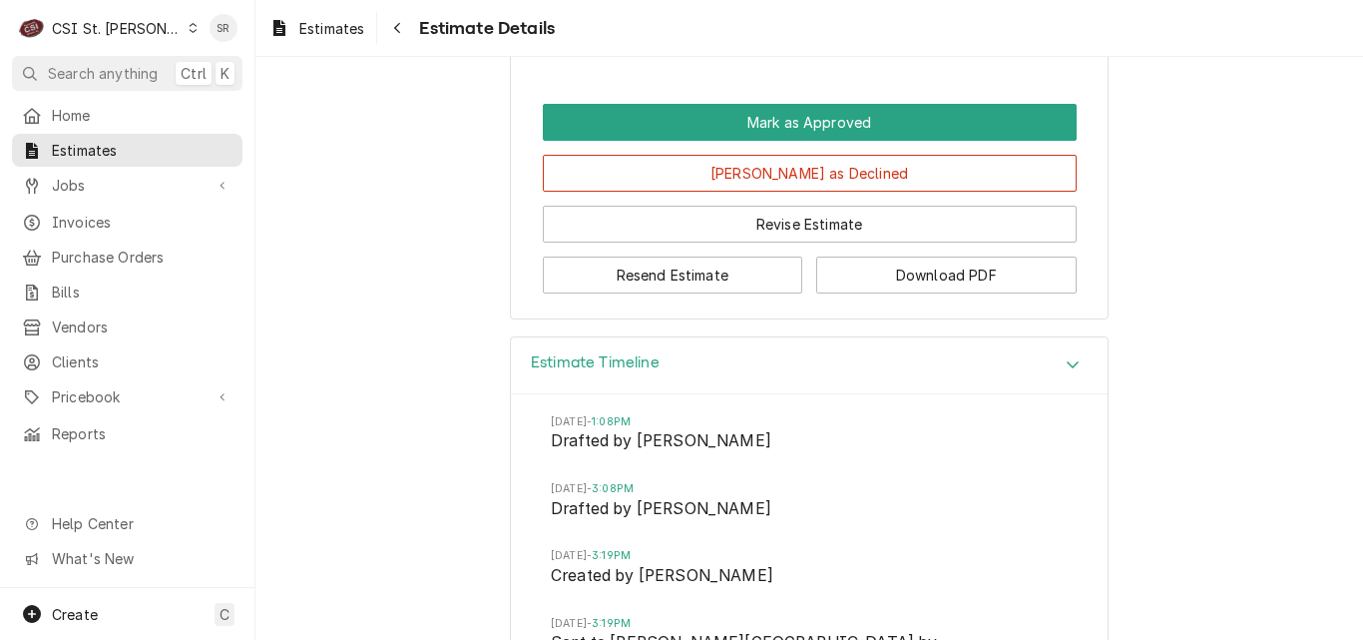
scroll to position [4401, 0]
